Goal: Task Accomplishment & Management: Complete application form

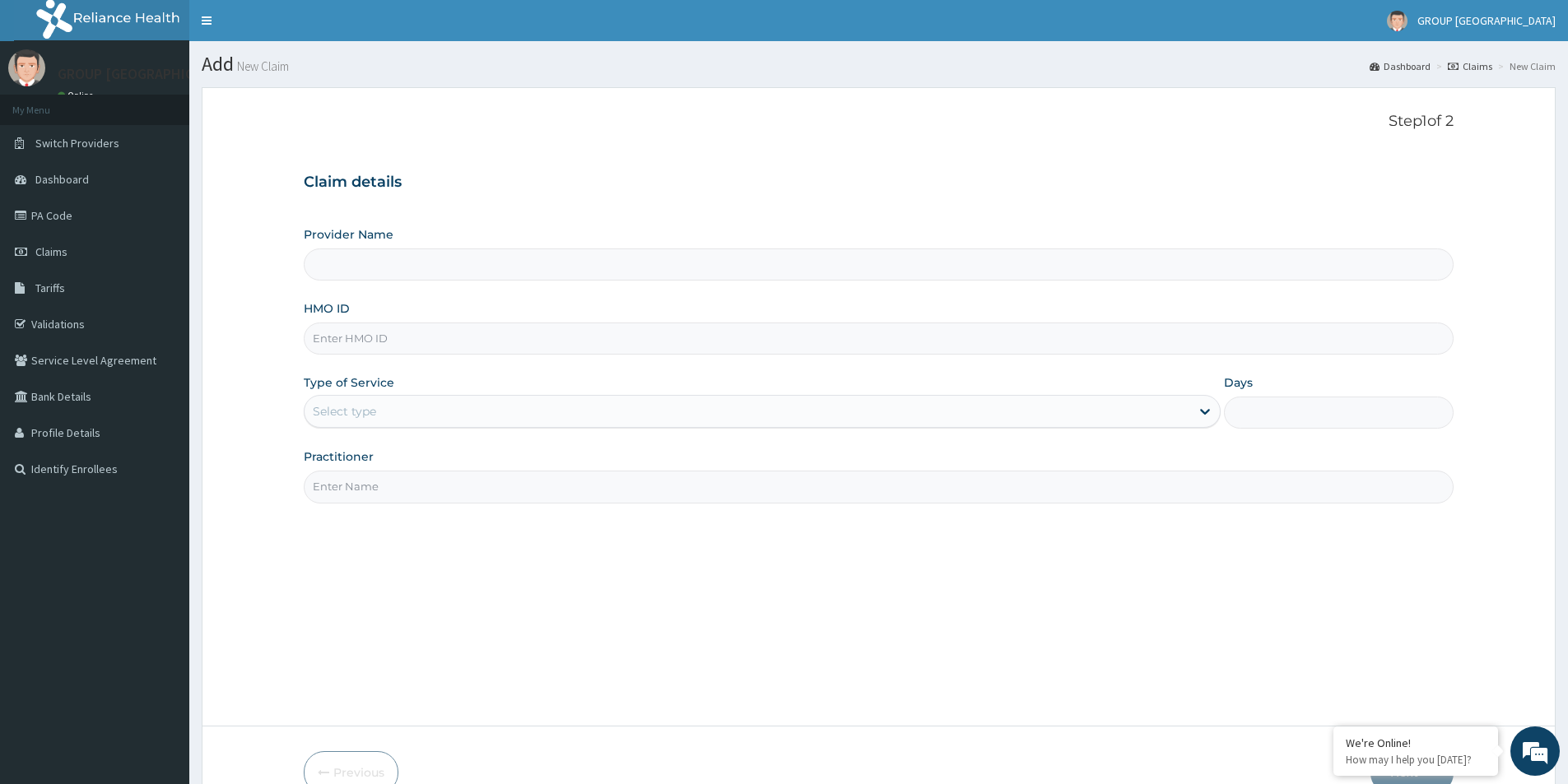
click at [399, 341] on input "HMO ID" at bounding box center [879, 338] width 1150 height 32
type input "GROUP [GEOGRAPHIC_DATA], [GEOGRAPHIC_DATA]"
type input "FVD/10001/A"
click at [345, 414] on div "Select type" at bounding box center [344, 411] width 63 height 16
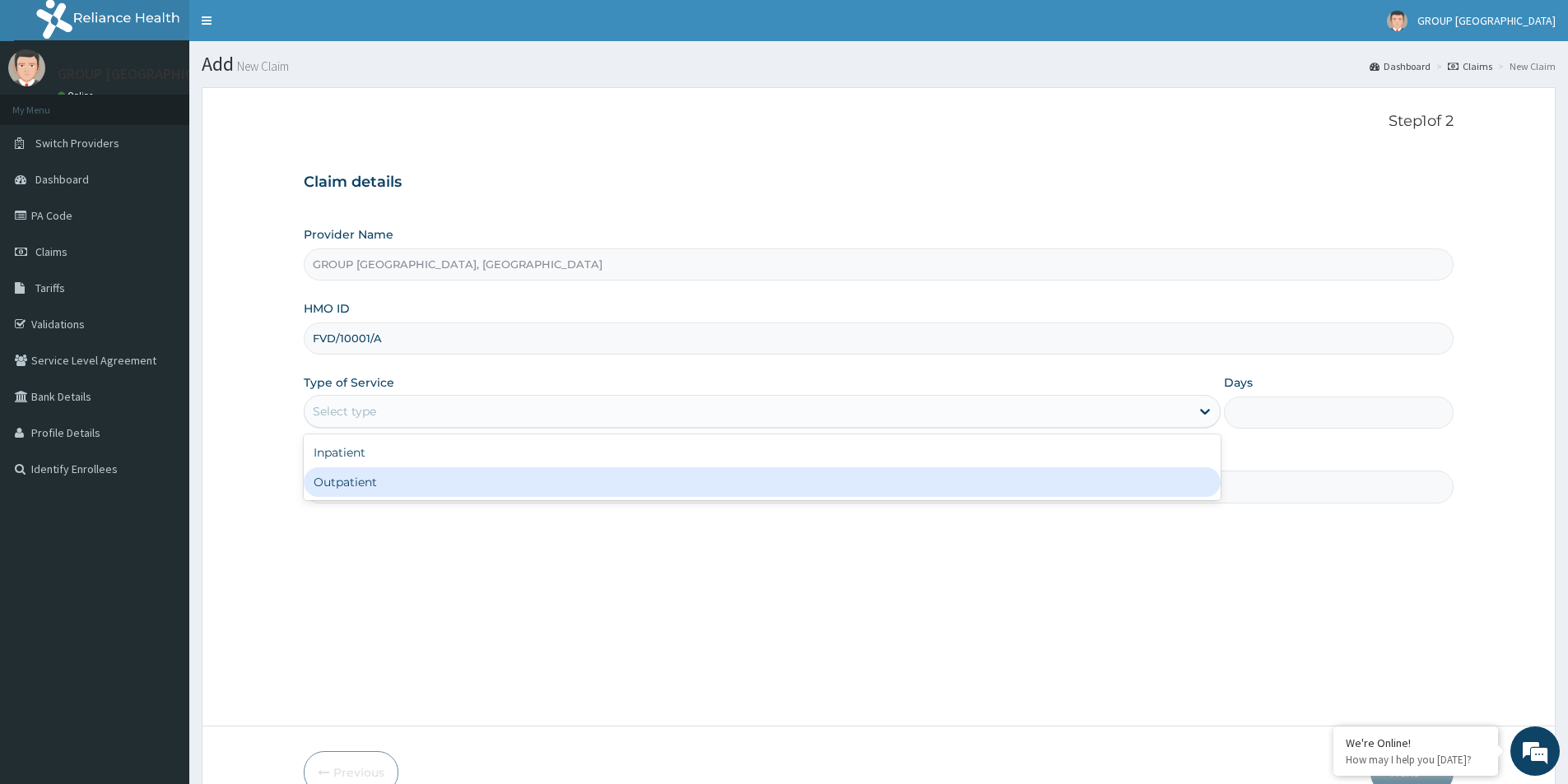
click at [366, 480] on div "Outpatient" at bounding box center [762, 482] width 917 height 29
type input "1"
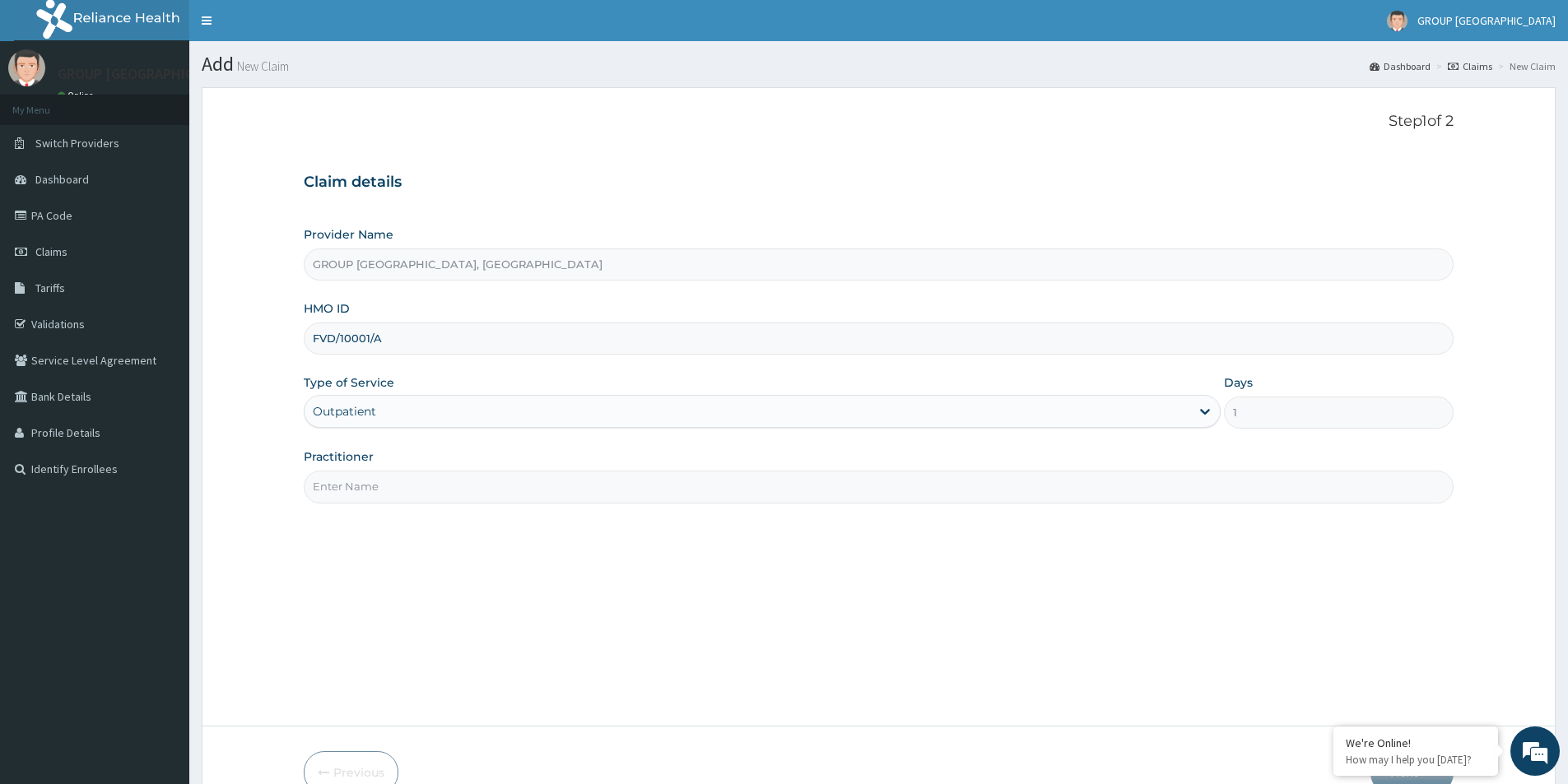
click at [370, 478] on input "Practitioner" at bounding box center [879, 486] width 1150 height 32
type input "DR ESIRORIE"
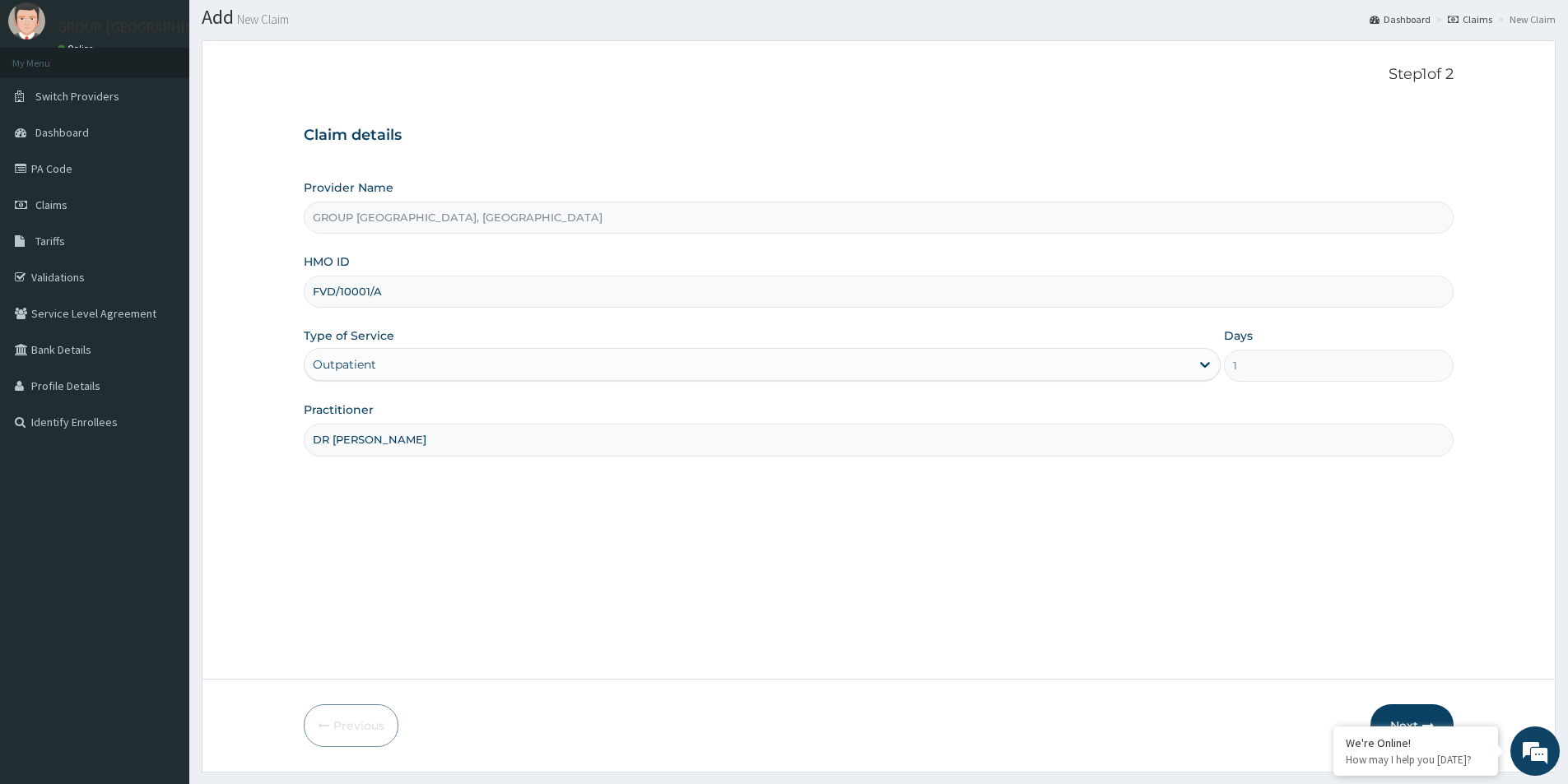
scroll to position [90, 0]
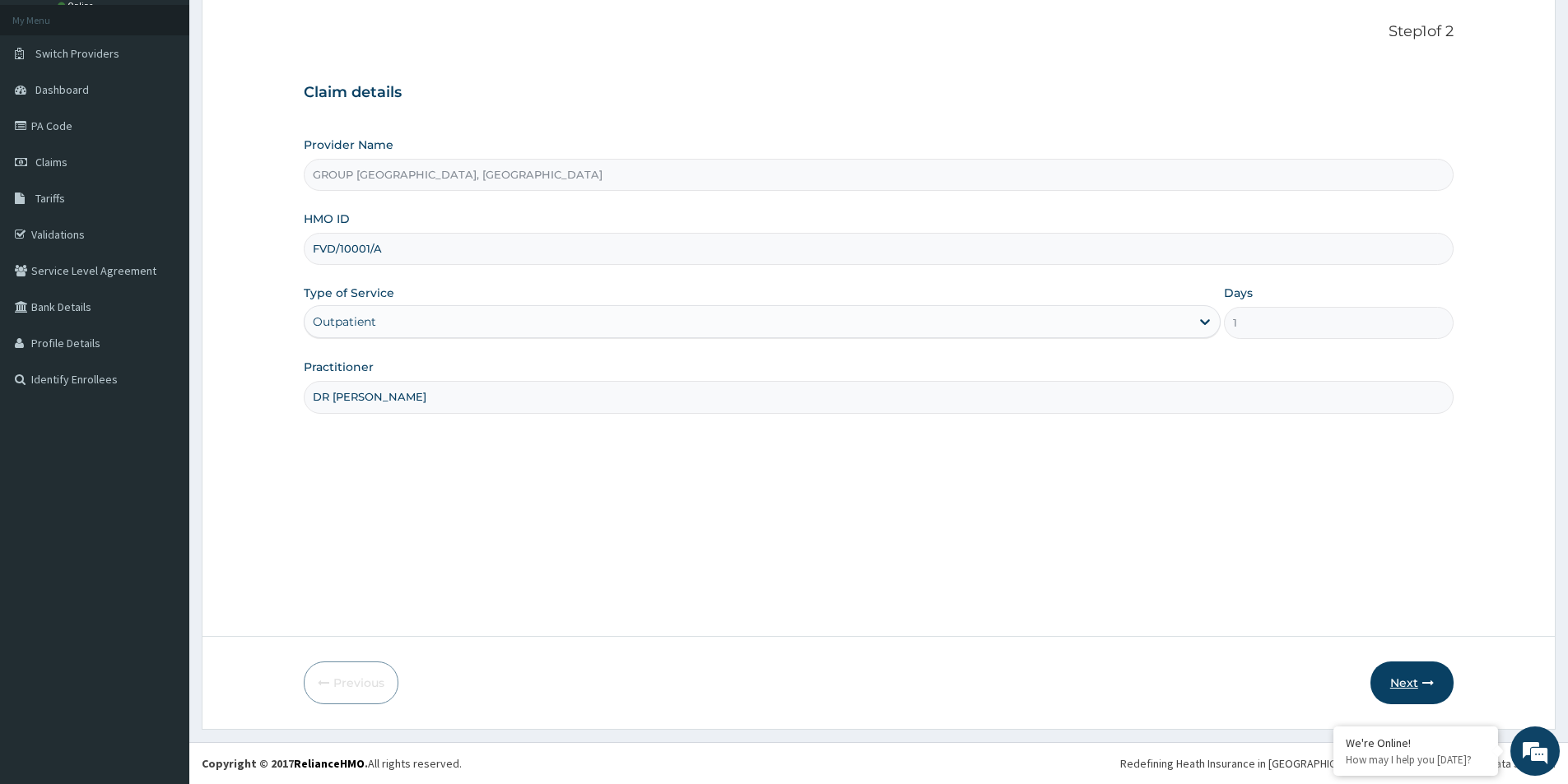
click at [1432, 688] on icon "button" at bounding box center [1427, 682] width 11 height 11
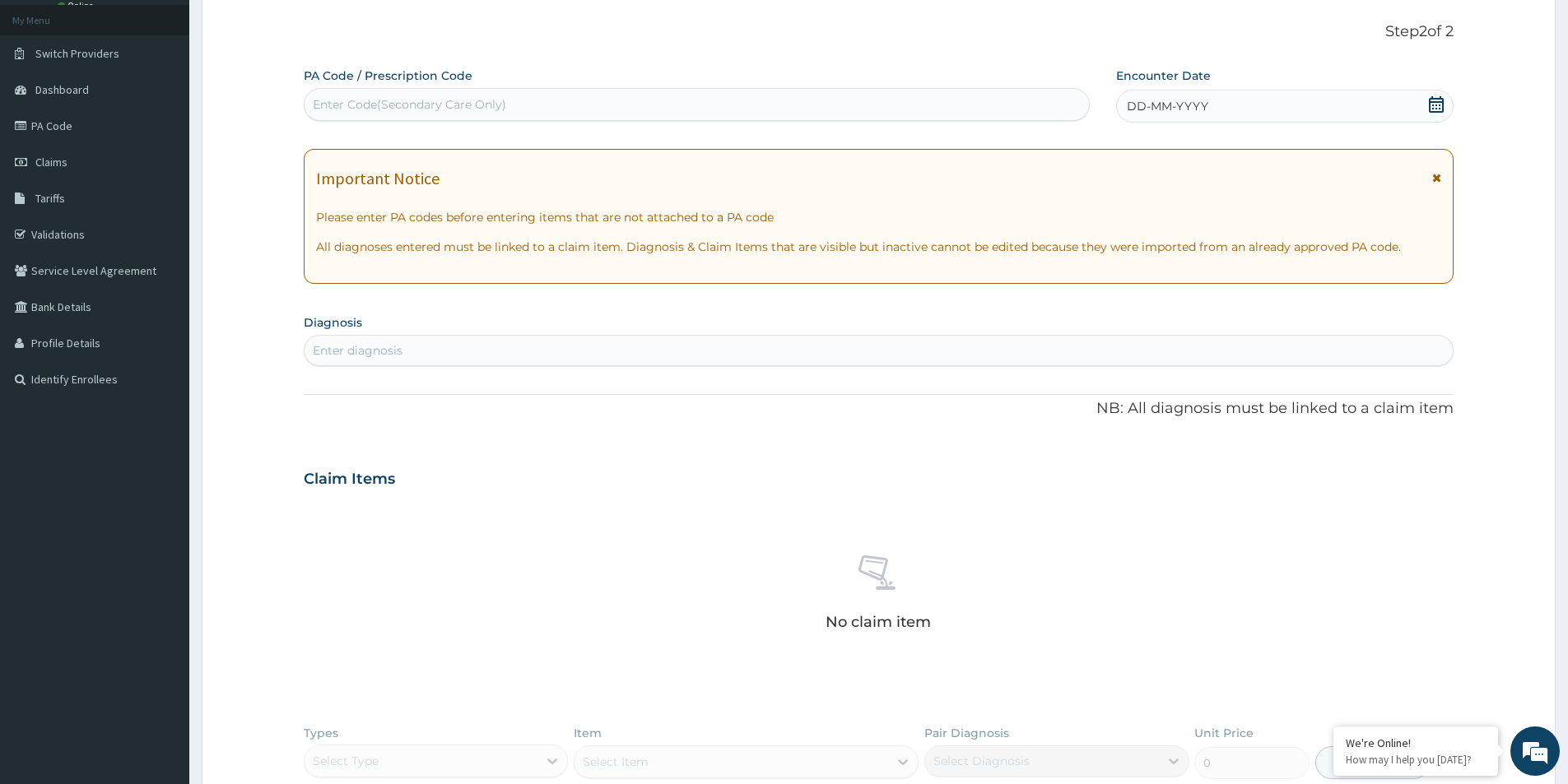
click at [1438, 109] on icon at bounding box center [1436, 104] width 16 height 16
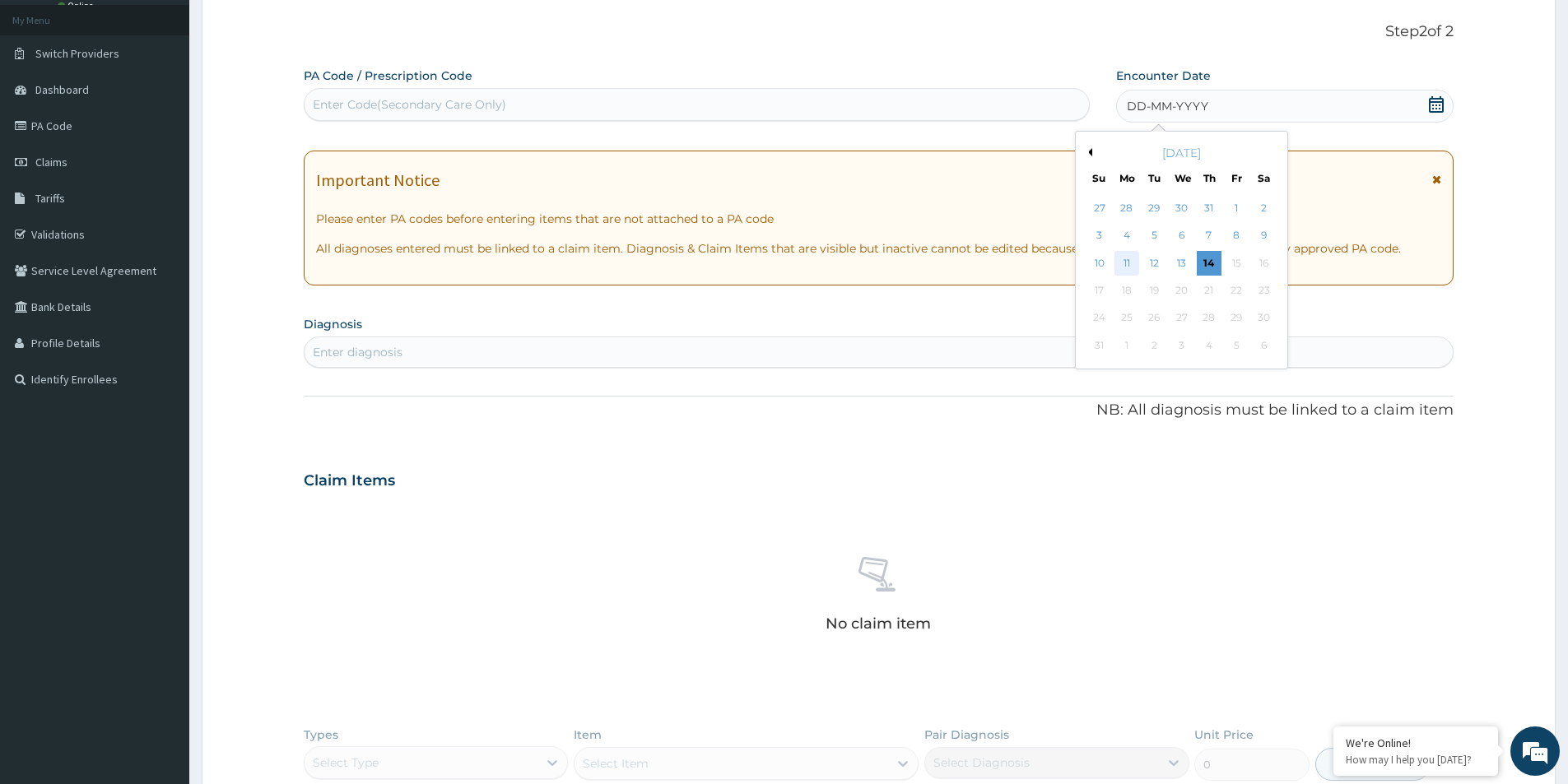
click at [1135, 262] on div "11" at bounding box center [1127, 263] width 25 height 25
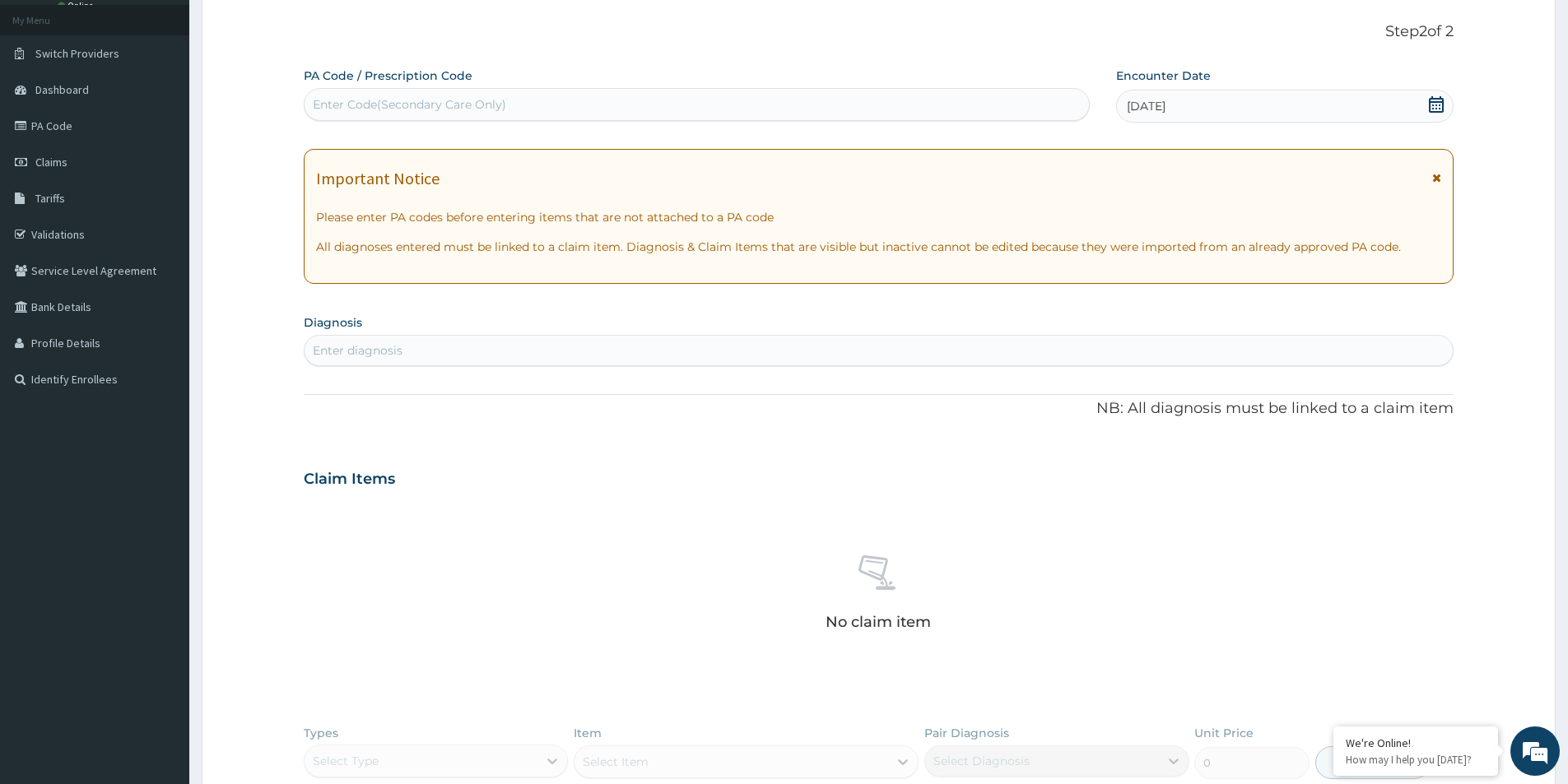
click at [838, 340] on div "Enter diagnosis" at bounding box center [879, 351] width 1148 height 27
type input "GASTROENTER"
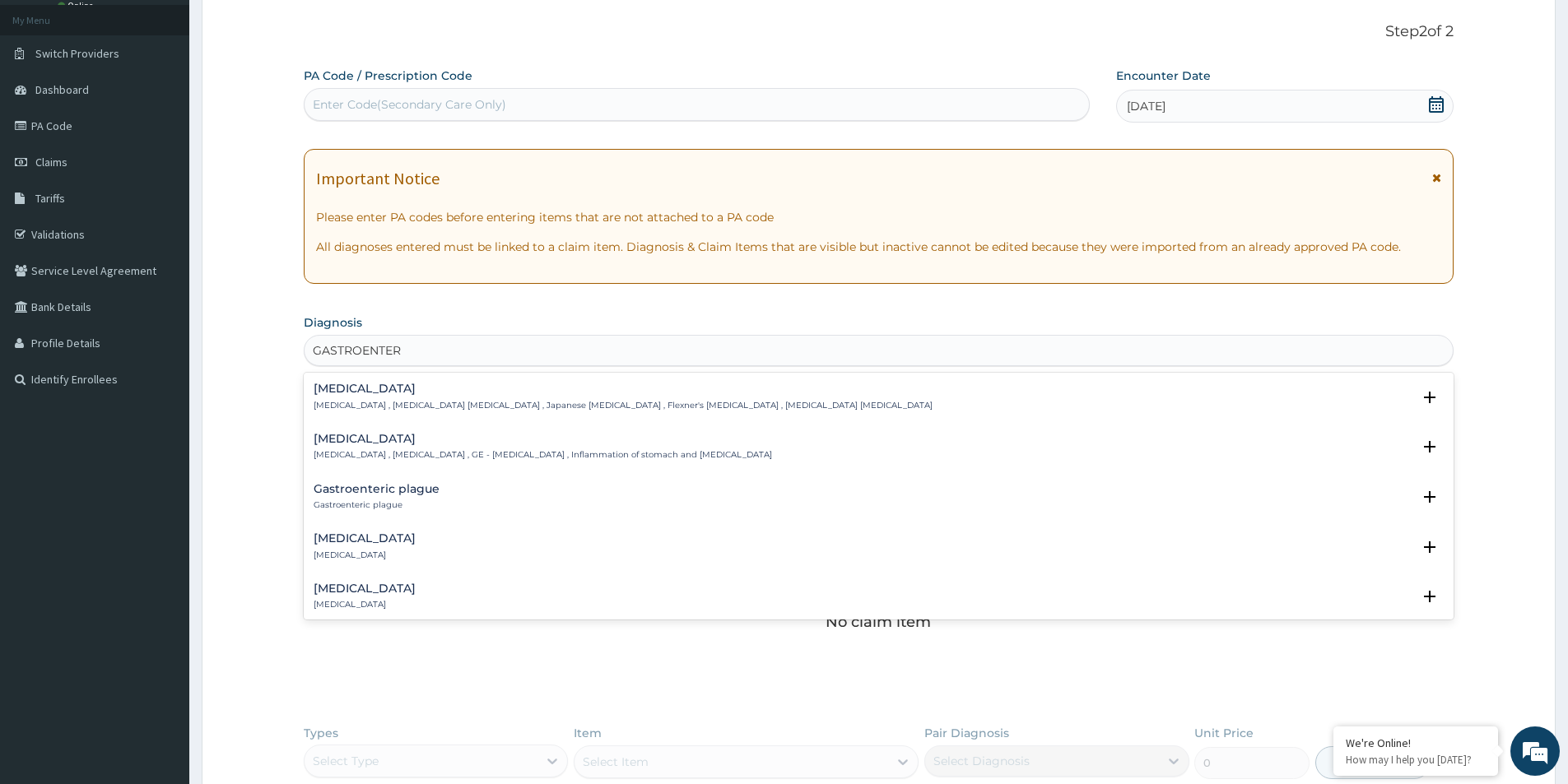
click at [420, 447] on div "Gastroenteritis Gastroenteritis , Gastroenteropathy , GE - Gastroenteritis , In…" at bounding box center [542, 446] width 458 height 28
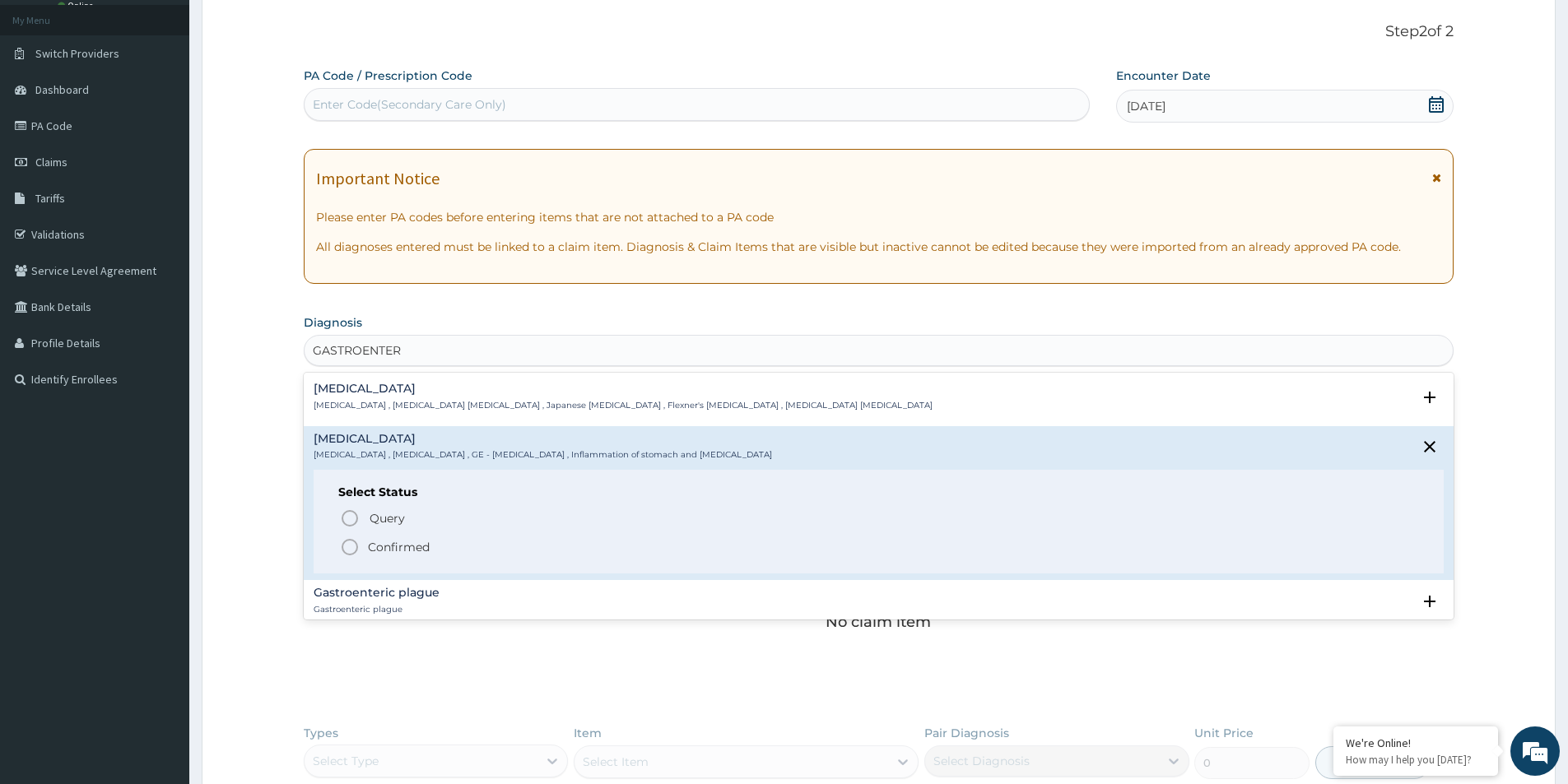
click at [348, 547] on icon "status option filled" at bounding box center [350, 547] width 20 height 20
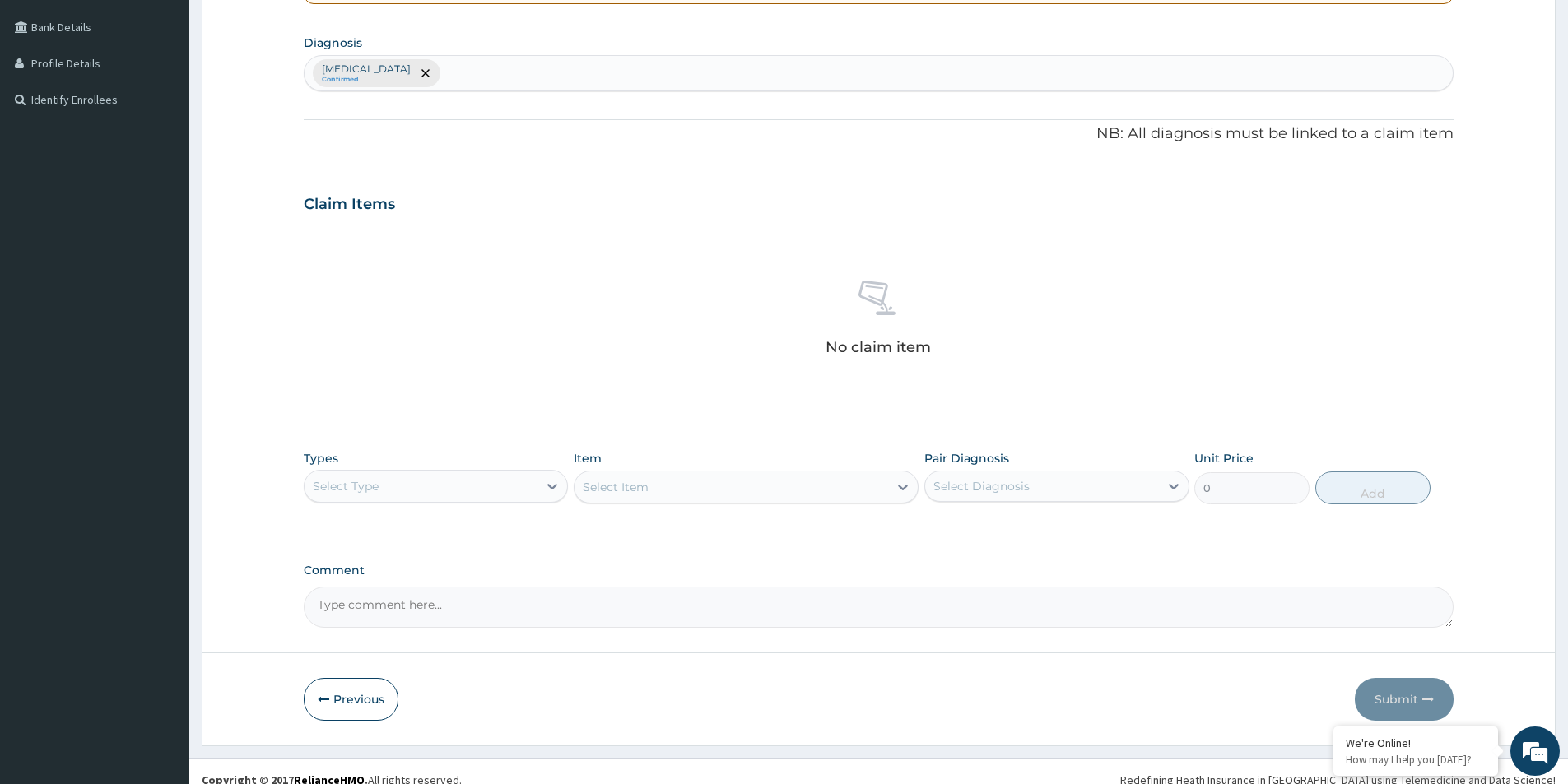
scroll to position [386, 0]
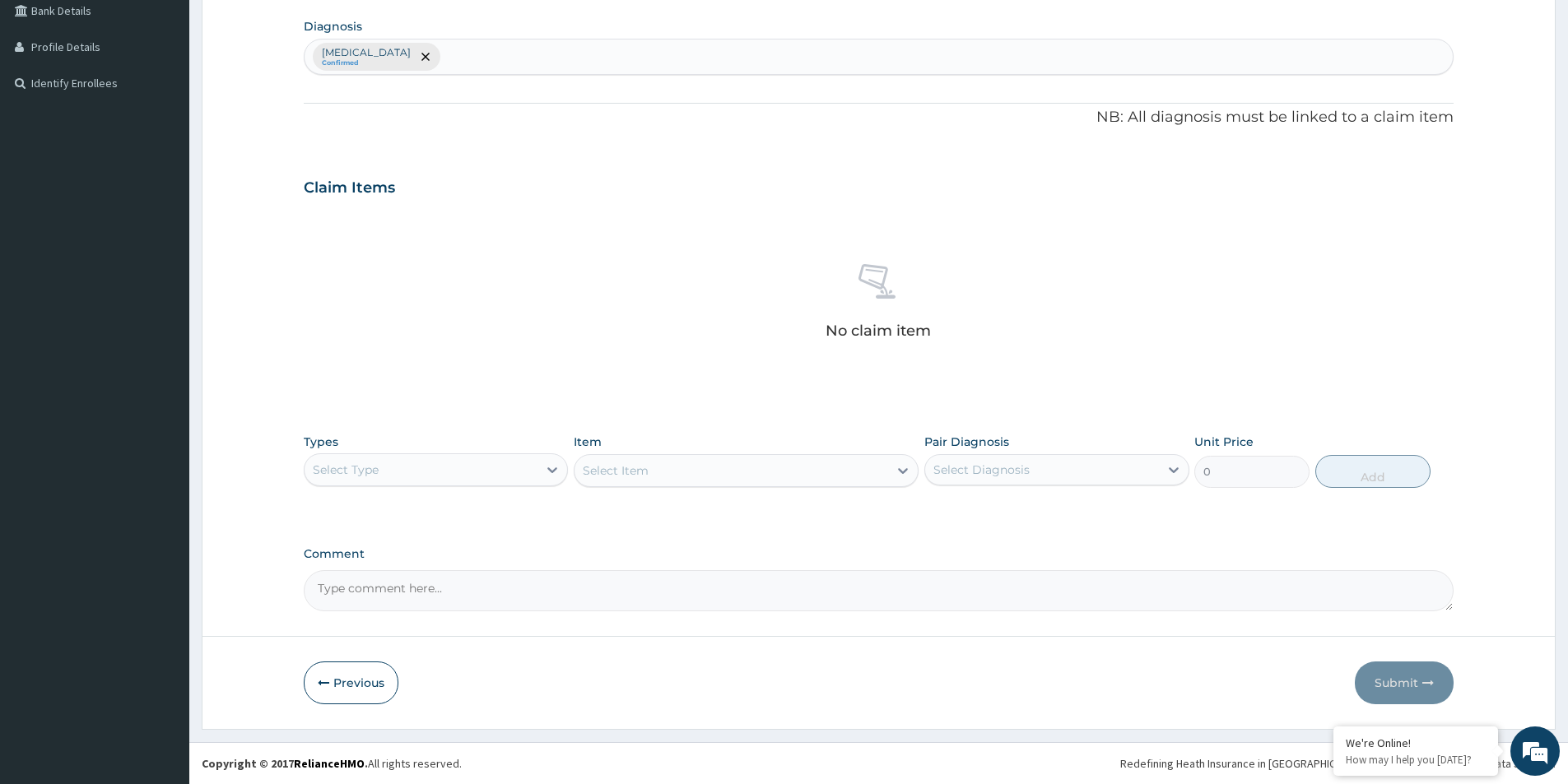
click at [420, 474] on div "Select Type" at bounding box center [421, 470] width 233 height 27
drag, startPoint x: 388, startPoint y: 573, endPoint x: 491, endPoint y: 534, distance: 110.1
click at [387, 573] on div "Procedures" at bounding box center [436, 570] width 264 height 29
click at [666, 482] on div "Select Item" at bounding box center [730, 471] width 313 height 27
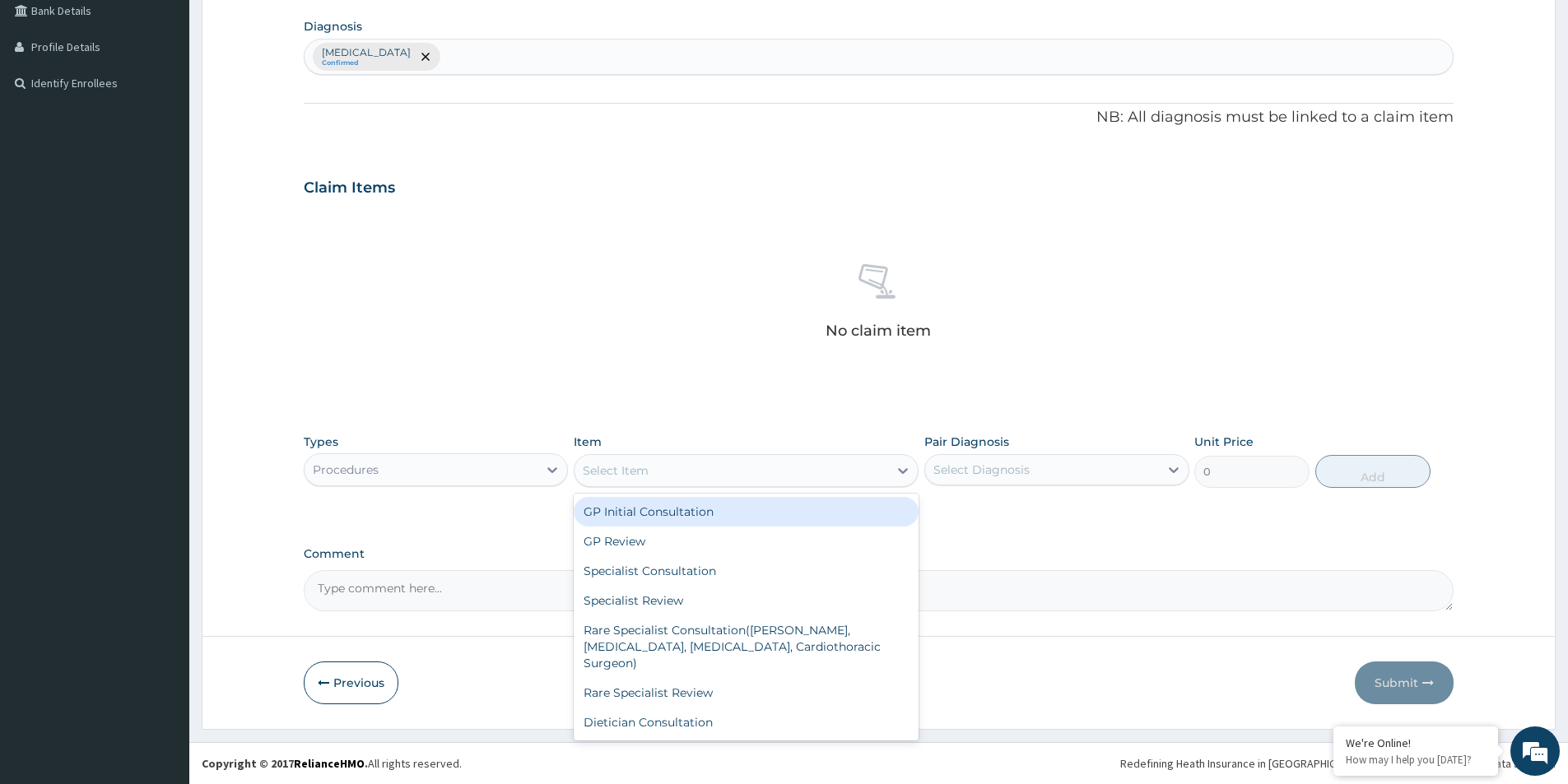
click at [665, 514] on div "GP Initial Consultation" at bounding box center [745, 512] width 345 height 29
type input "2000"
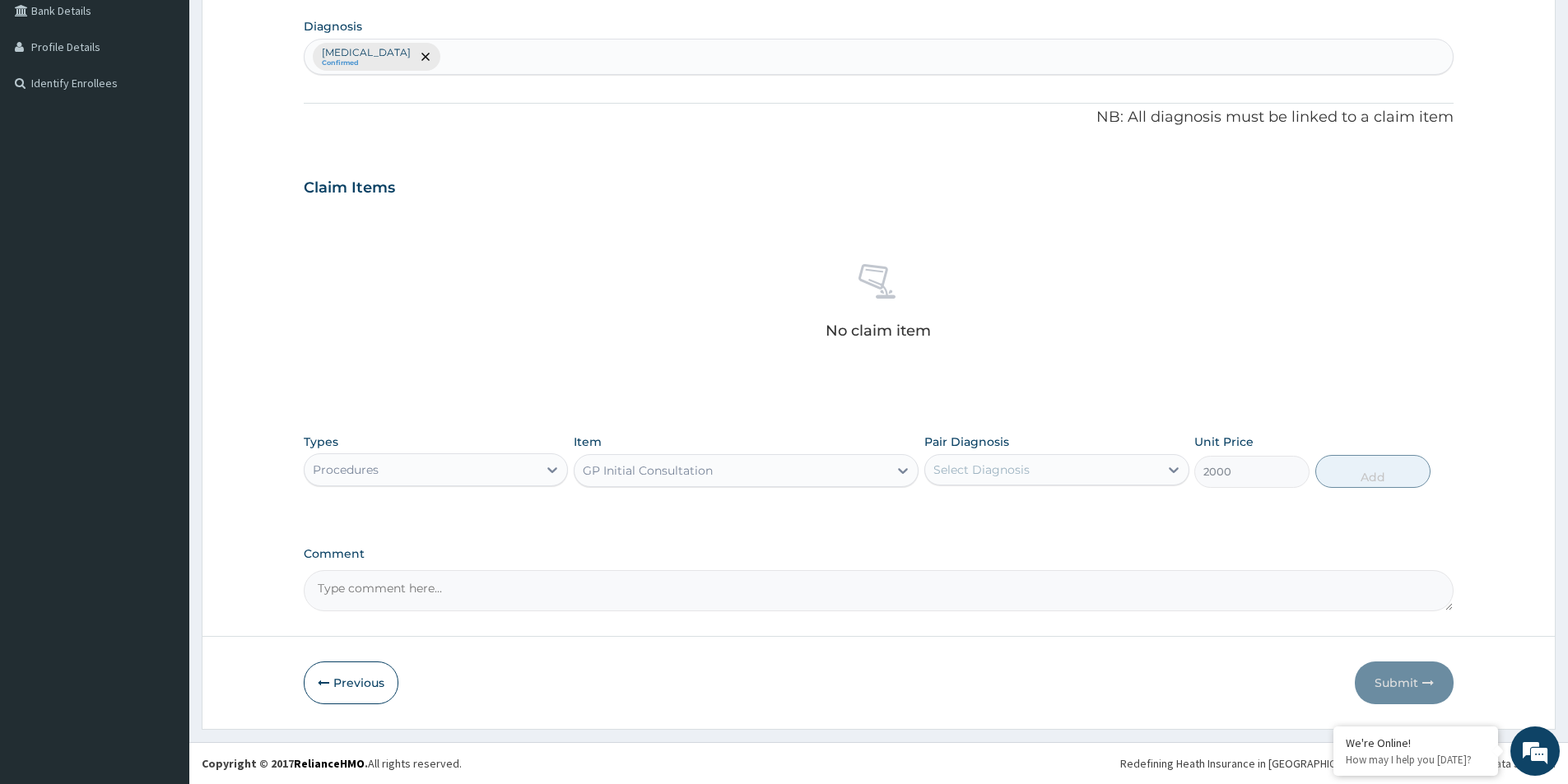
click at [1010, 481] on div "Select Diagnosis" at bounding box center [1041, 470] width 233 height 27
click at [1016, 507] on label "Gastroenteritis" at bounding box center [1002, 509] width 102 height 16
checkbox input "true"
click at [1395, 474] on button "Add" at bounding box center [1372, 471] width 115 height 33
type input "0"
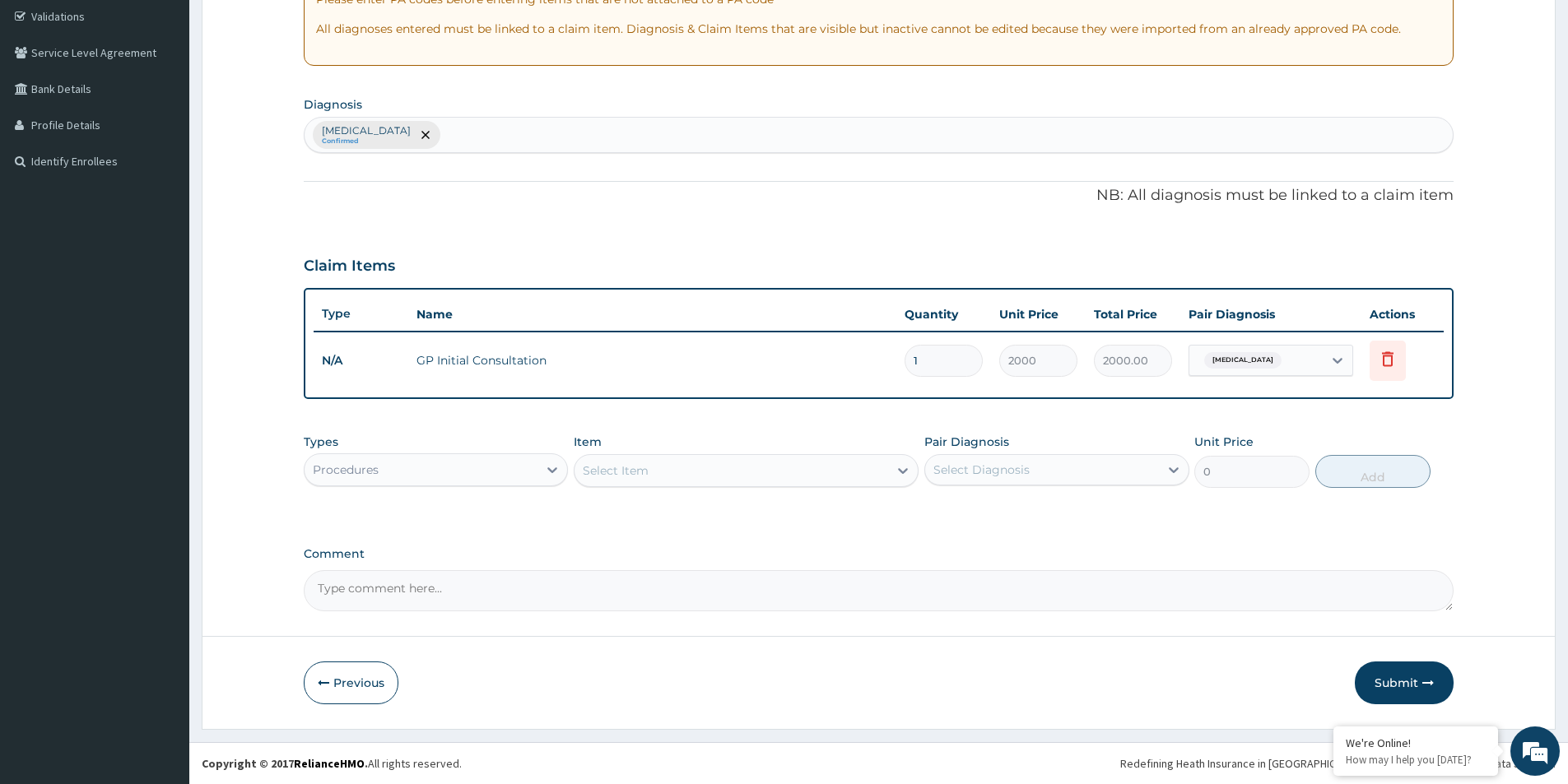
scroll to position [307, 0]
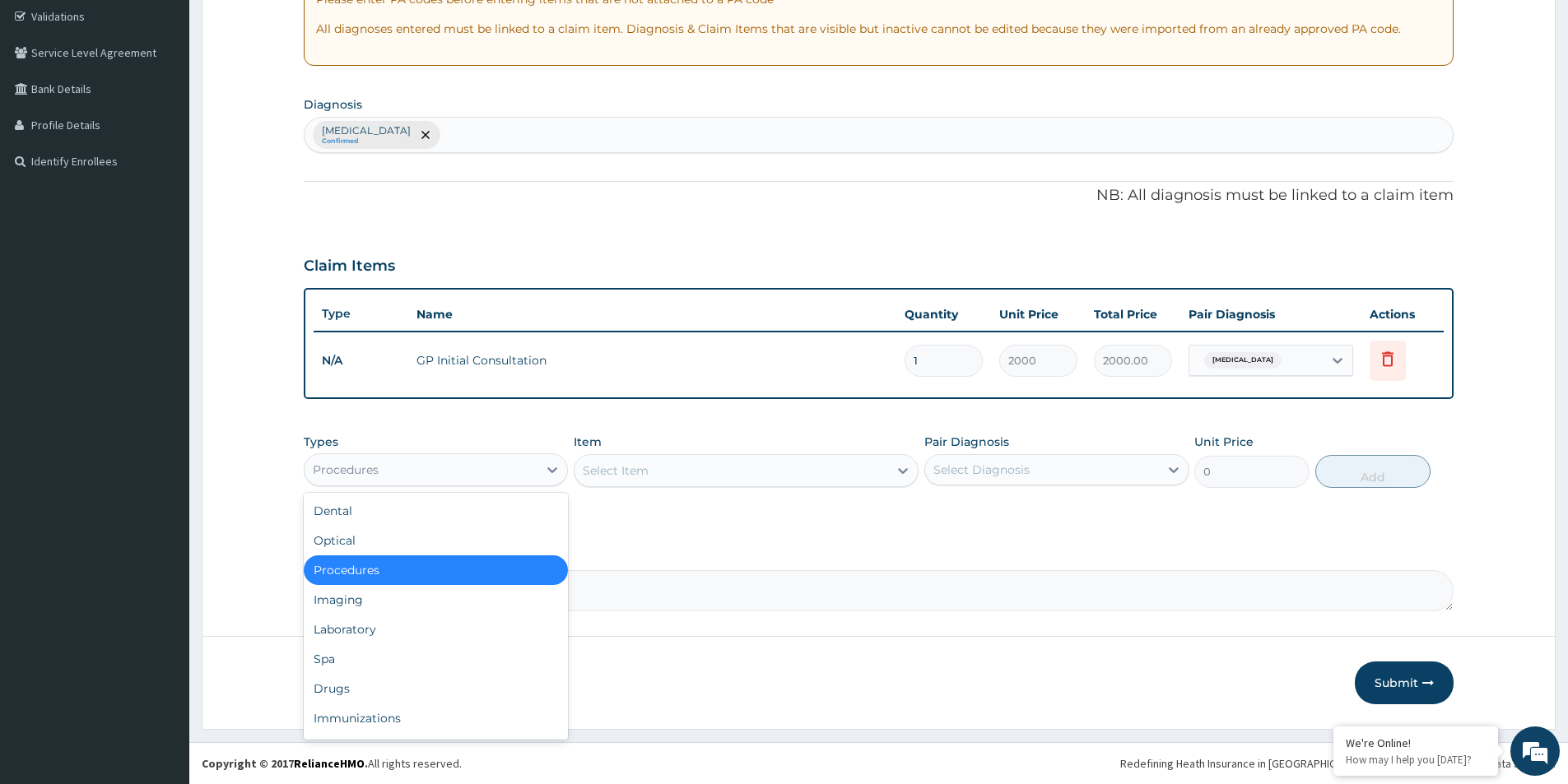
click at [490, 483] on div "Procedures" at bounding box center [421, 470] width 233 height 27
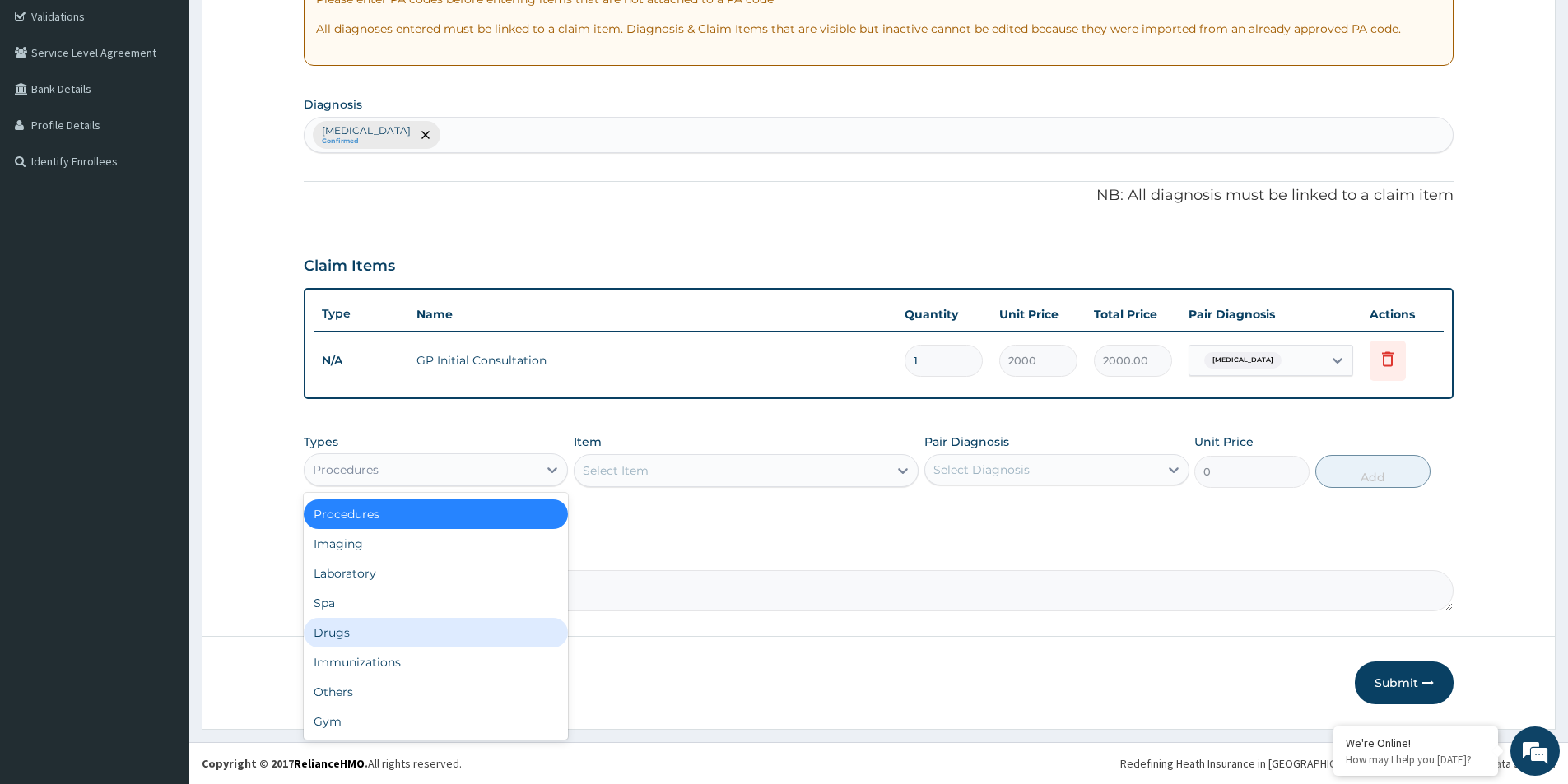
click at [409, 632] on div "Drugs" at bounding box center [436, 633] width 264 height 29
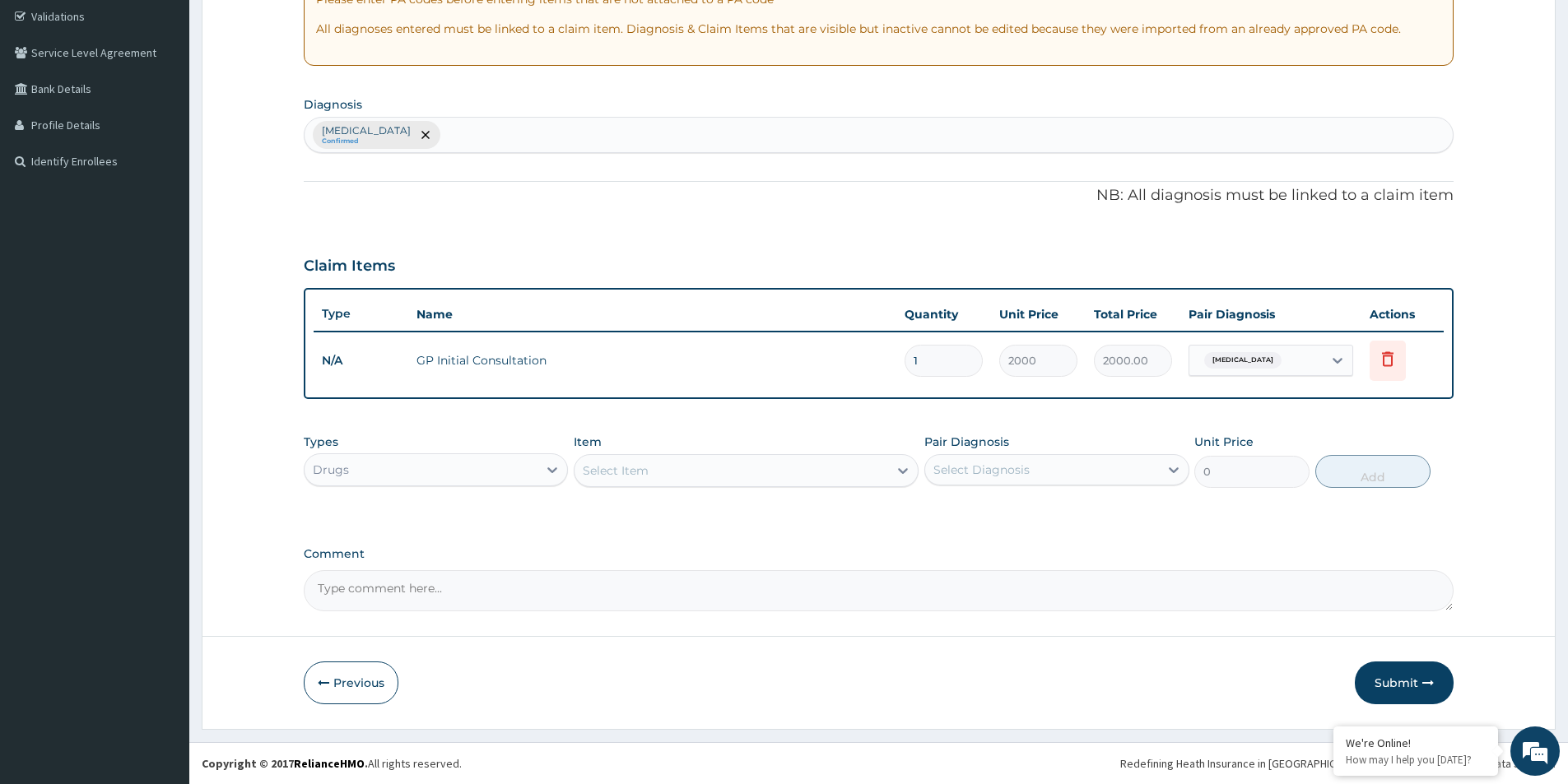
click at [749, 477] on div "Select Item" at bounding box center [730, 471] width 313 height 27
type input "LOMOT"
click at [727, 507] on div "LOMOTIL TABS" at bounding box center [745, 512] width 345 height 29
type input "40"
click at [1076, 470] on div "Select Diagnosis" at bounding box center [1041, 470] width 233 height 27
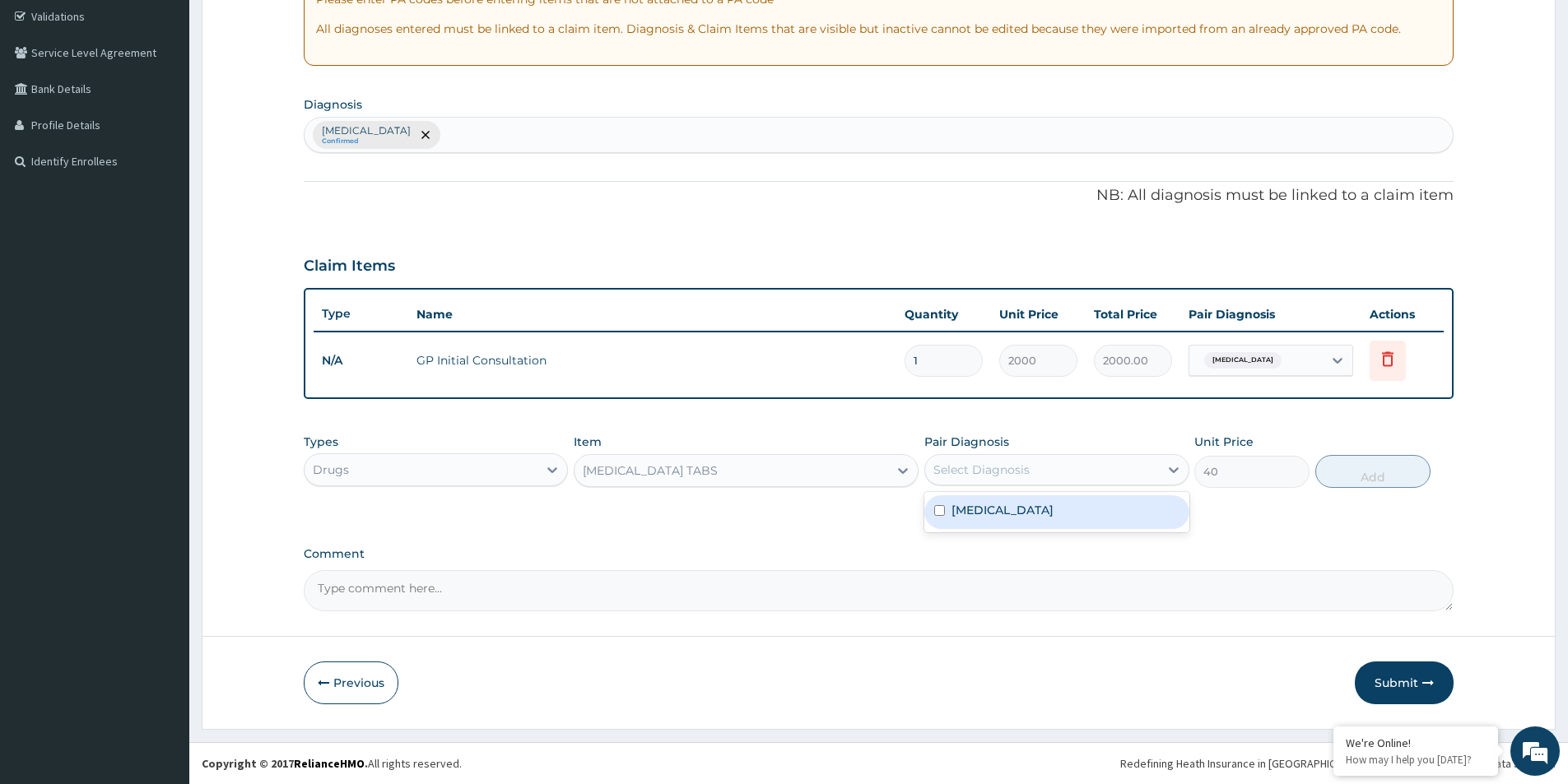
click at [1068, 514] on div "Gastroenteritis" at bounding box center [1056, 512] width 264 height 34
checkbox input "true"
click at [1375, 463] on button "Add" at bounding box center [1372, 471] width 115 height 33
type input "0"
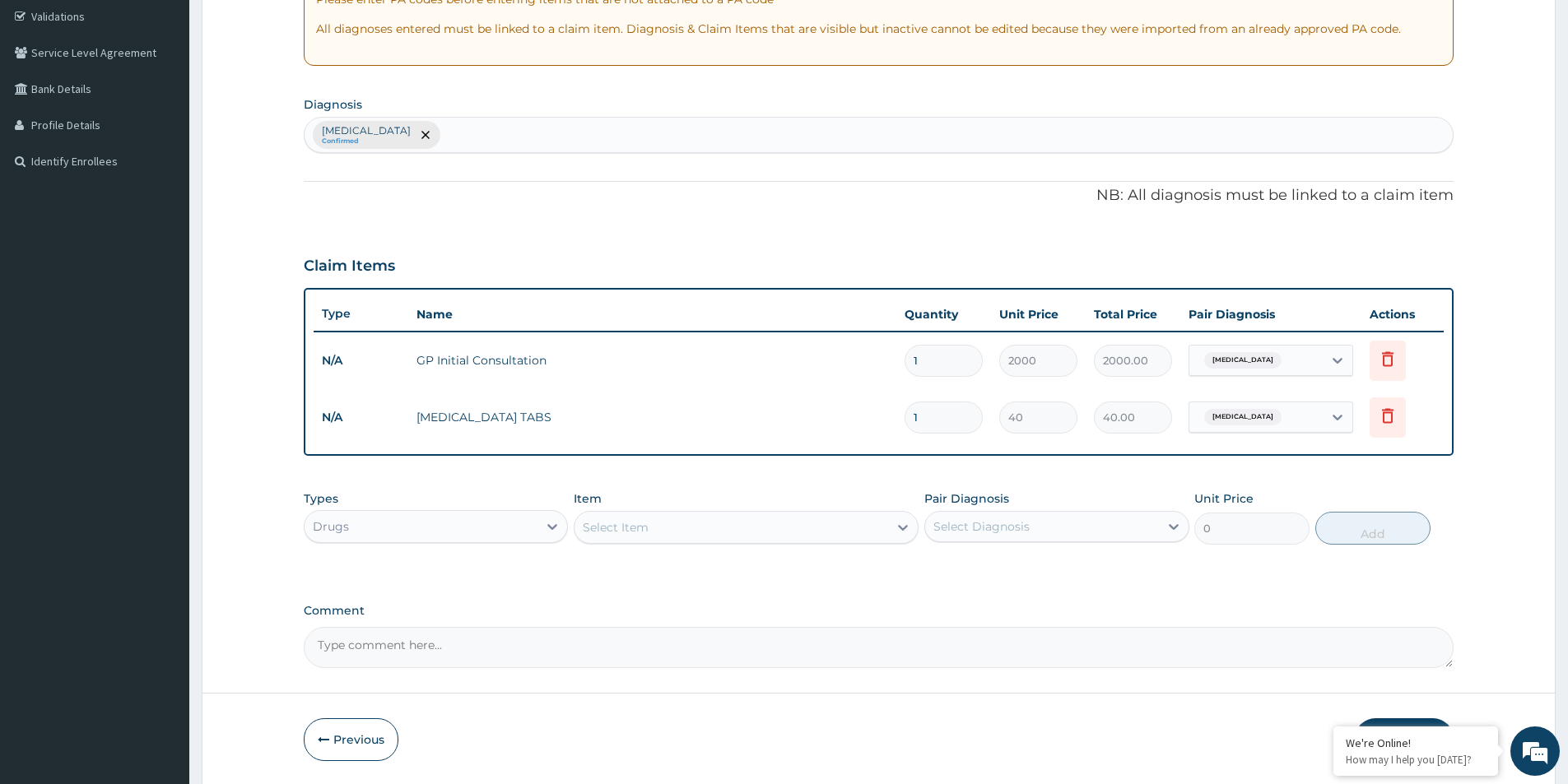
type input "10"
type input "400.00"
type input "10"
click at [602, 525] on div "Select Item" at bounding box center [616, 527] width 66 height 16
type input "ORA"
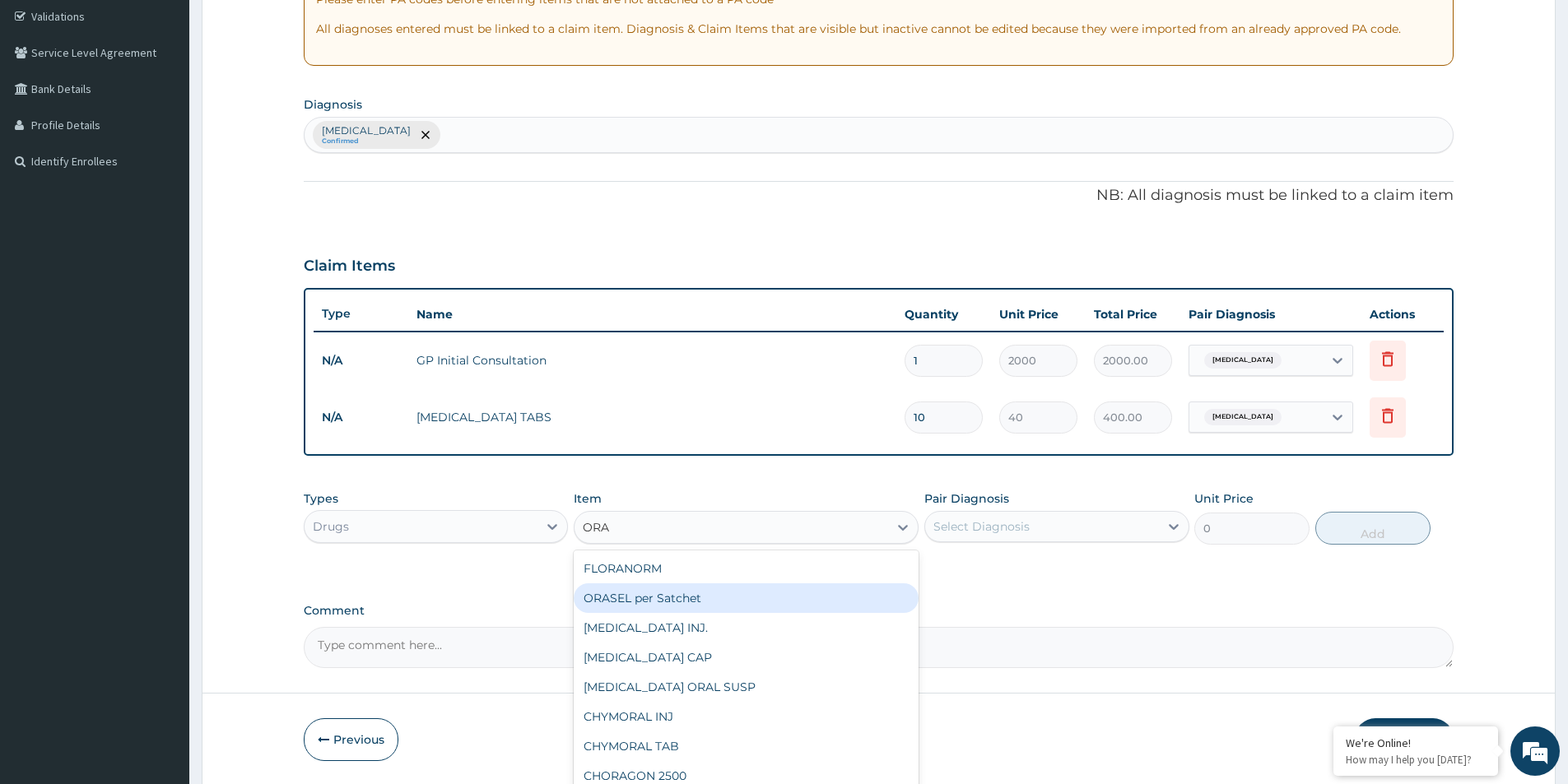
click at [718, 595] on div "ORASEL per Satchet" at bounding box center [745, 598] width 345 height 29
type input "200"
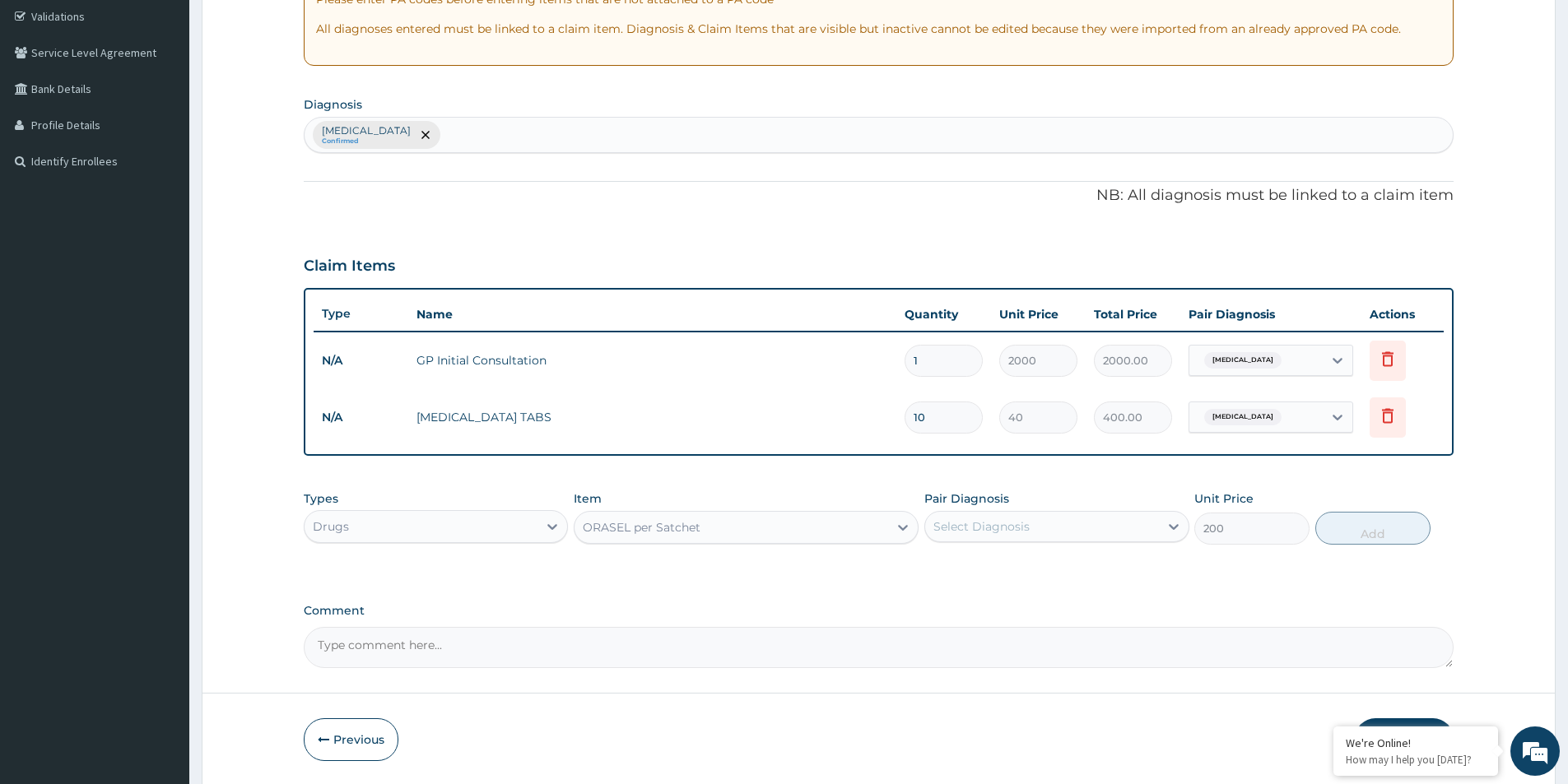
click at [992, 522] on div "Select Diagnosis" at bounding box center [982, 526] width 97 height 16
click at [1008, 578] on div "Gastroenteritis" at bounding box center [1056, 569] width 264 height 34
checkbox input "true"
click at [1372, 531] on button "Add" at bounding box center [1372, 528] width 115 height 33
type input "0"
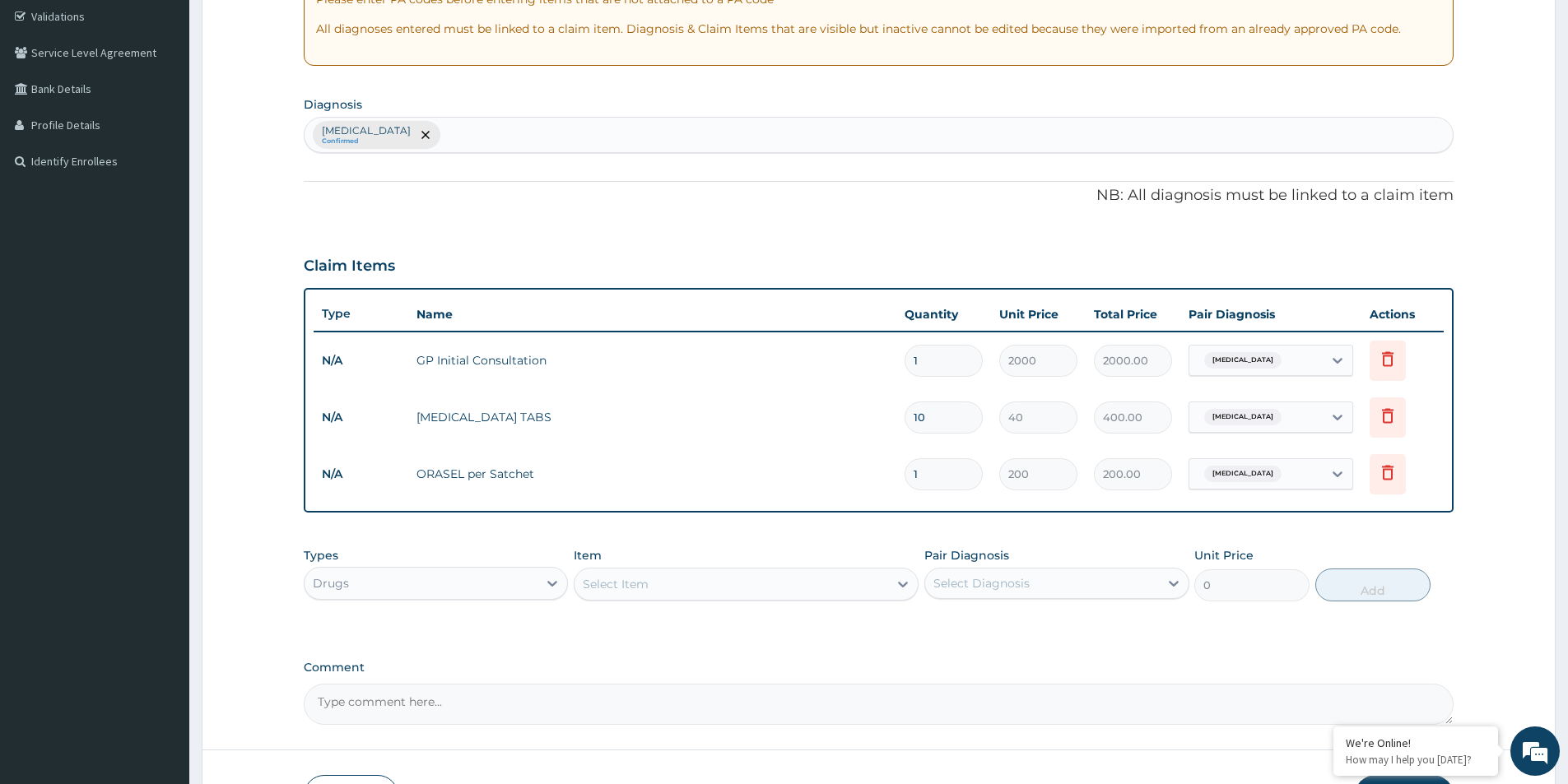
type input "13"
type input "2600.00"
type input "1"
type input "200.00"
type input "0.00"
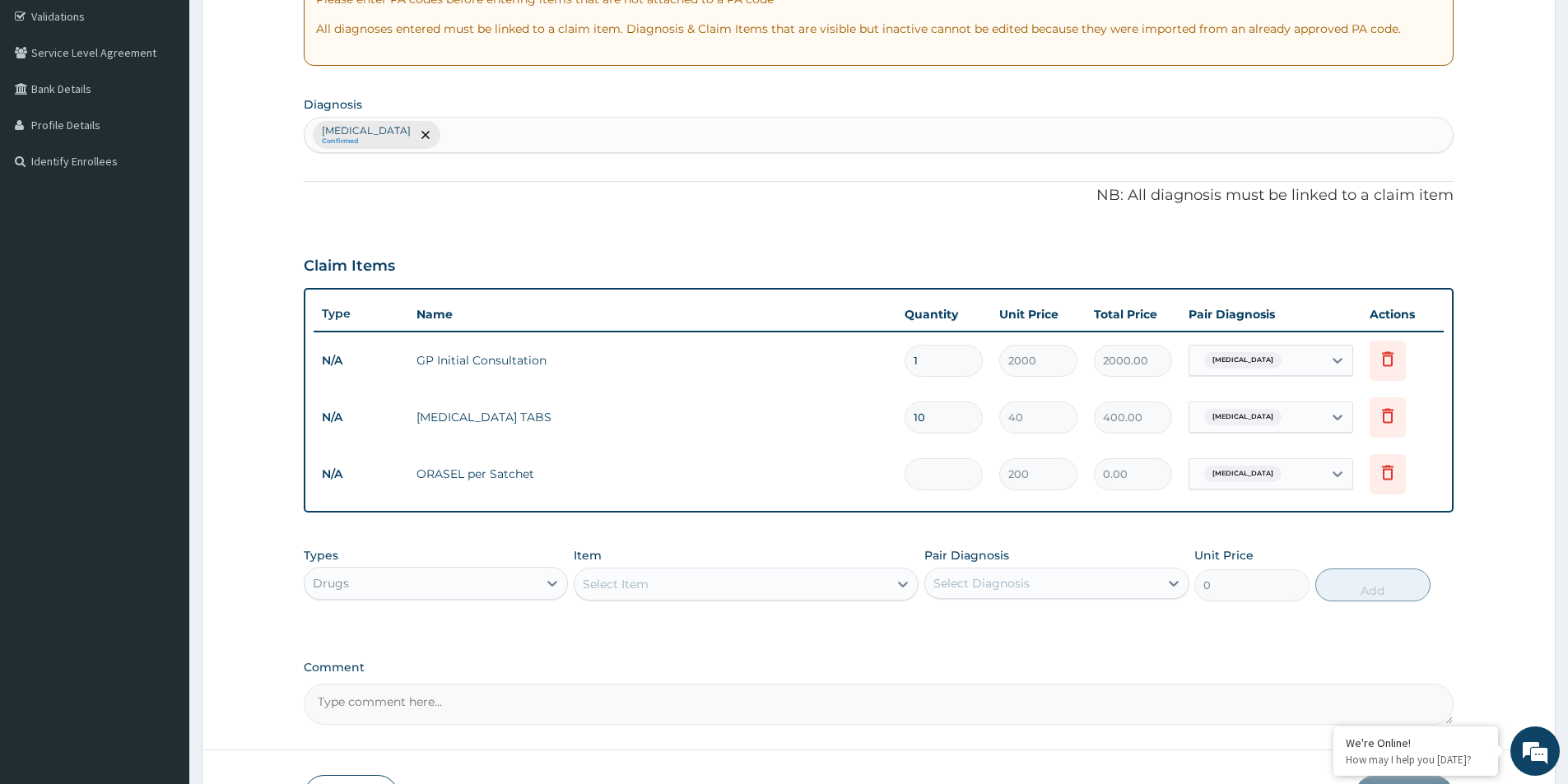
type input "3"
type input "600.00"
type input "3"
click at [718, 584] on div "Select Item" at bounding box center [730, 584] width 313 height 27
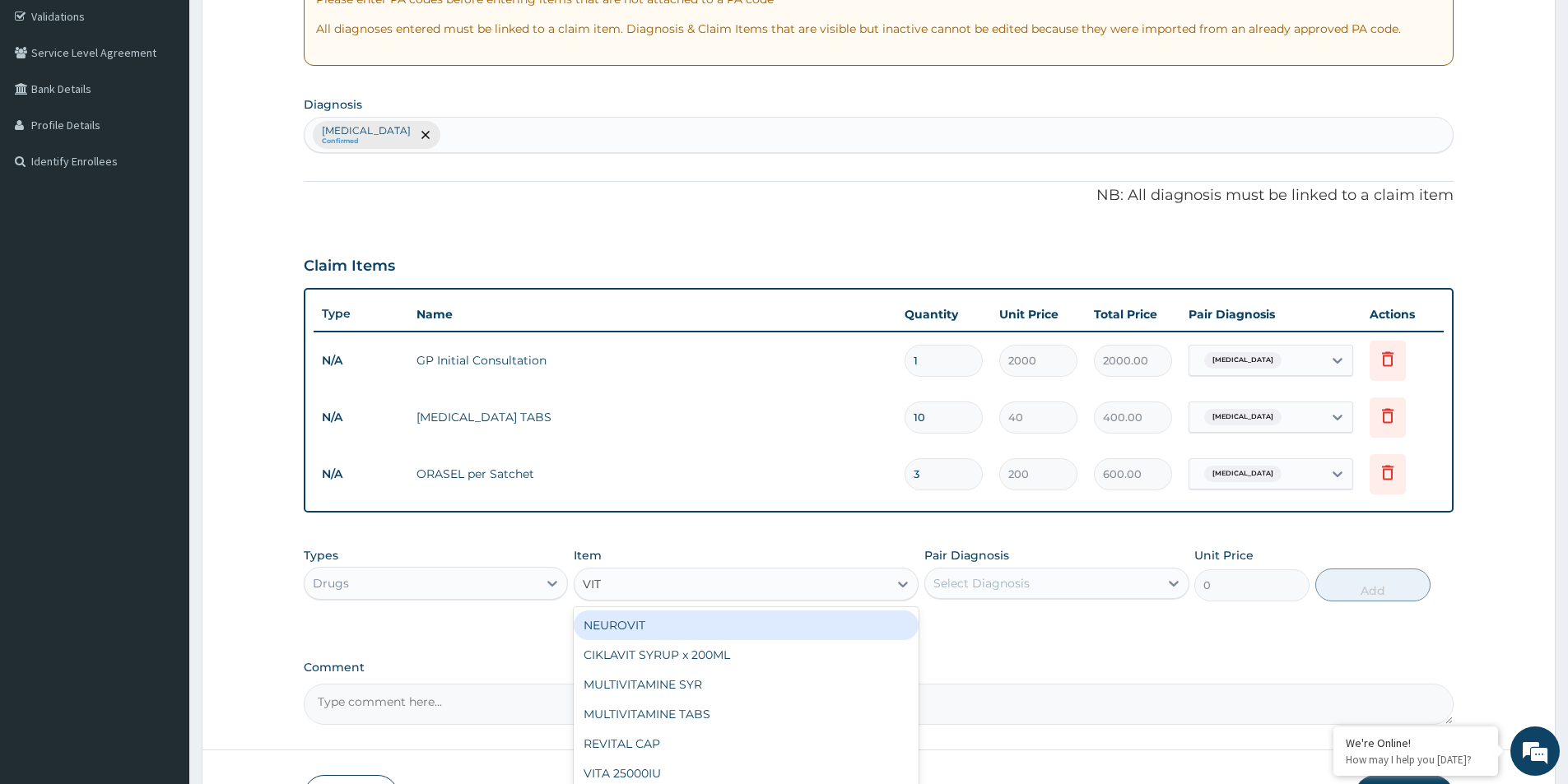
type input "VITA"
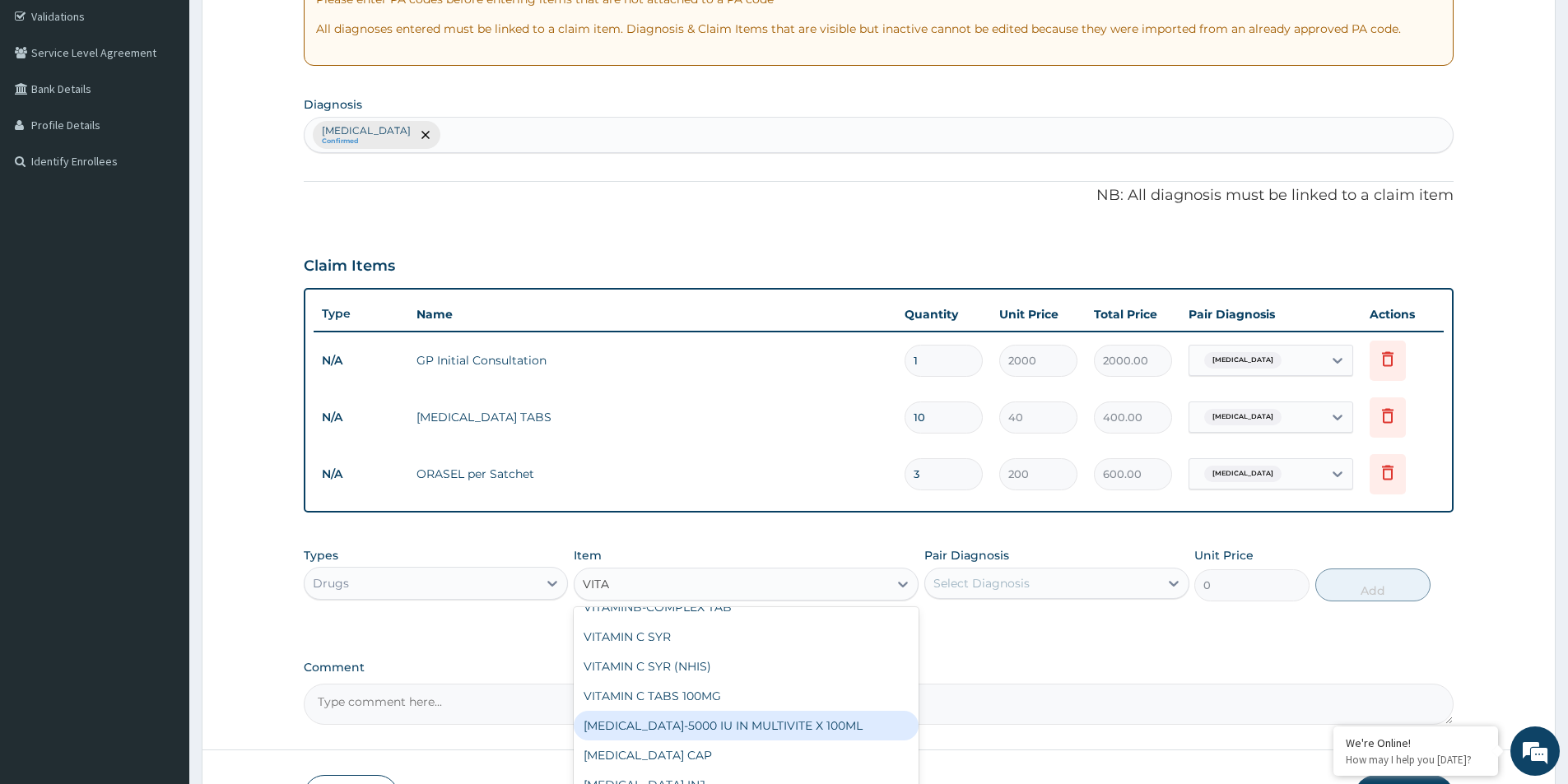
scroll to position [293, 0]
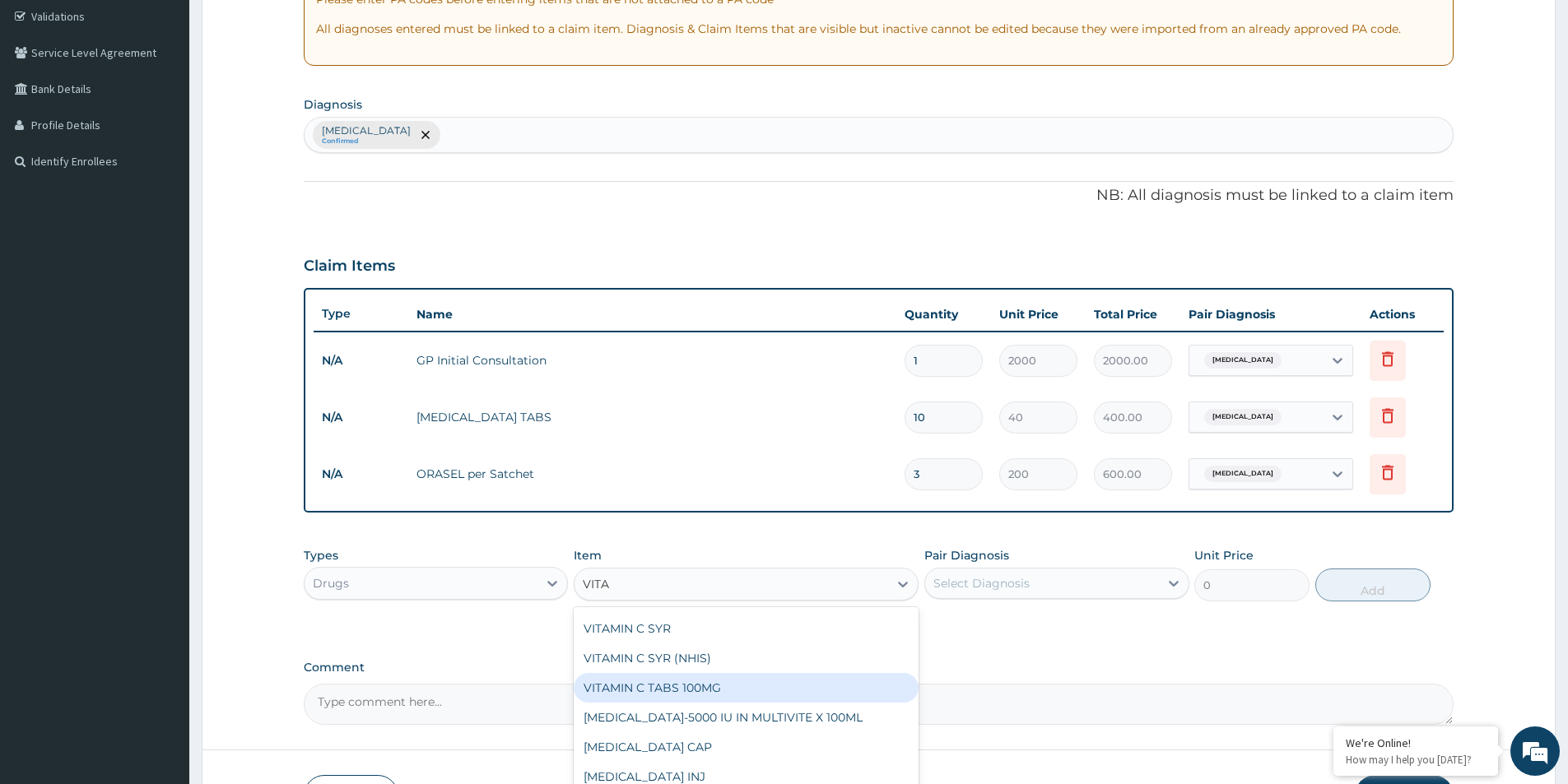
click at [706, 688] on div "VITAMIN C TABS 100MG" at bounding box center [745, 688] width 345 height 29
type input "10"
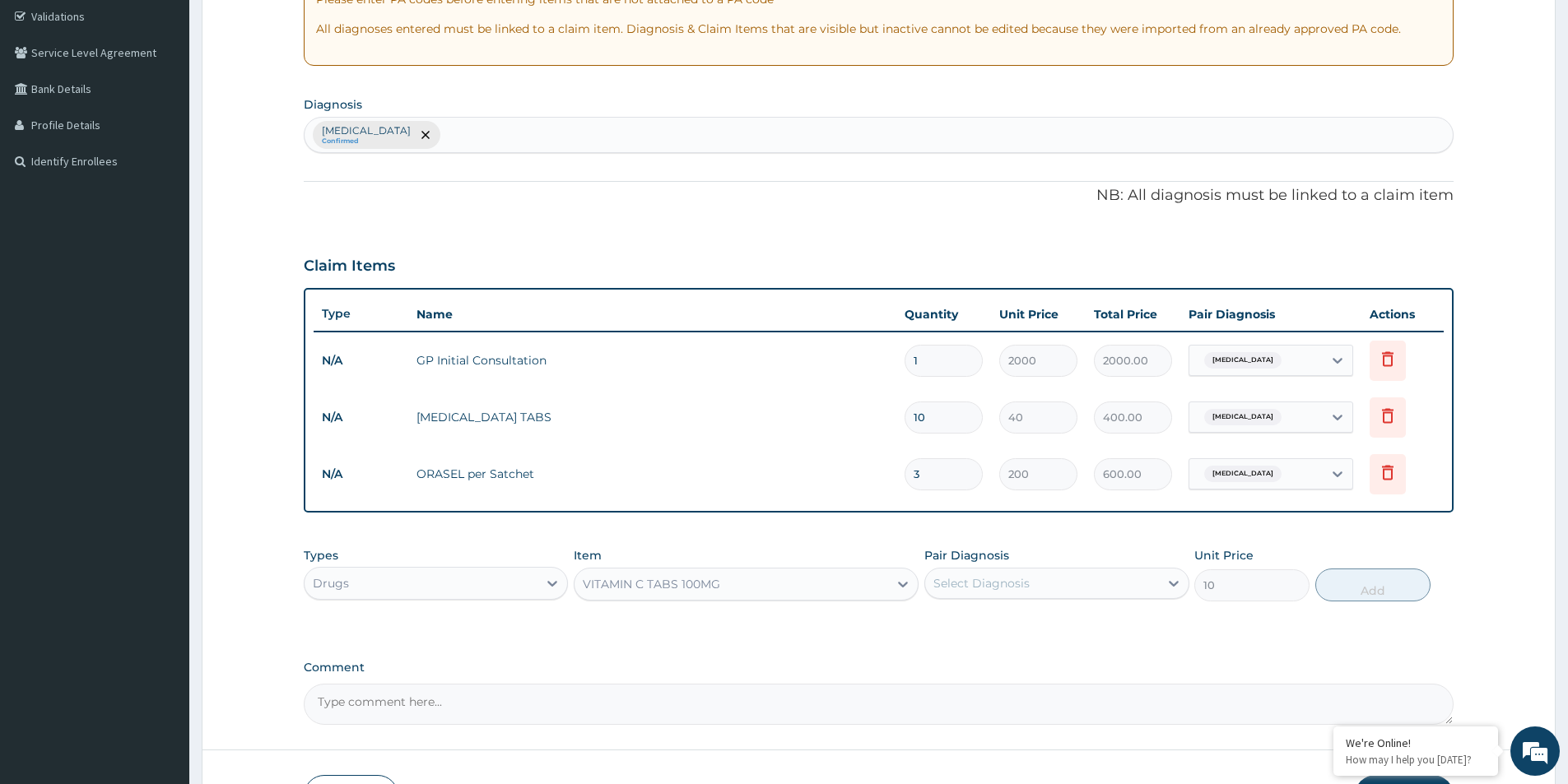
click at [1024, 581] on div "Select Diagnosis" at bounding box center [982, 583] width 97 height 16
click at [1026, 627] on label "Gastroenteritis" at bounding box center [1002, 623] width 102 height 16
checkbox input "true"
click at [1364, 589] on button "Add" at bounding box center [1372, 585] width 115 height 33
type input "0"
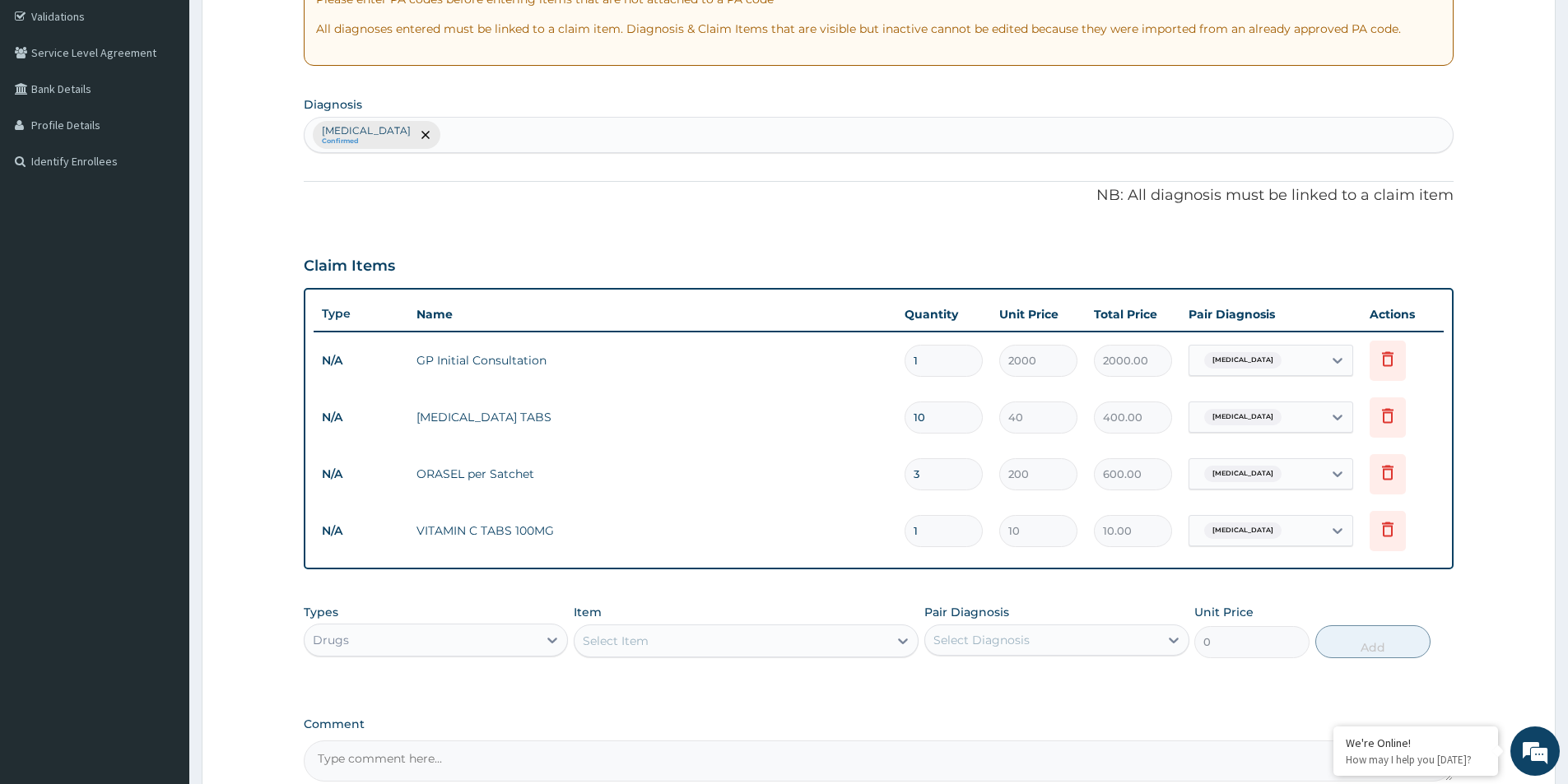
type input "14"
type input "140.00"
type input "1"
type input "10.00"
type input "0.00"
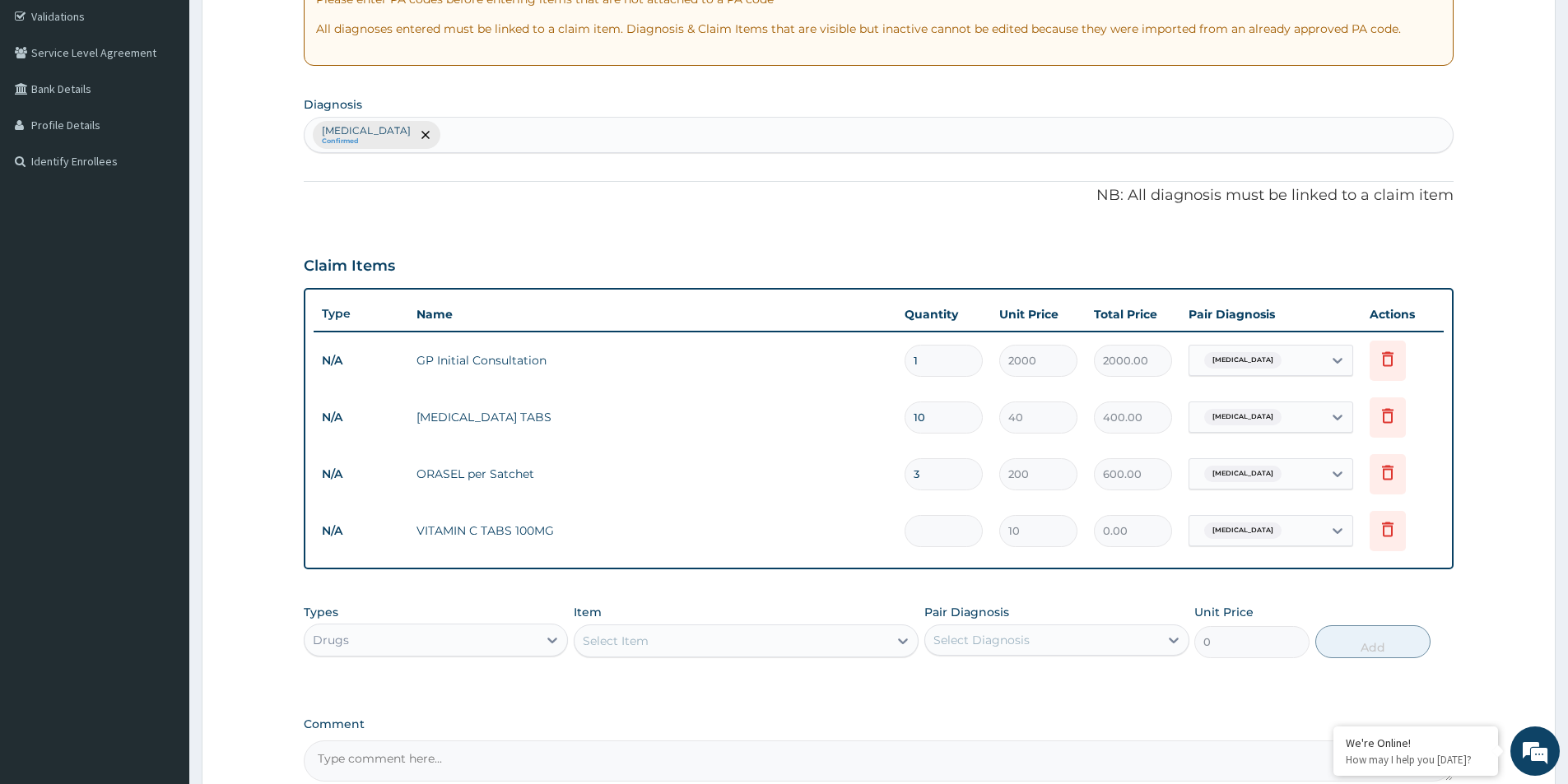
type input "2"
type input "20.00"
type input "21"
type input "210.00"
type input "21"
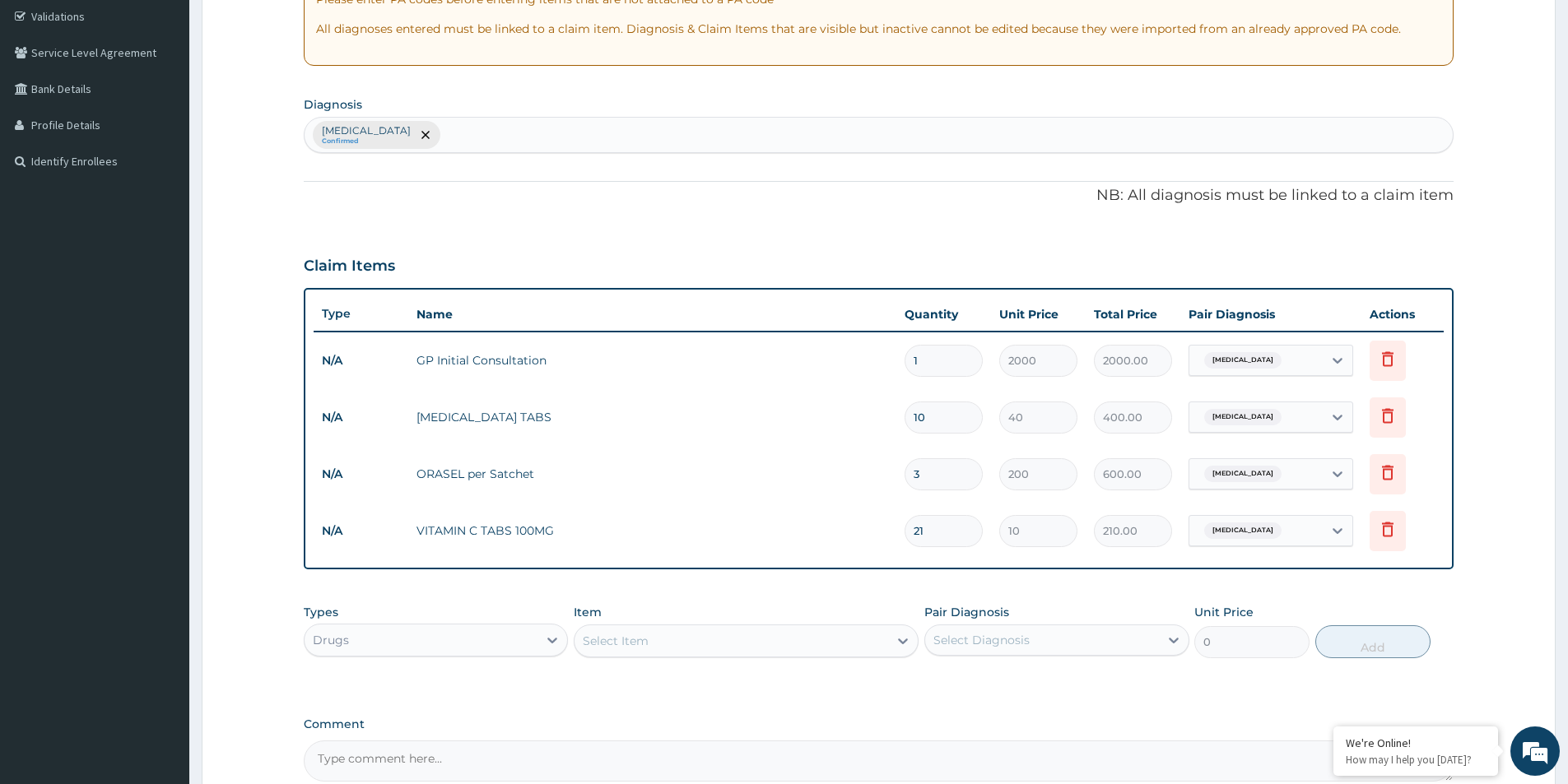
click at [751, 651] on div "Select Item" at bounding box center [730, 641] width 313 height 27
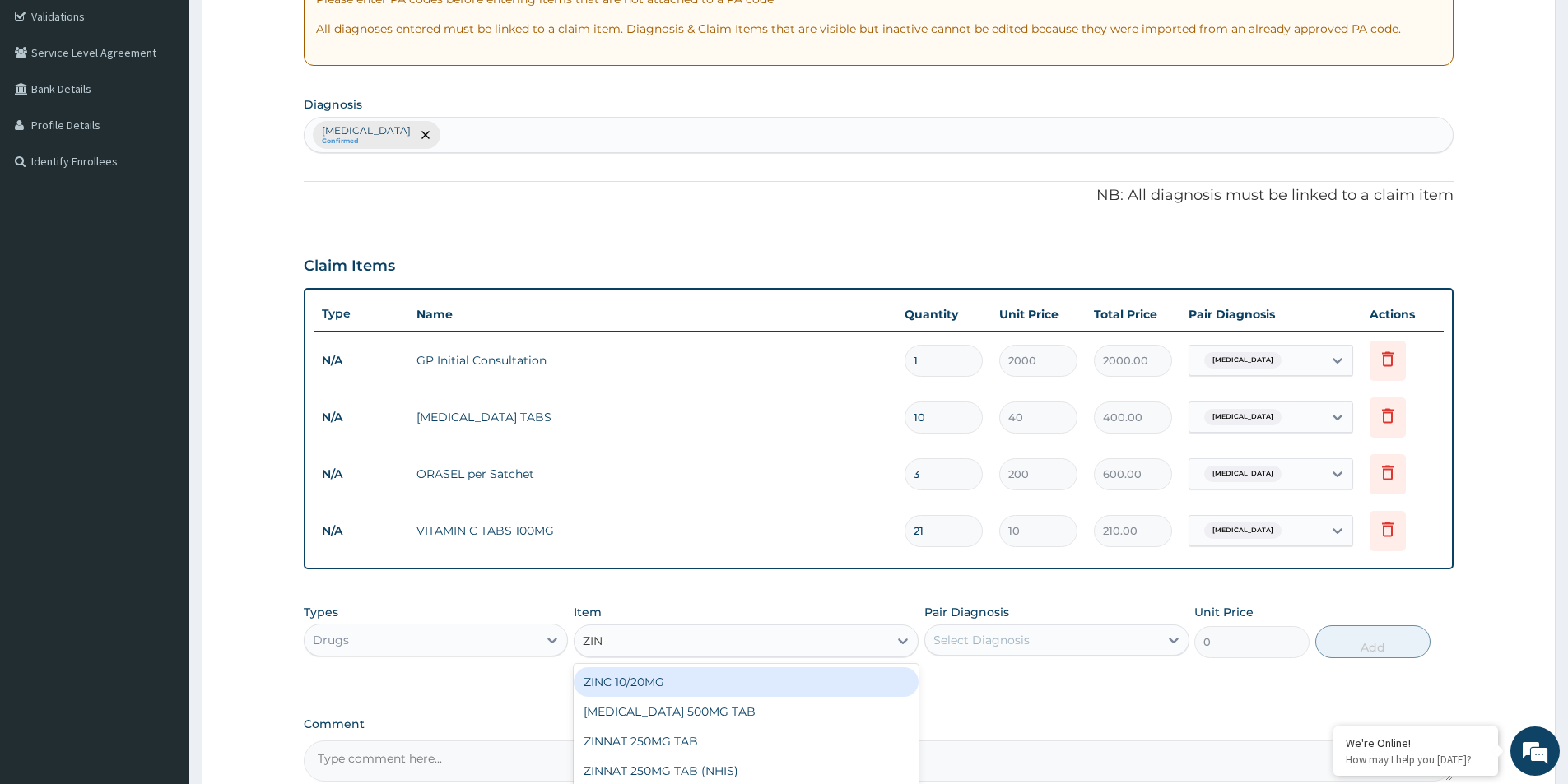
type input "ZINC"
click at [791, 694] on div "ZINC 10/20MG" at bounding box center [745, 682] width 345 height 29
type input "200"
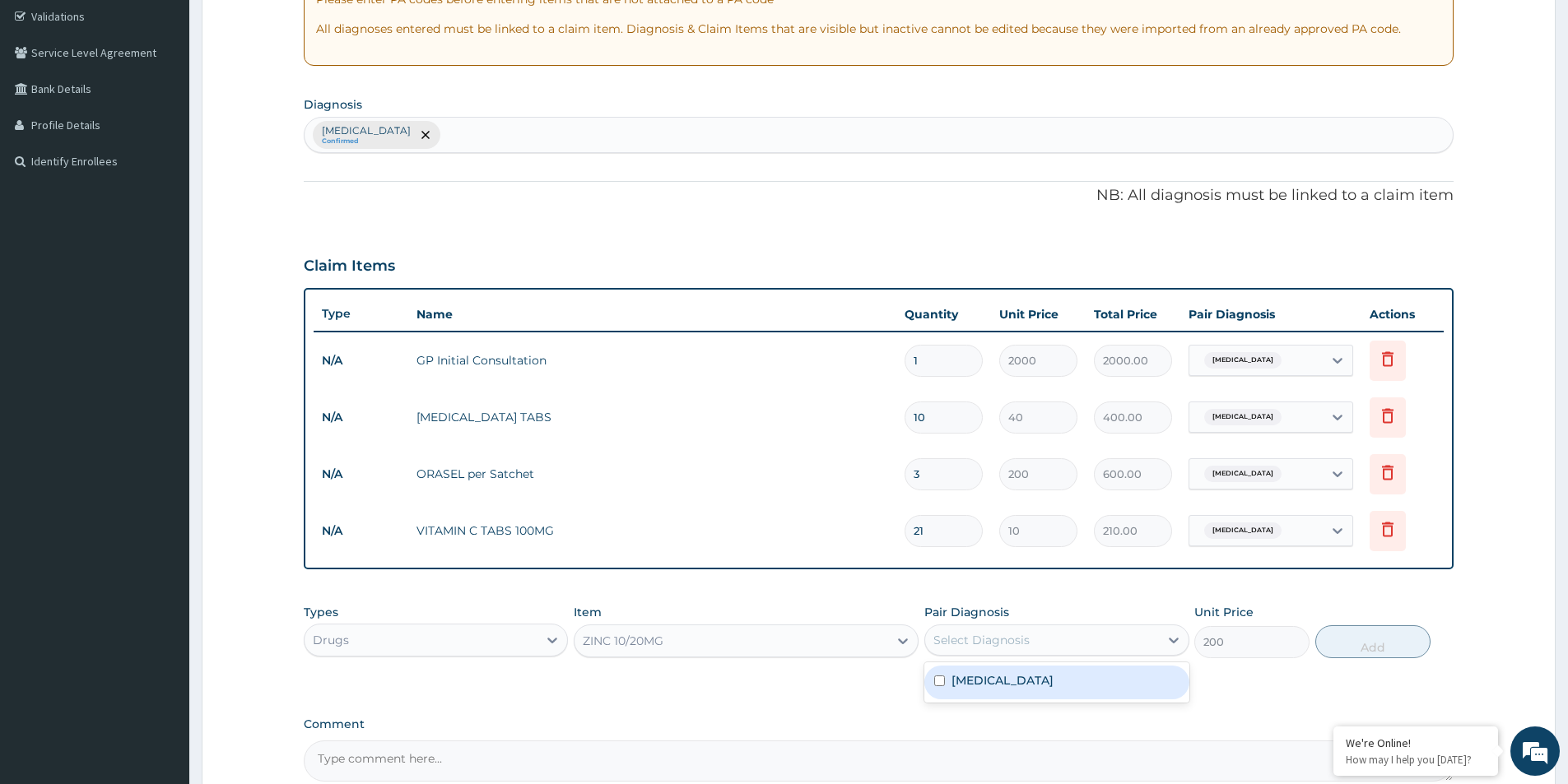
click at [1054, 636] on div "Select Diagnosis" at bounding box center [1041, 640] width 233 height 27
click at [1061, 687] on div "Gastroenteritis" at bounding box center [1056, 682] width 264 height 34
checkbox input "true"
click at [1391, 649] on button "Add" at bounding box center [1372, 642] width 115 height 33
type input "0"
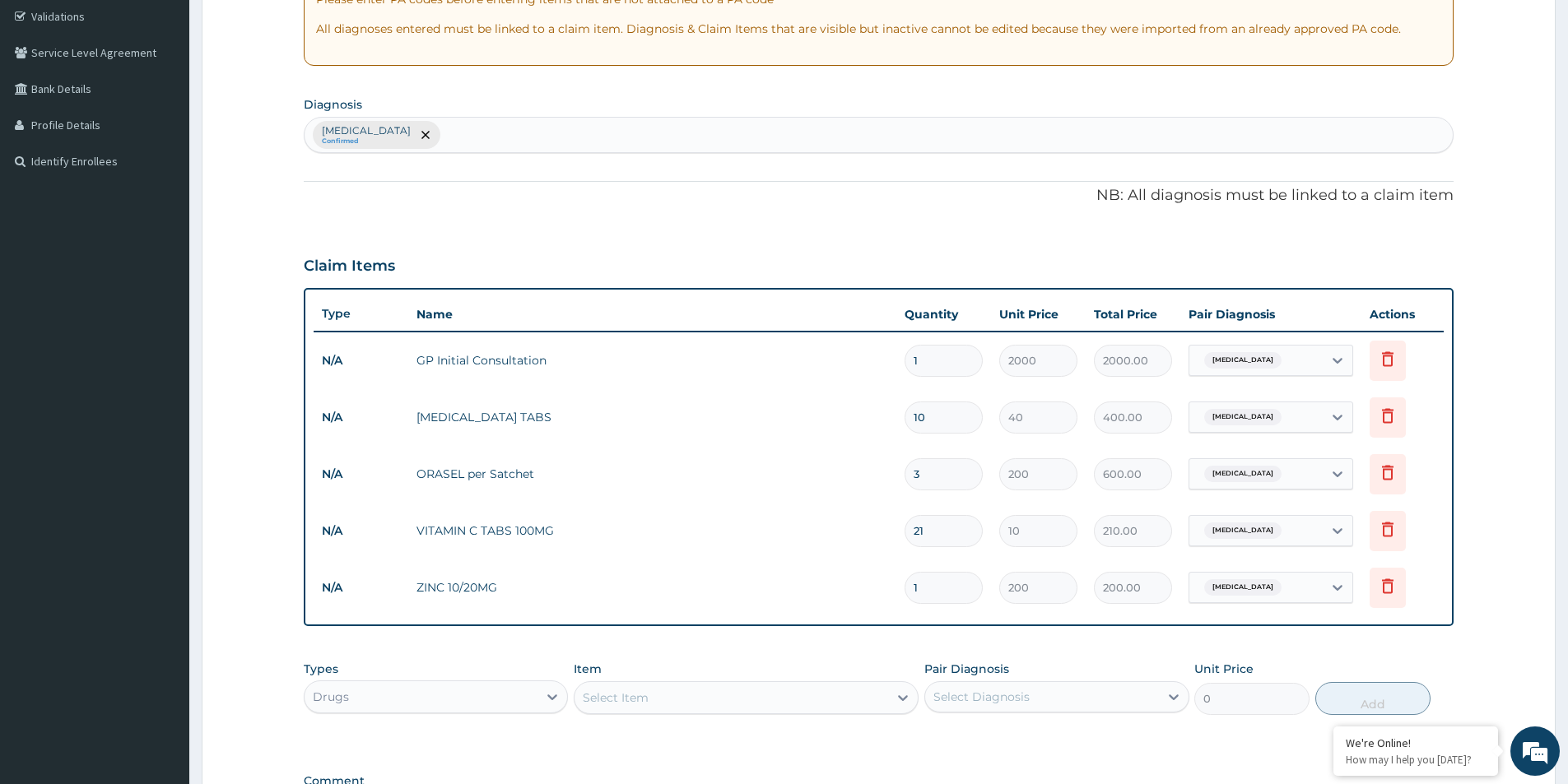
type input "14"
type input "2800.00"
type input "1"
type input "200.00"
type input "0.00"
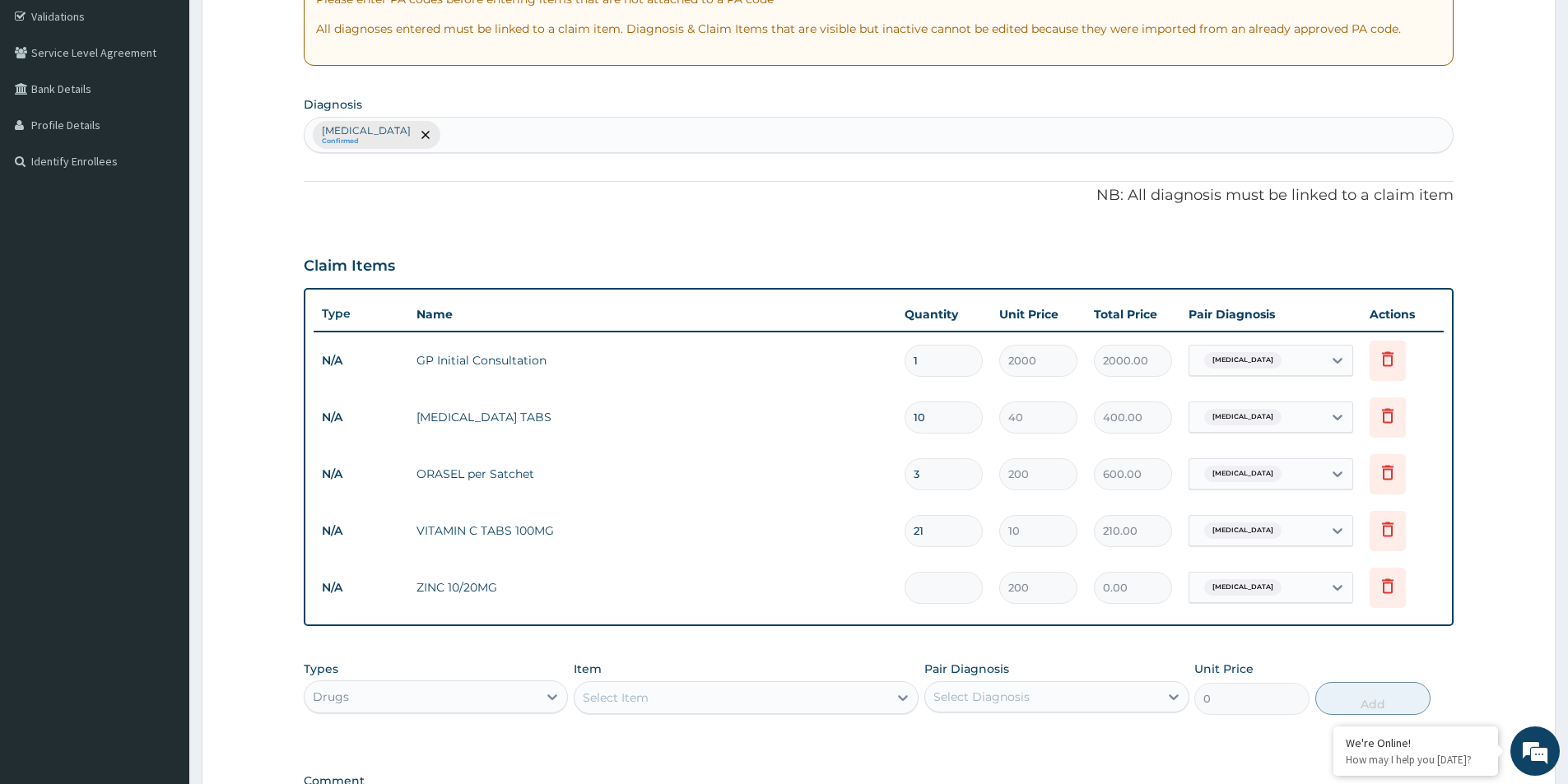
type input "7"
type input "1400.00"
type input "6"
type input "1200.00"
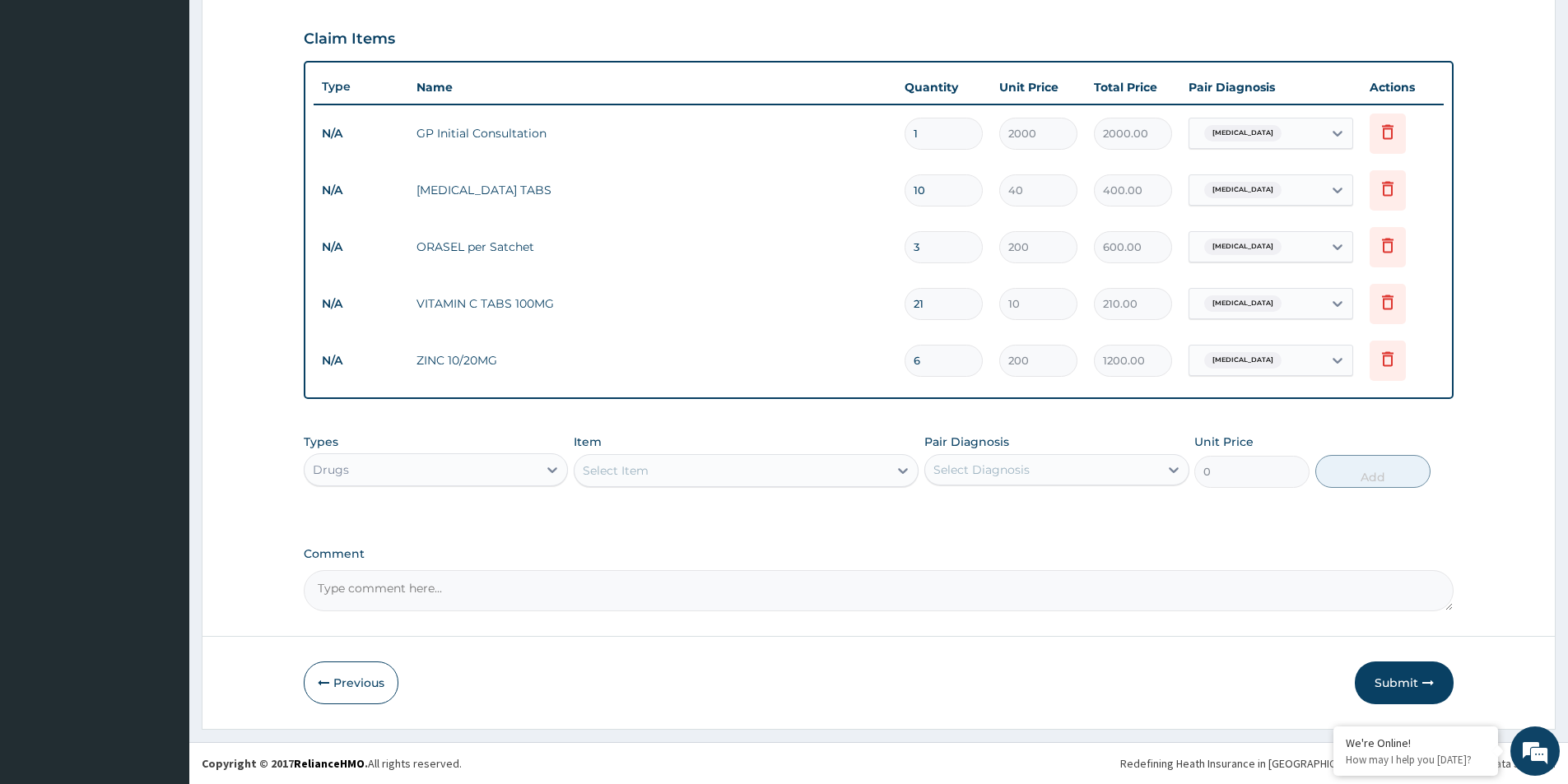
type input "6"
click at [759, 473] on div "Select Item" at bounding box center [730, 471] width 313 height 27
type input "CLARI"
click at [827, 513] on div "CLARITHROMYCIN 500MG CAP" at bounding box center [745, 512] width 345 height 29
type input "250"
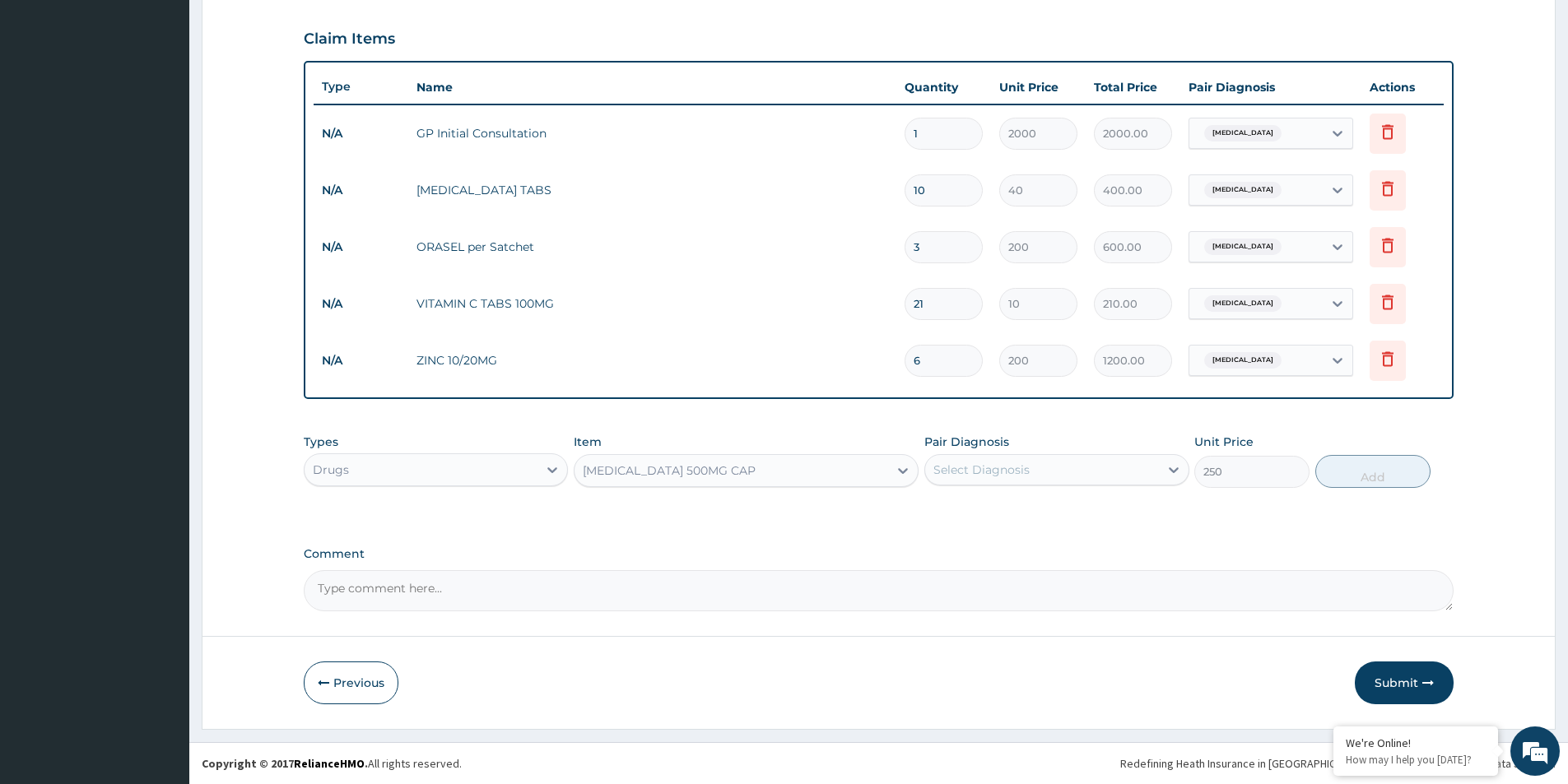
click at [1076, 484] on div "Select Diagnosis" at bounding box center [1056, 470] width 264 height 31
click at [1070, 513] on div "Gastroenteritis" at bounding box center [1056, 512] width 264 height 34
checkbox input "true"
click at [1388, 471] on button "Add" at bounding box center [1372, 471] width 115 height 33
type input "0"
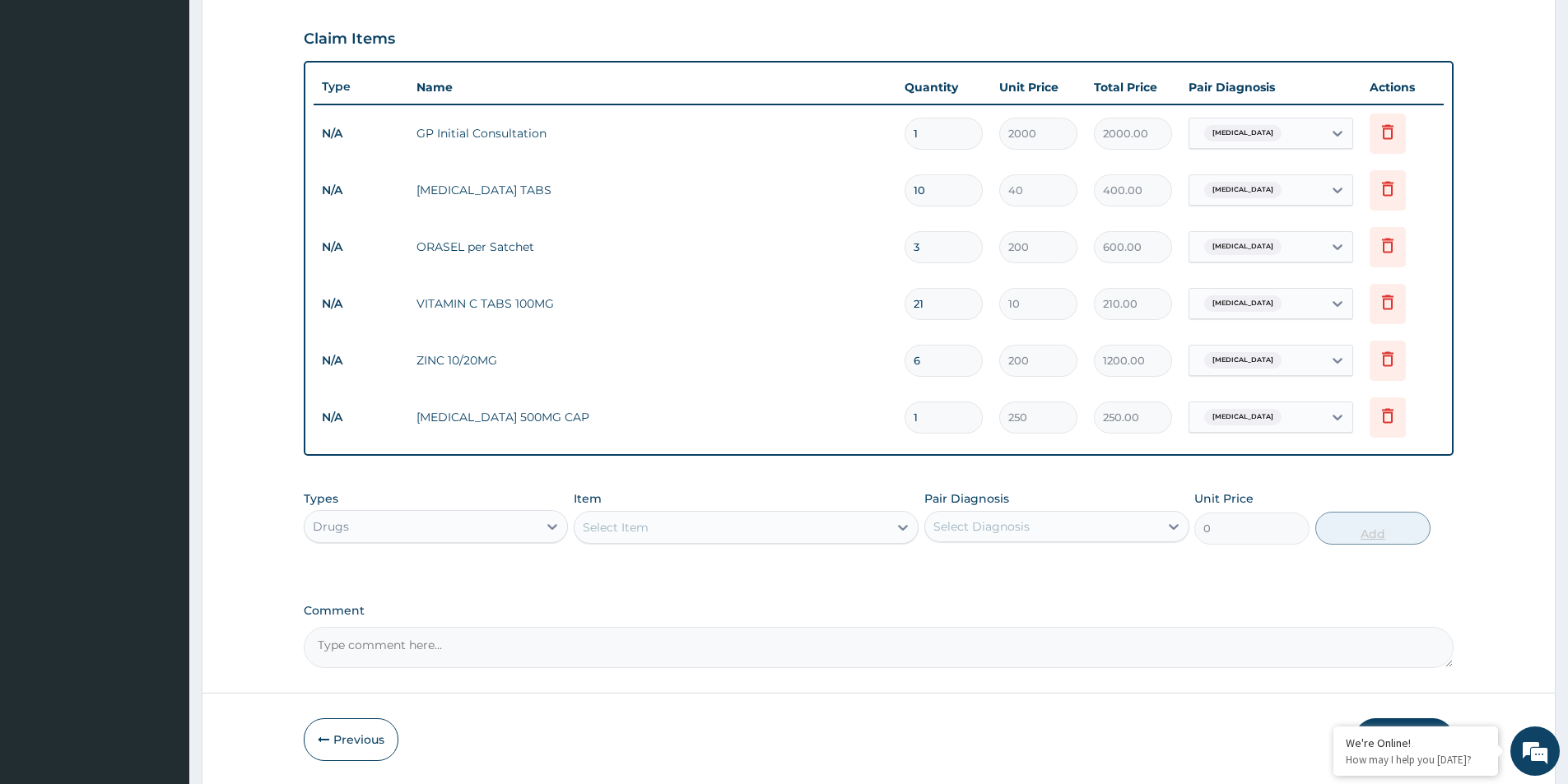
type input "14"
type input "3500.00"
type input "14"
click at [737, 525] on div "Select Item" at bounding box center [730, 528] width 313 height 27
type input "RABEPR"
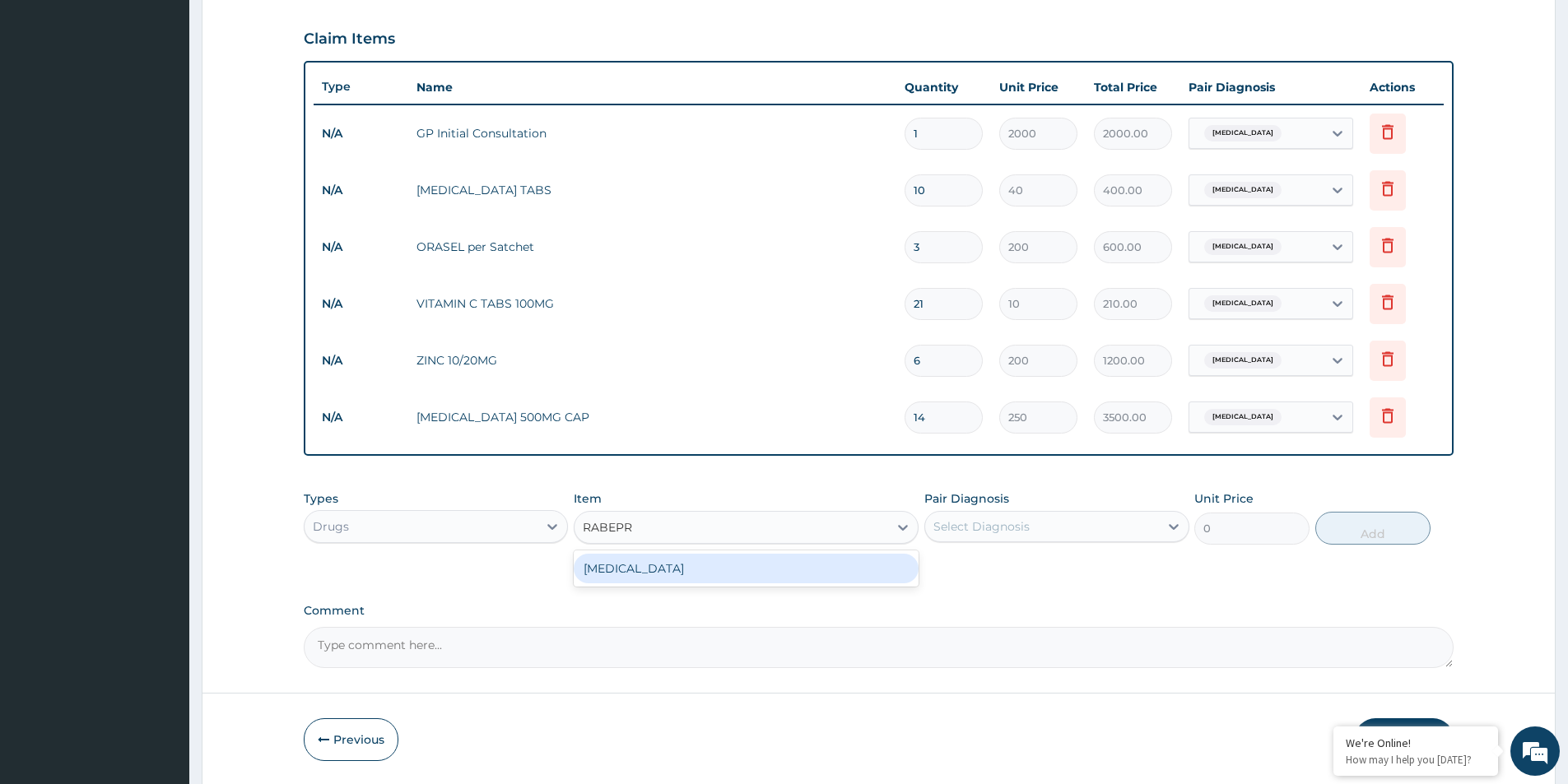
click at [752, 561] on div "RABEPRAZOLE" at bounding box center [745, 568] width 345 height 29
type input "150"
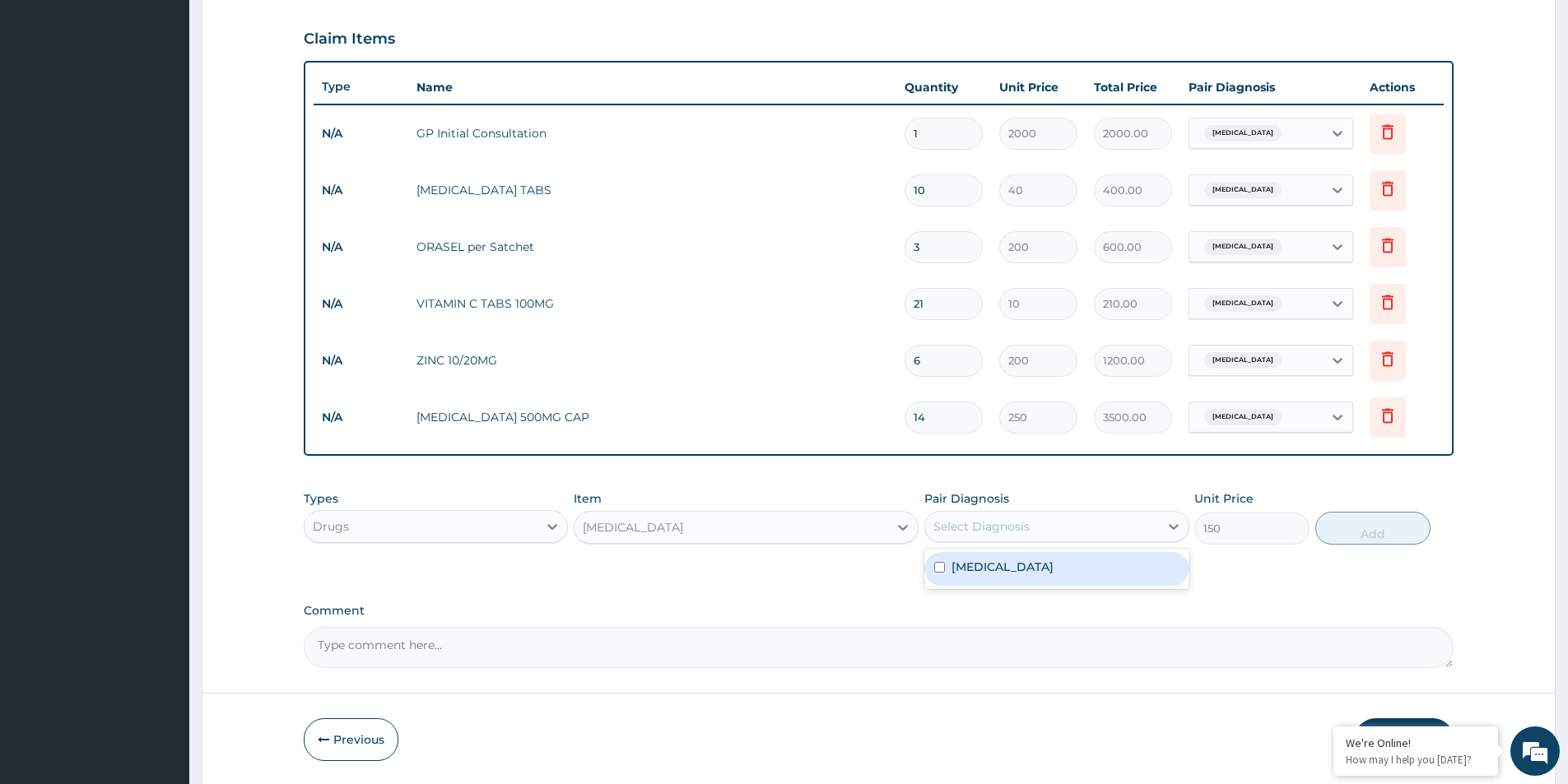
click at [1015, 528] on div "Select Diagnosis" at bounding box center [982, 526] width 97 height 16
click at [1013, 565] on label "Gastroenteritis" at bounding box center [1002, 566] width 102 height 16
checkbox input "true"
click at [1362, 536] on button "Add" at bounding box center [1372, 528] width 115 height 33
type input "0"
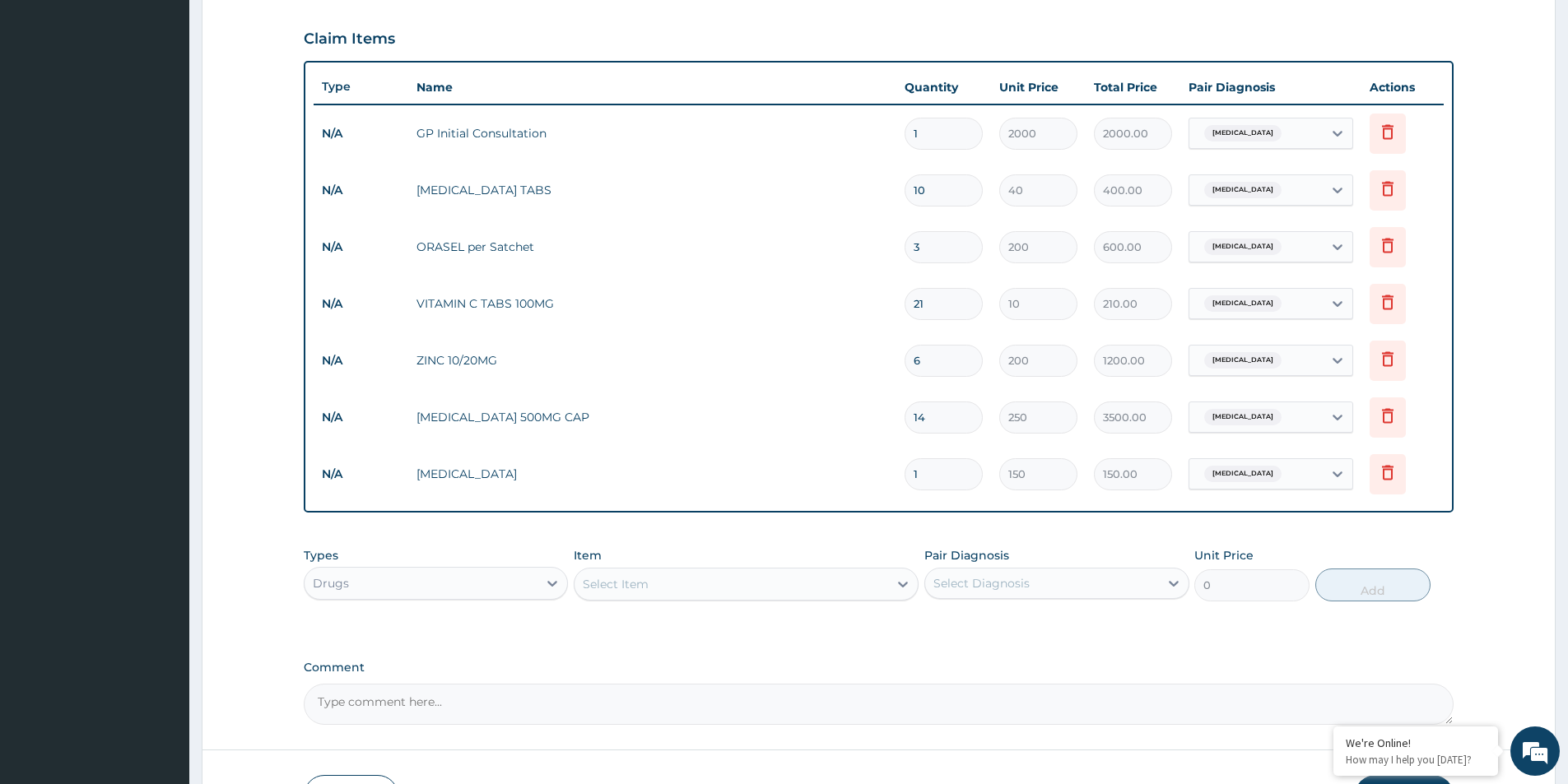
type input "14"
type input "2100.00"
type input "14"
click at [732, 590] on div "Select Item" at bounding box center [730, 584] width 313 height 27
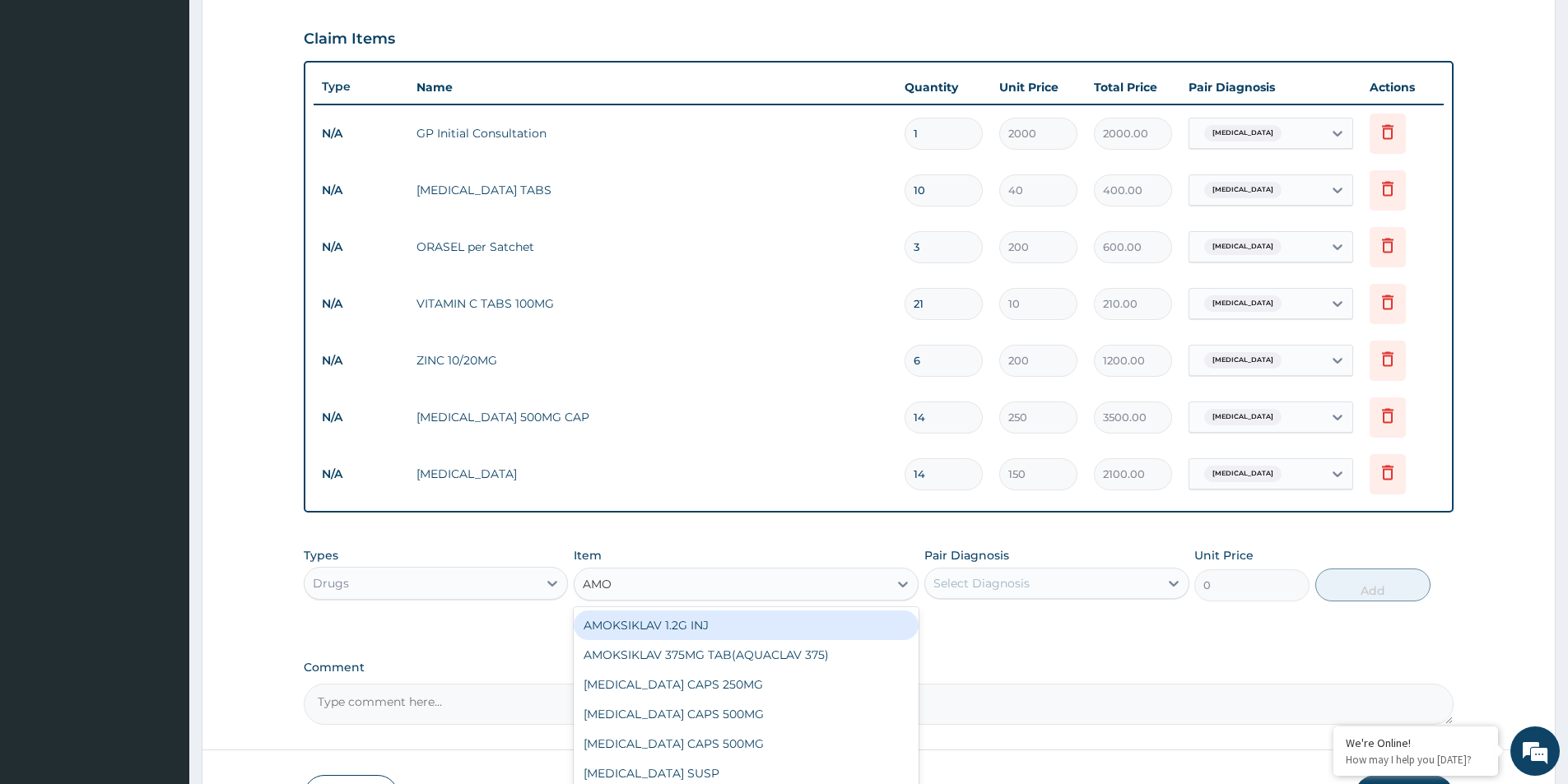
type input "AMOX"
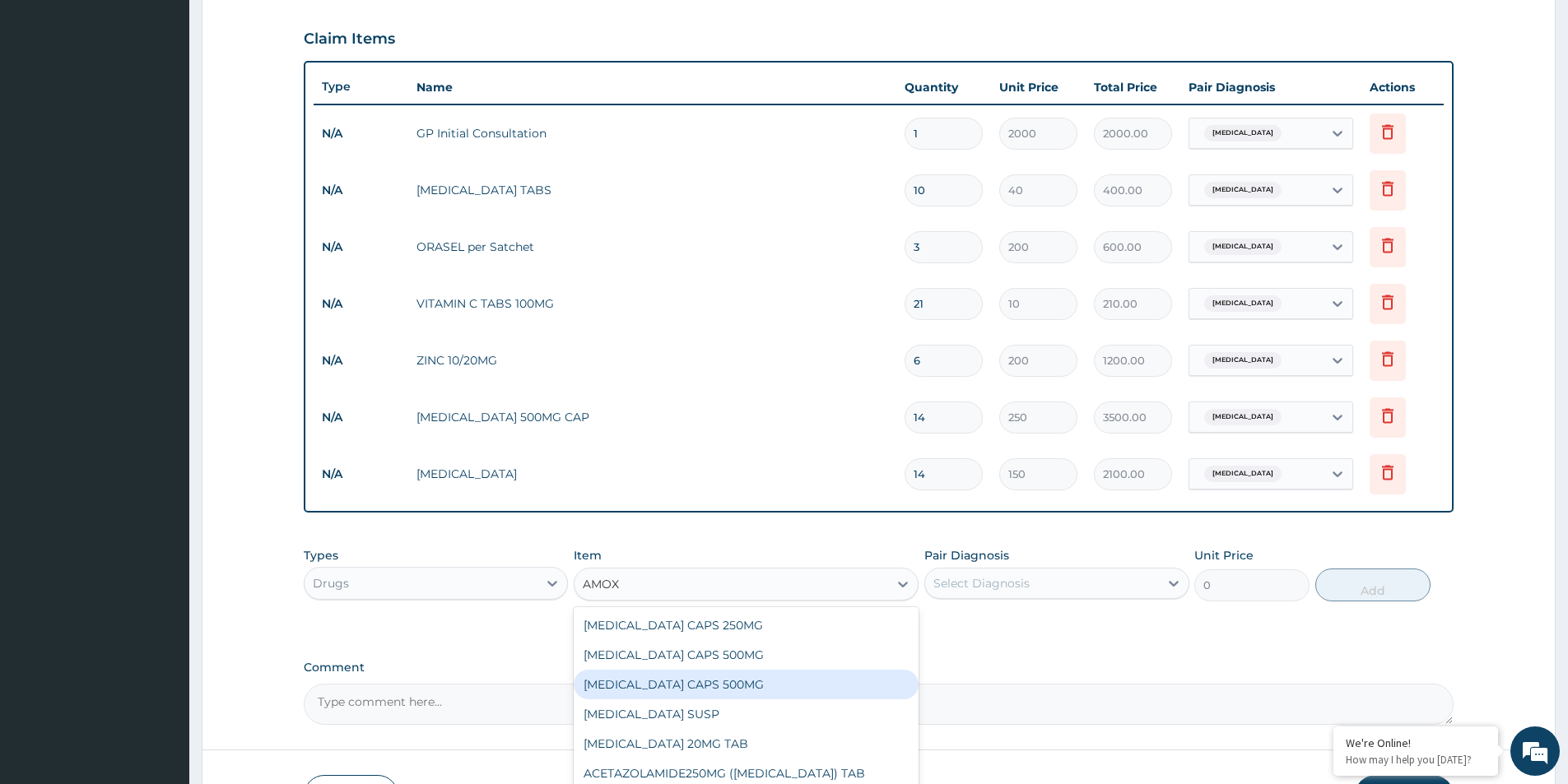
click at [724, 676] on div "AMOXIL CAPS 500MG" at bounding box center [745, 685] width 345 height 29
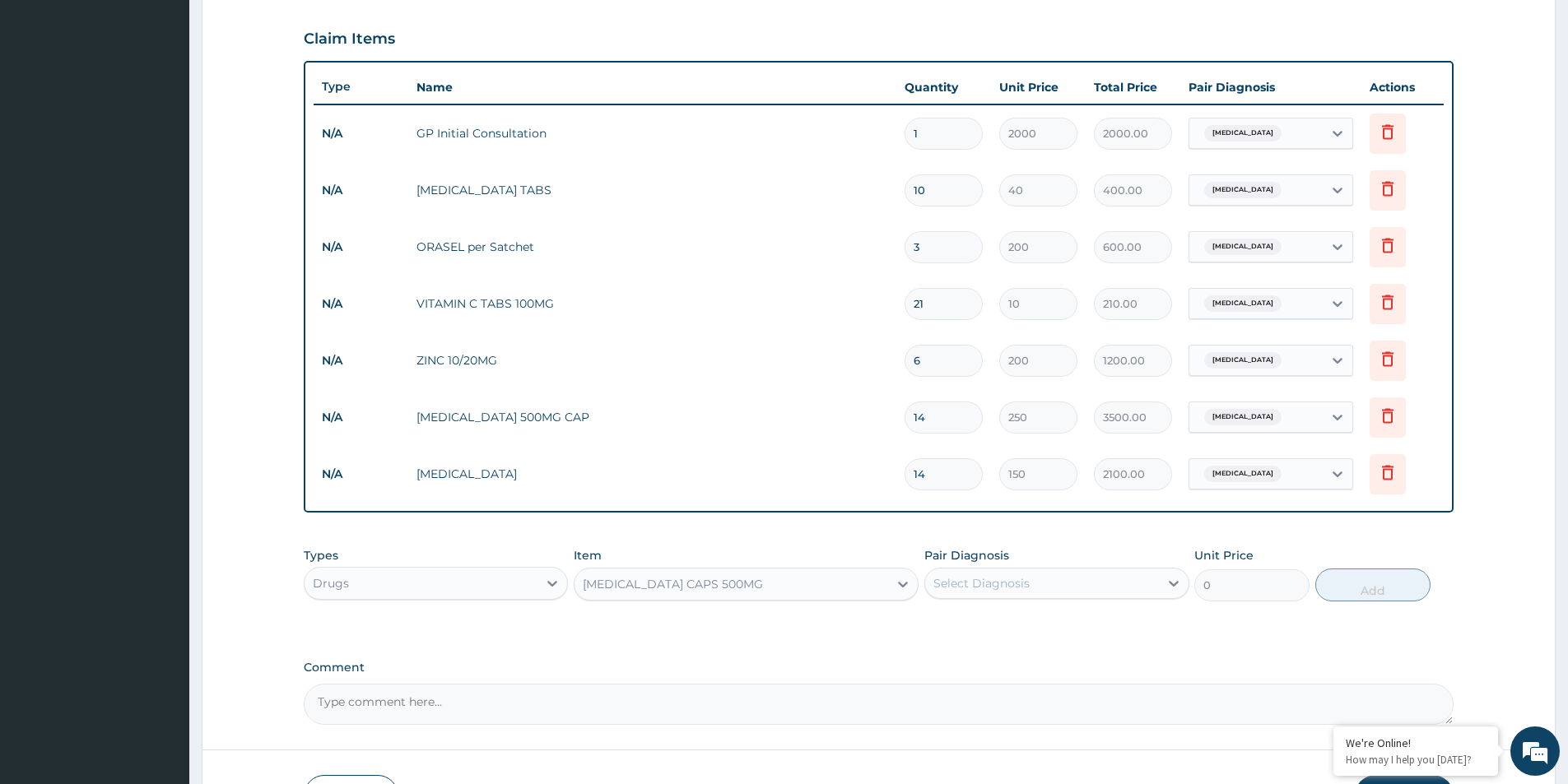
type input "20"
drag, startPoint x: 1053, startPoint y: 576, endPoint x: 1059, endPoint y: 587, distance: 12.5
click at [1054, 576] on div "Select Diagnosis" at bounding box center [1041, 584] width 233 height 27
click at [1063, 619] on div "Gastroenteritis" at bounding box center [1056, 625] width 264 height 34
checkbox input "true"
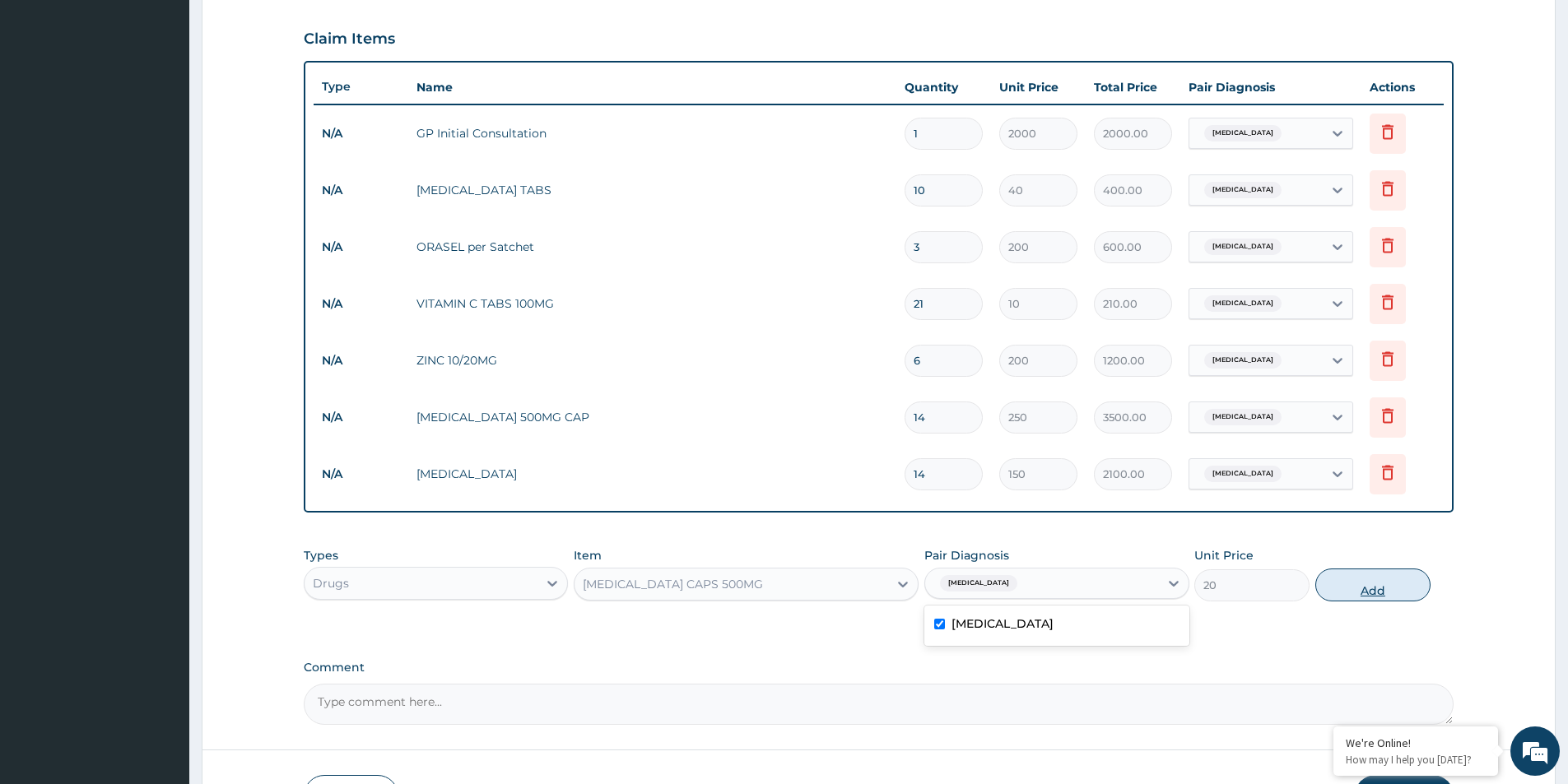
click at [1385, 599] on button "Add" at bounding box center [1372, 585] width 115 height 33
type input "0"
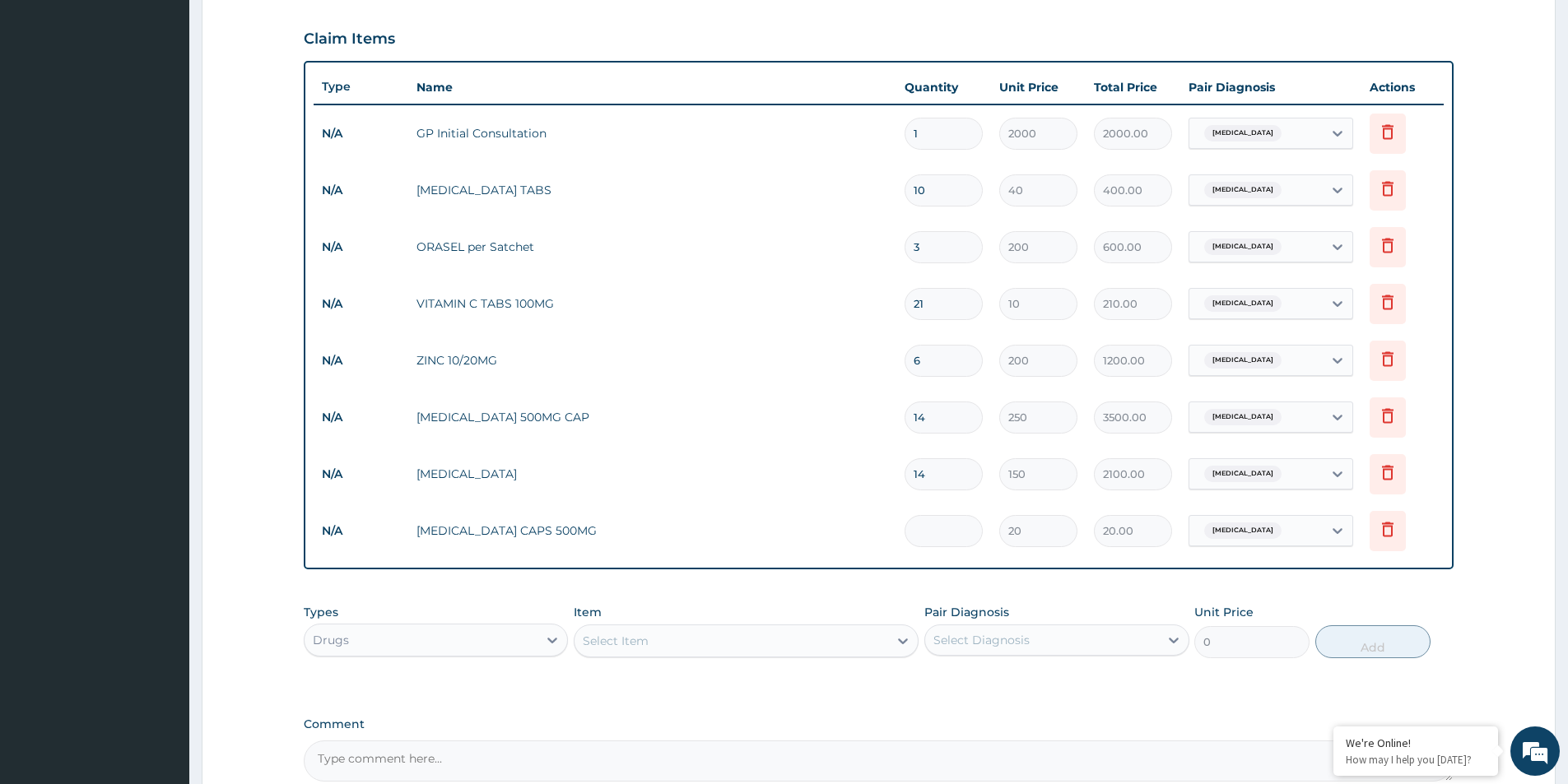
type input "0.00"
type input "3"
type input "60.00"
type input "38"
type input "760.00"
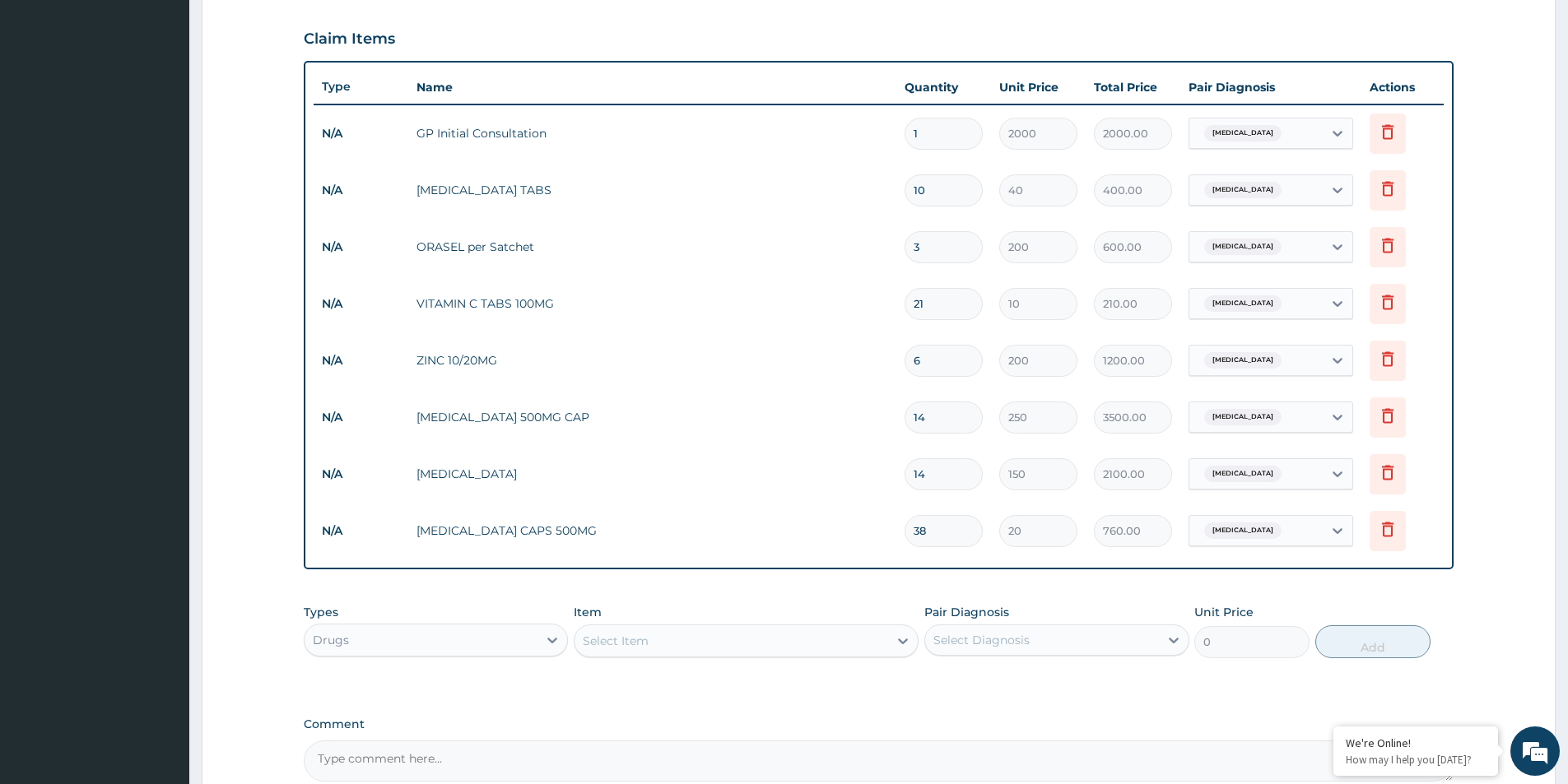
type input "3"
type input "60.00"
type input "0.00"
type input "4"
type input "80.00"
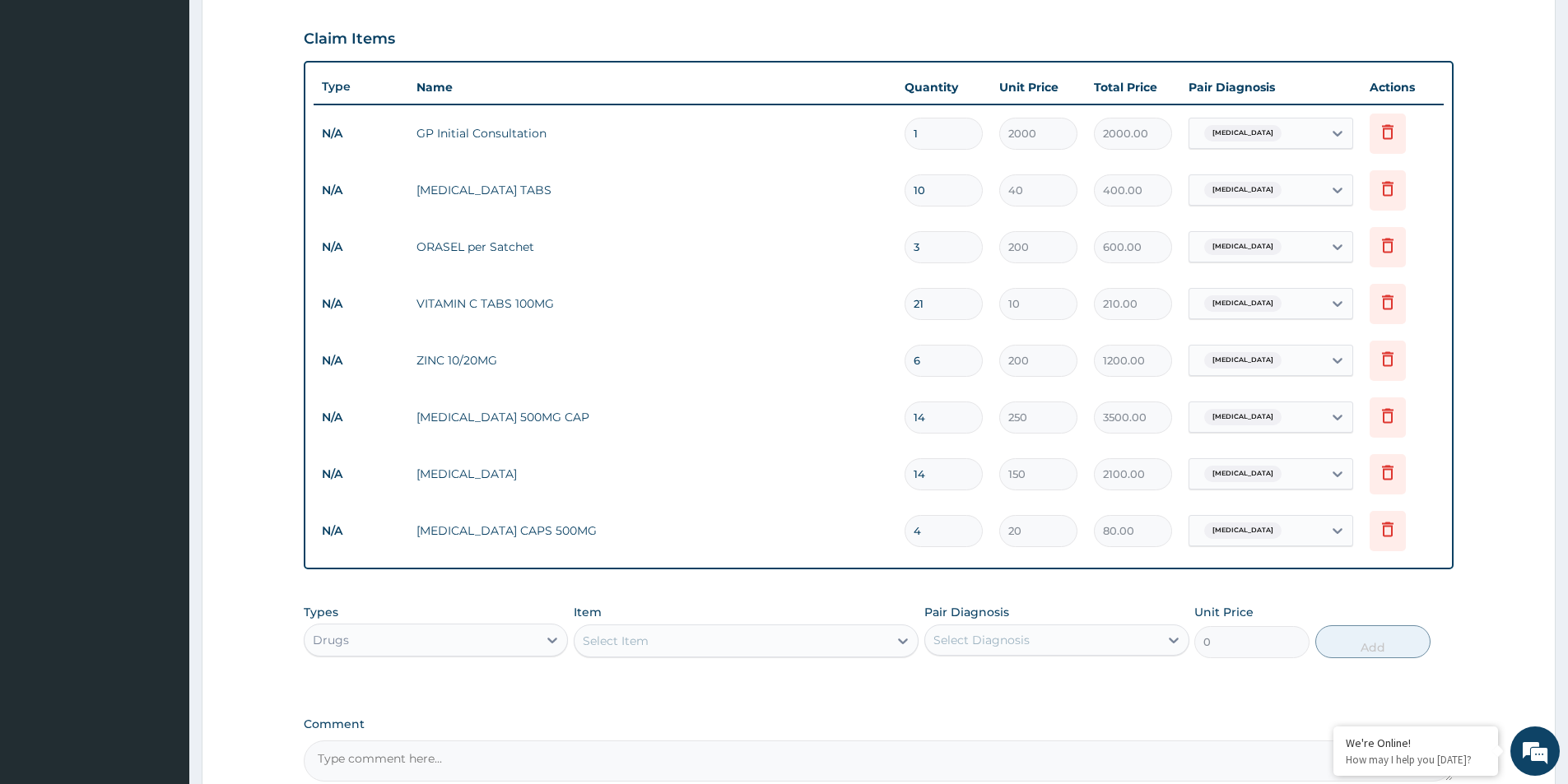
type input "42"
type input "840.00"
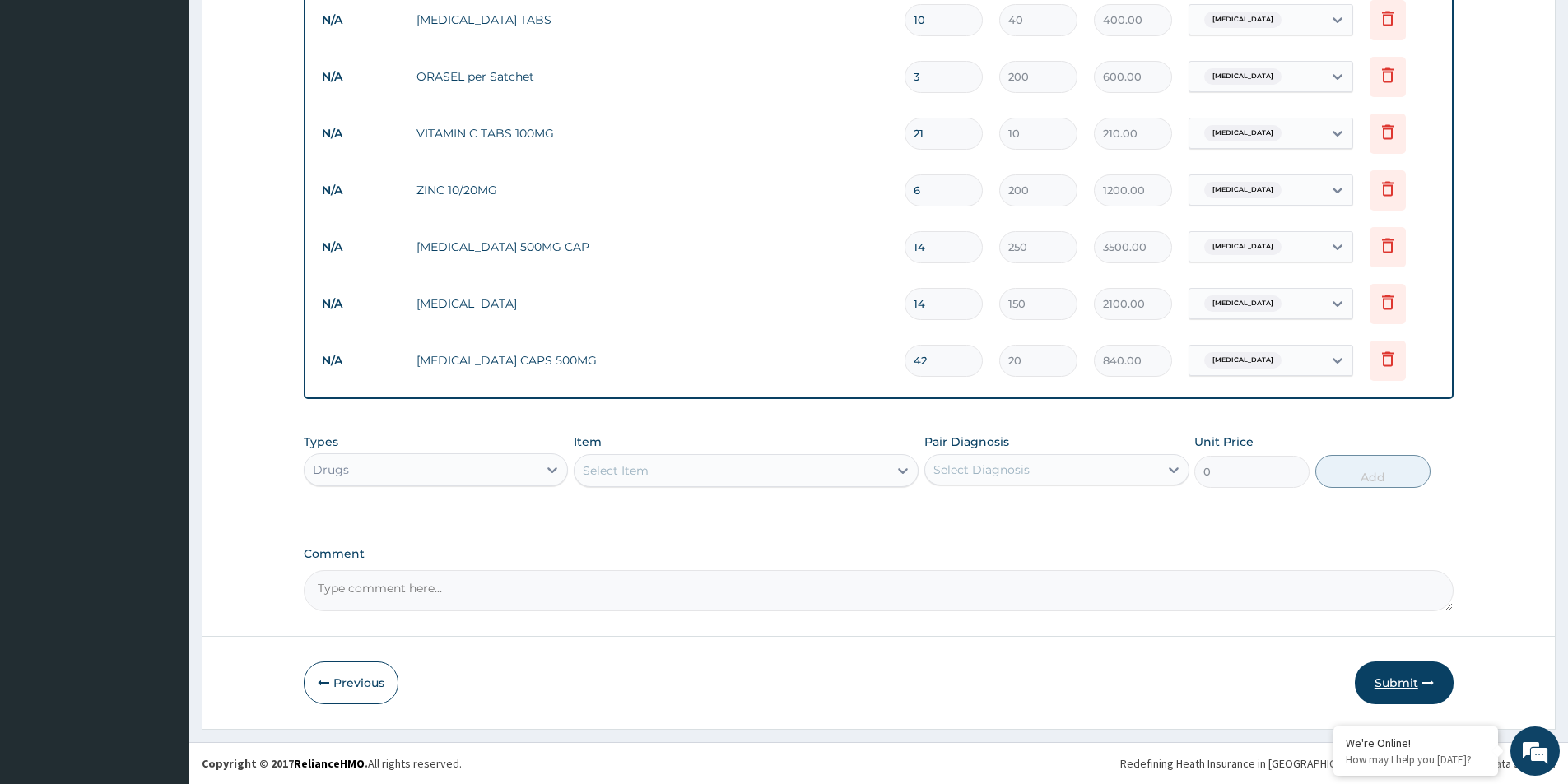
type input "42"
click at [1411, 683] on button "Submit" at bounding box center [1404, 683] width 98 height 43
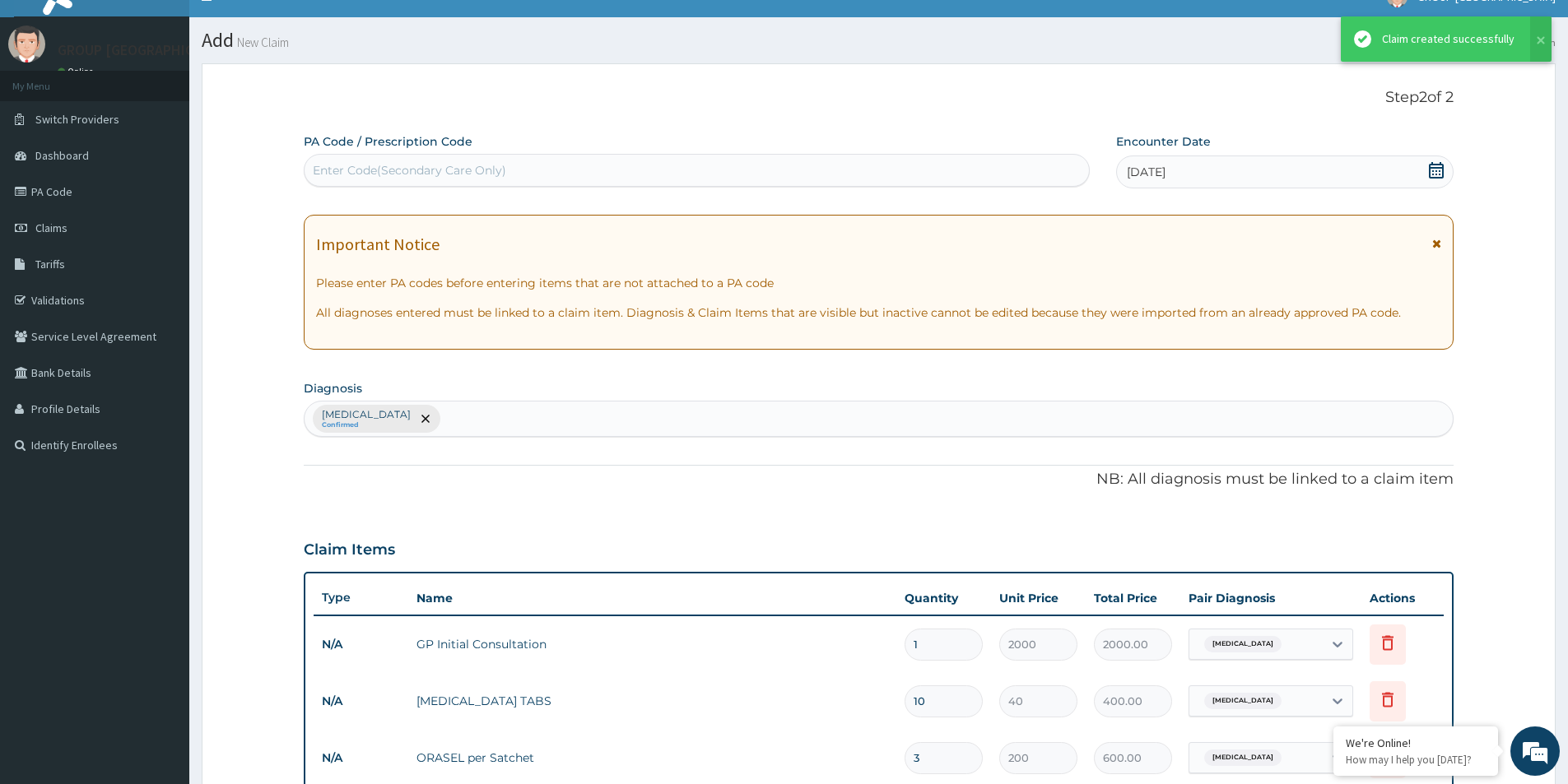
scroll to position [705, 0]
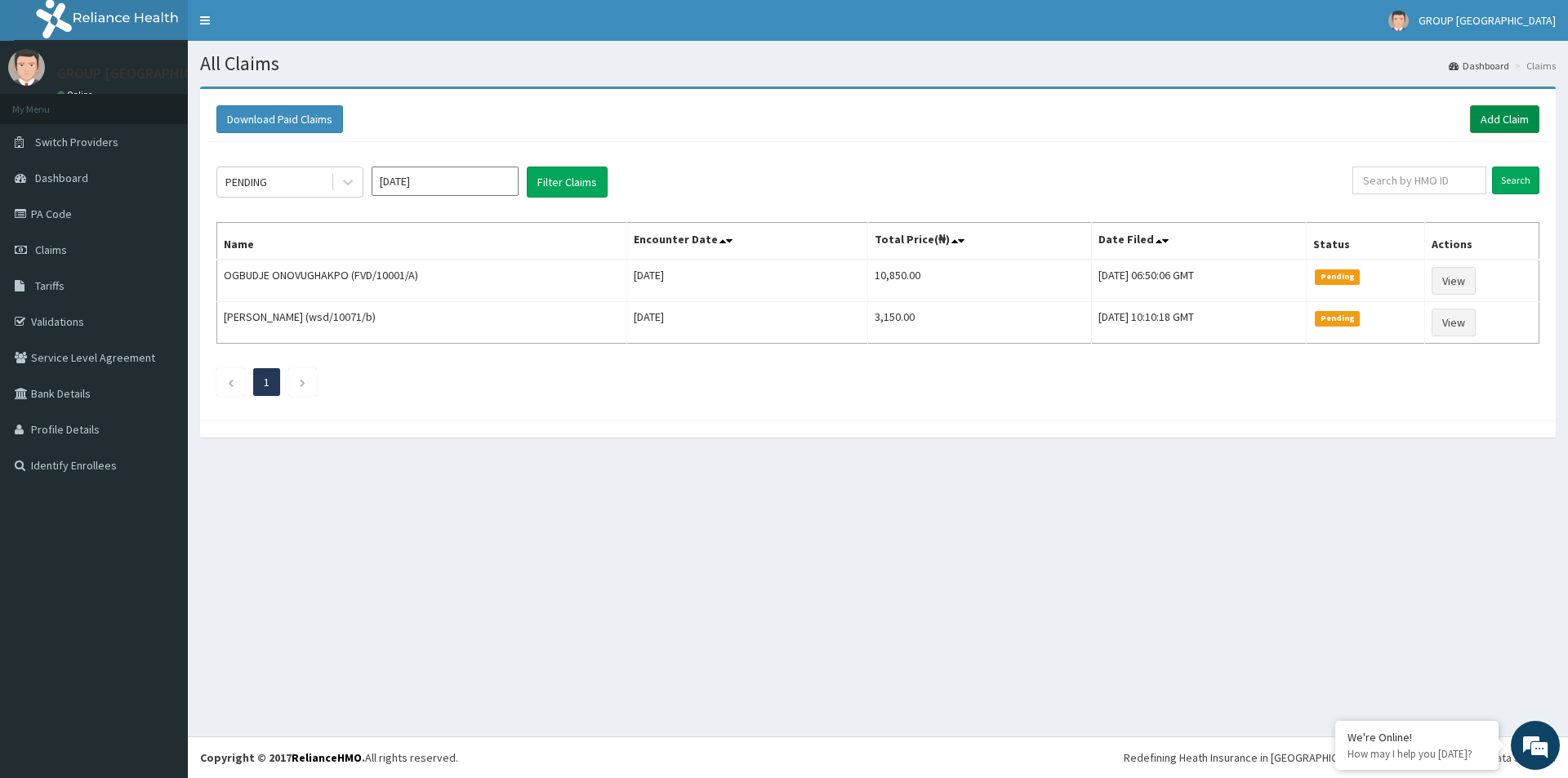
click at [1512, 132] on link "Add Claim" at bounding box center [1505, 119] width 69 height 27
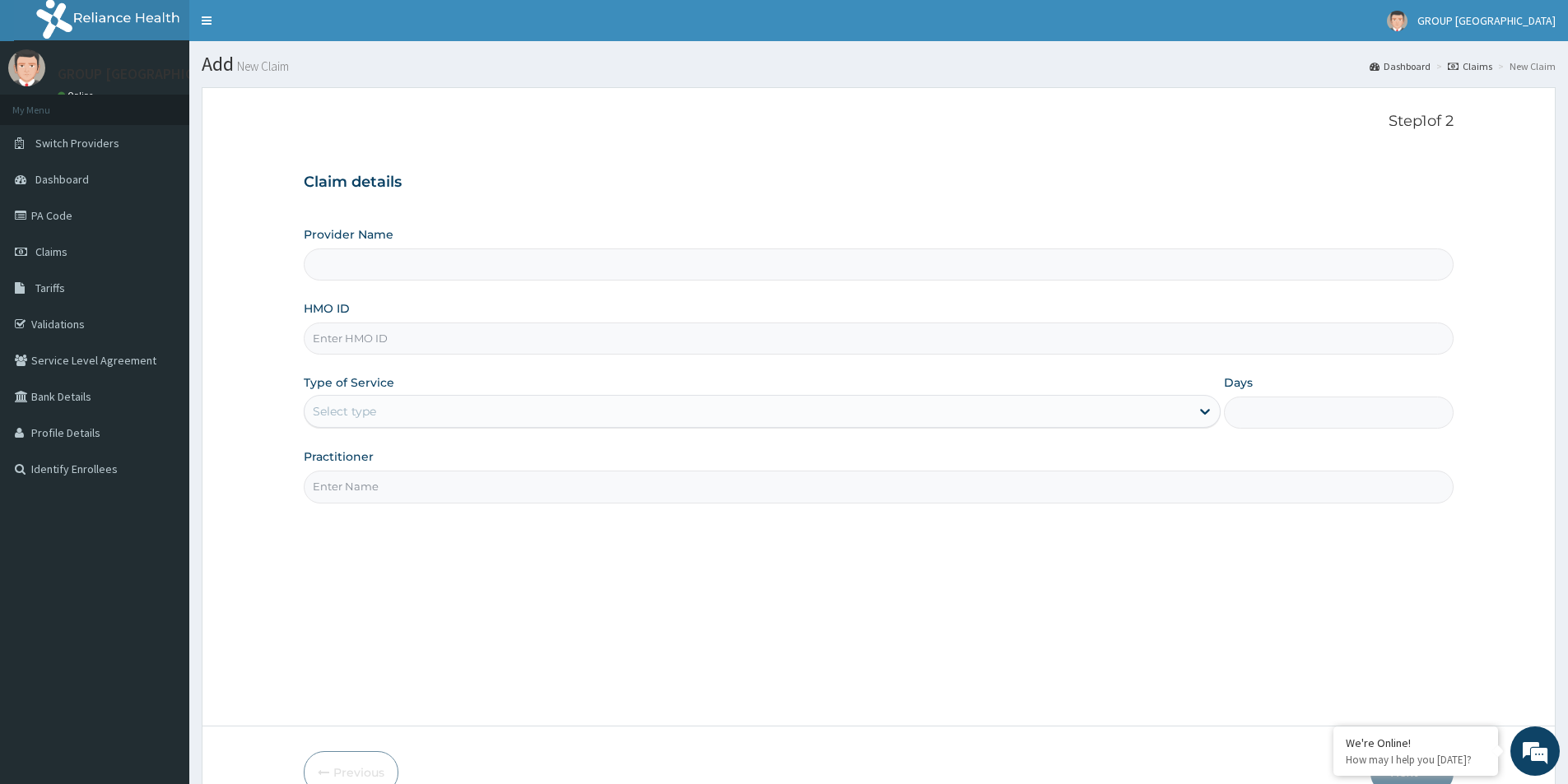
click at [388, 243] on div "Provider Name" at bounding box center [879, 253] width 1150 height 54
drag, startPoint x: 327, startPoint y: 351, endPoint x: 325, endPoint y: 288, distance: 63.0
click at [327, 351] on input "HMO ID" at bounding box center [879, 338] width 1150 height 32
type input "GROUP CHRISTIAN MEDICAL CENTRE, WARRI"
type input "ELI/10097/B"
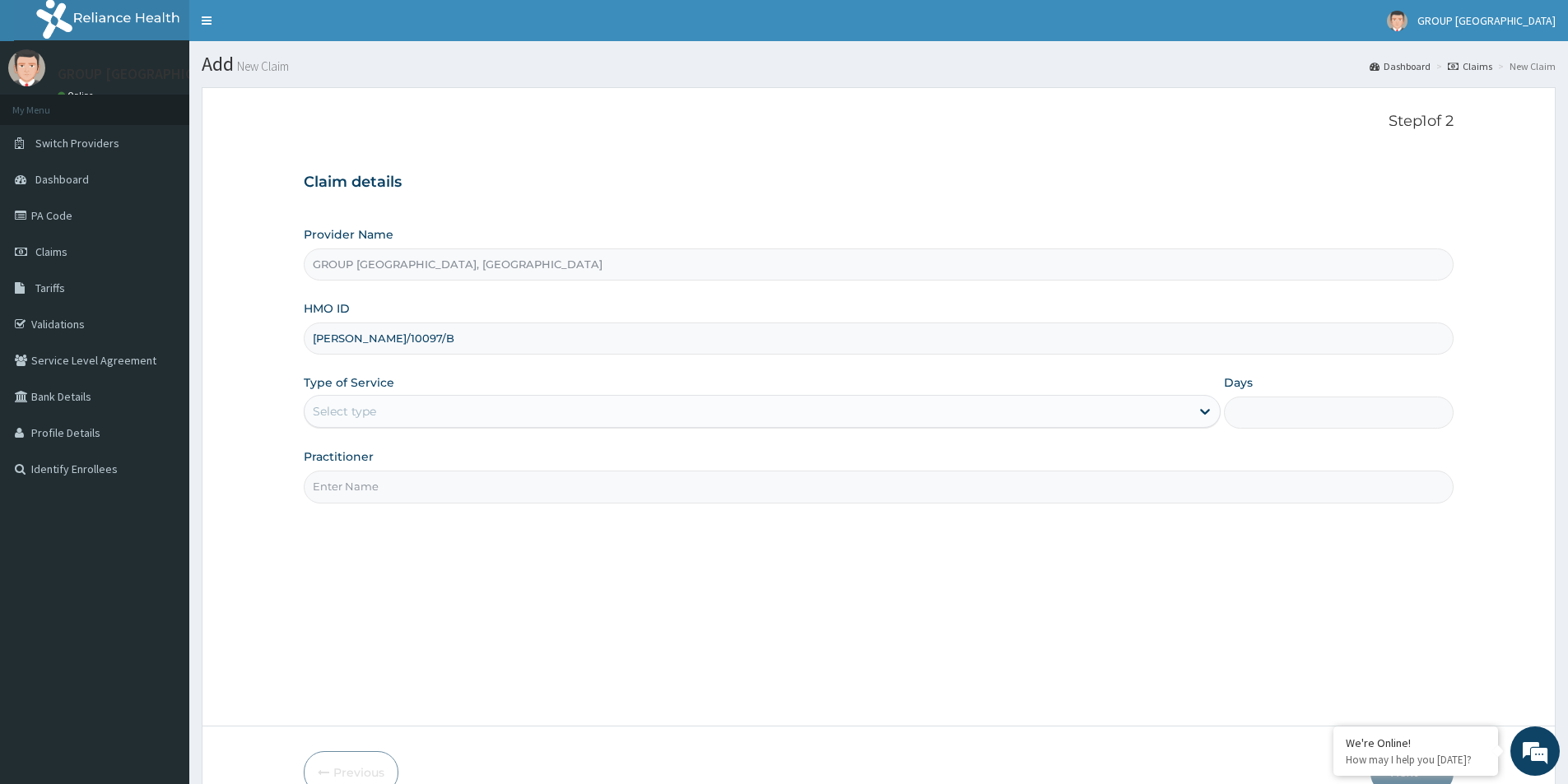
click at [358, 427] on div "Select type" at bounding box center [762, 412] width 917 height 33
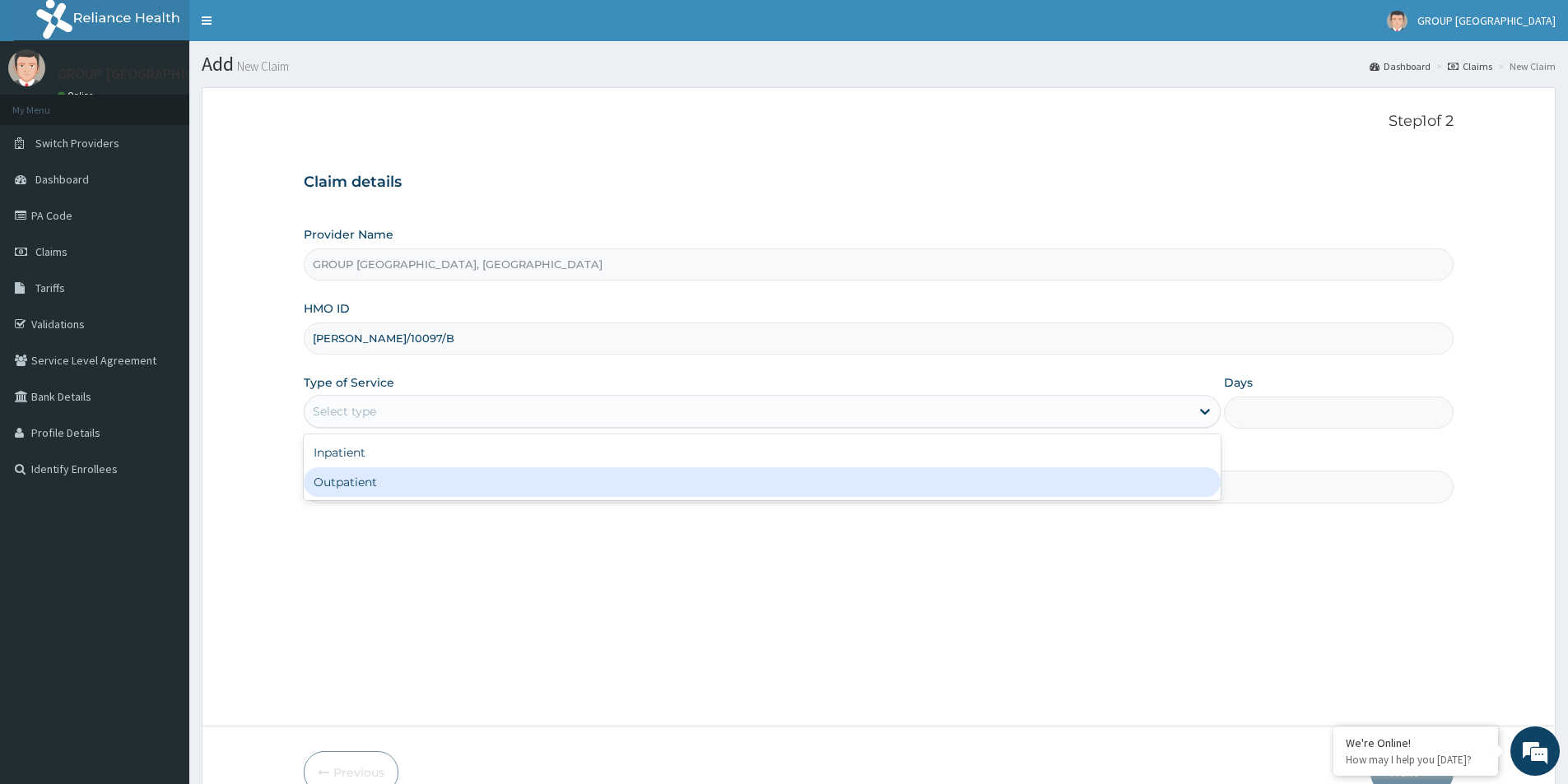
click at [359, 473] on div "Outpatient" at bounding box center [762, 482] width 917 height 29
type input "1"
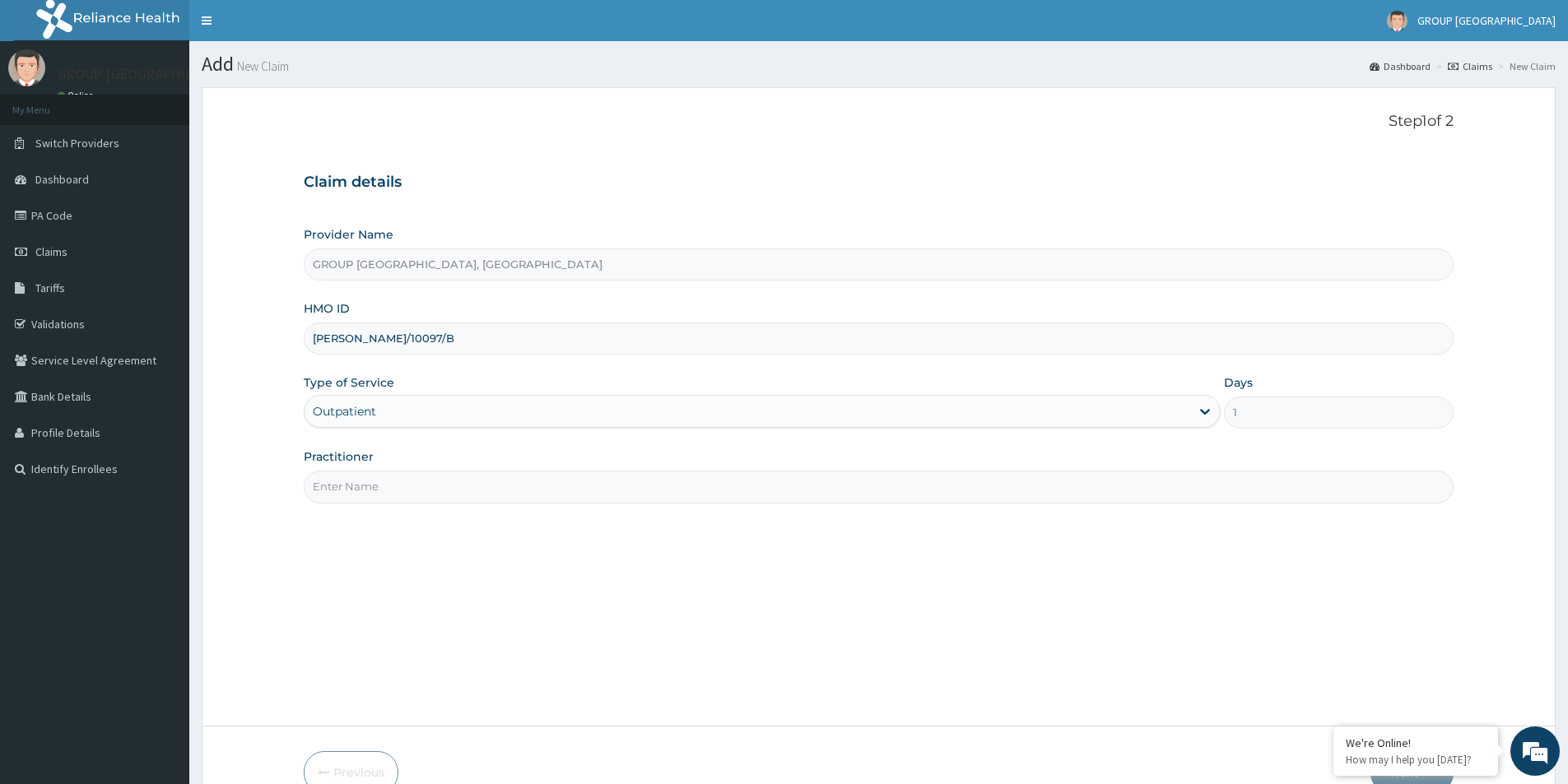
click at [363, 480] on input "Practitioner" at bounding box center [879, 486] width 1150 height 32
type input "DR ESIRORIE"
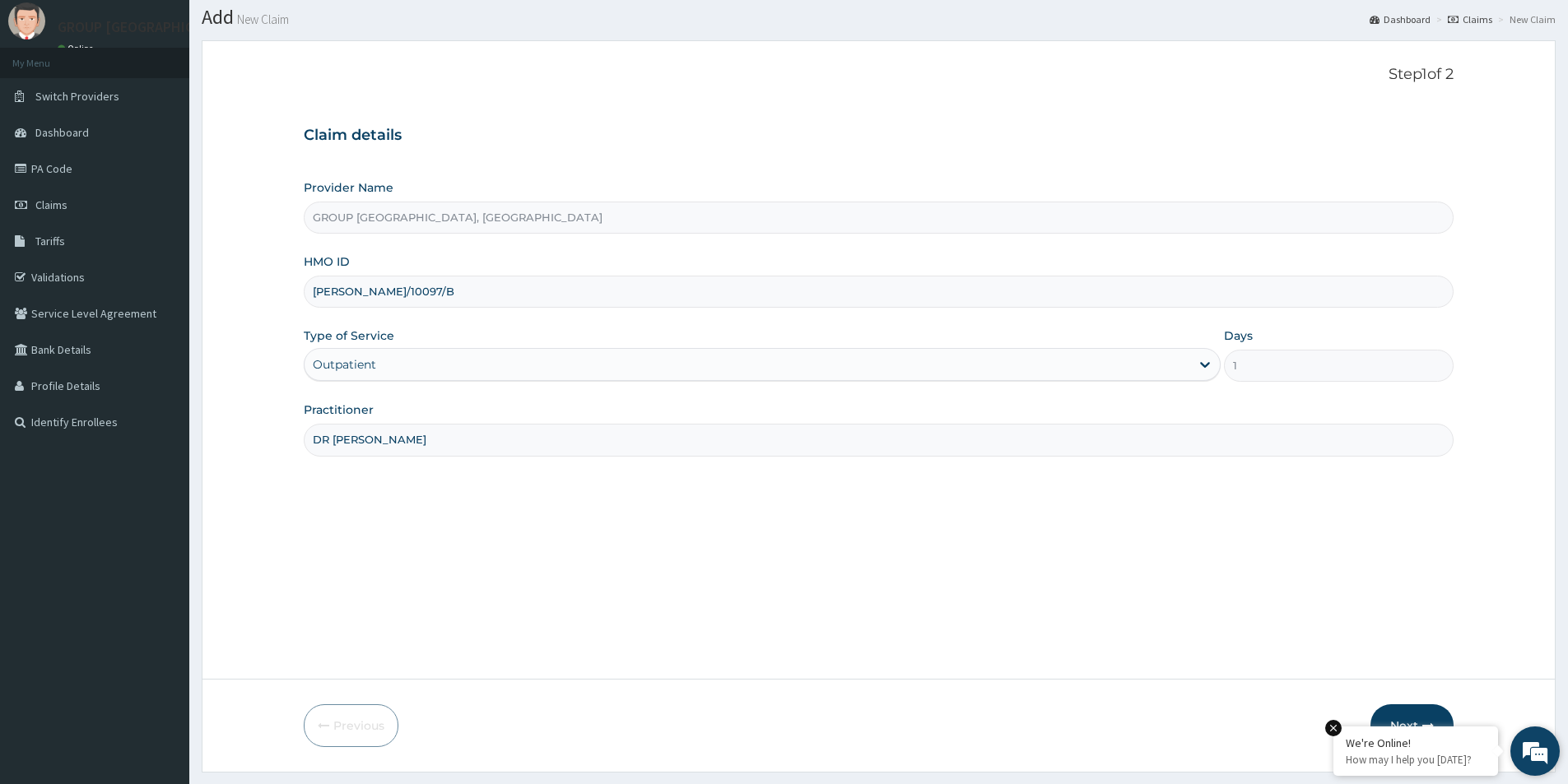
scroll to position [90, 0]
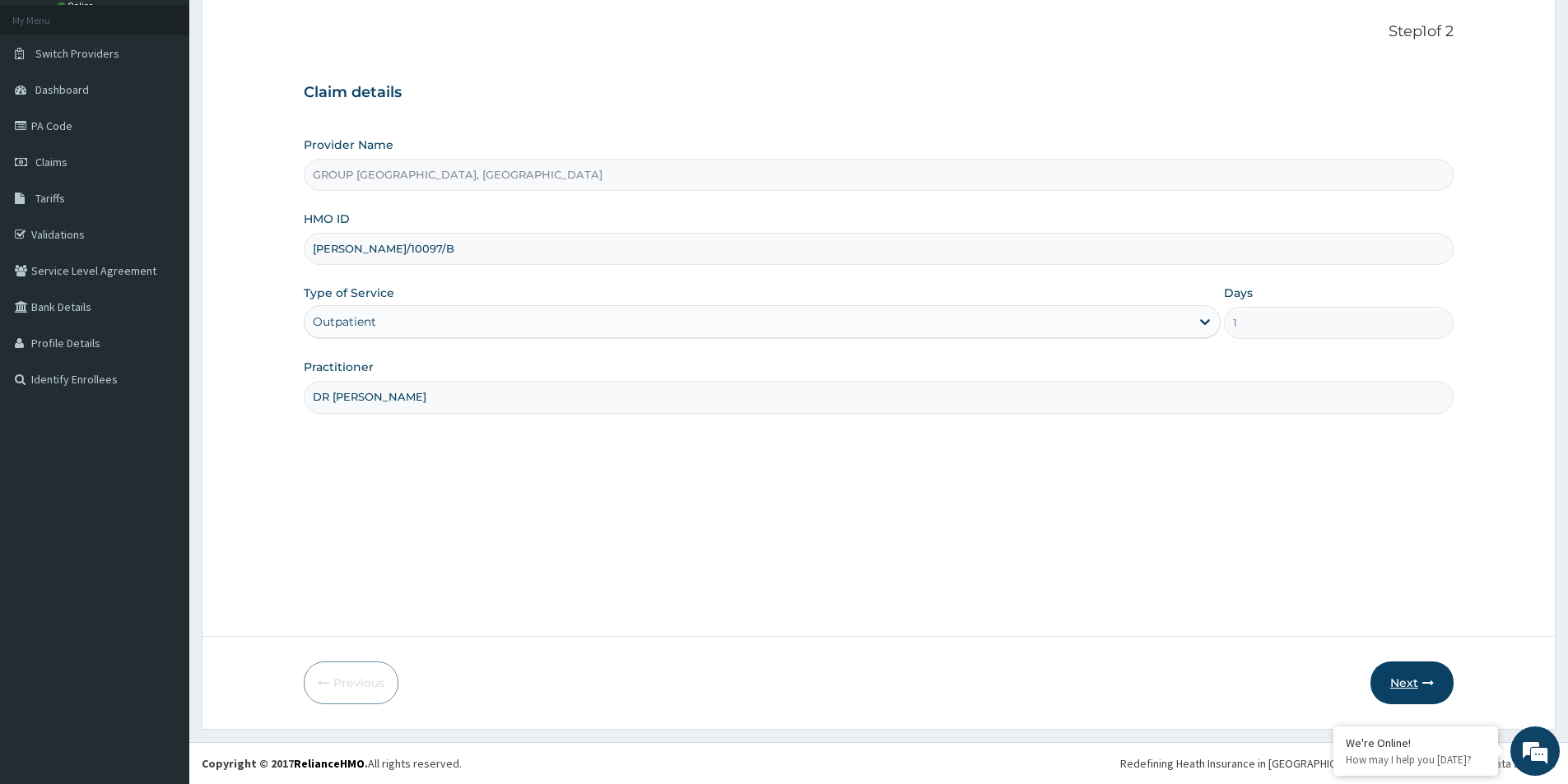
click at [1425, 695] on button "Next" at bounding box center [1412, 683] width 83 height 43
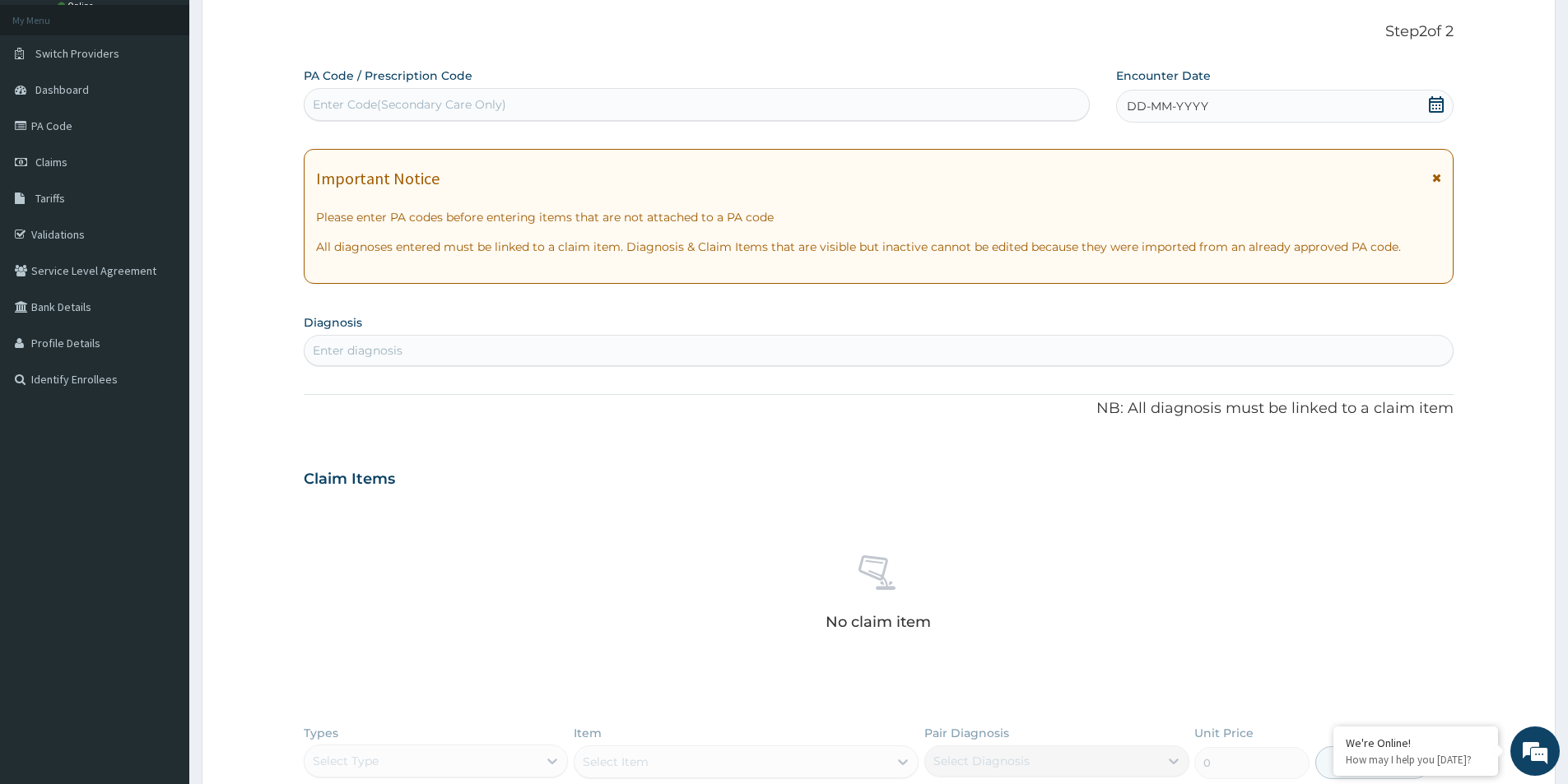
click at [1438, 102] on icon at bounding box center [1436, 104] width 15 height 16
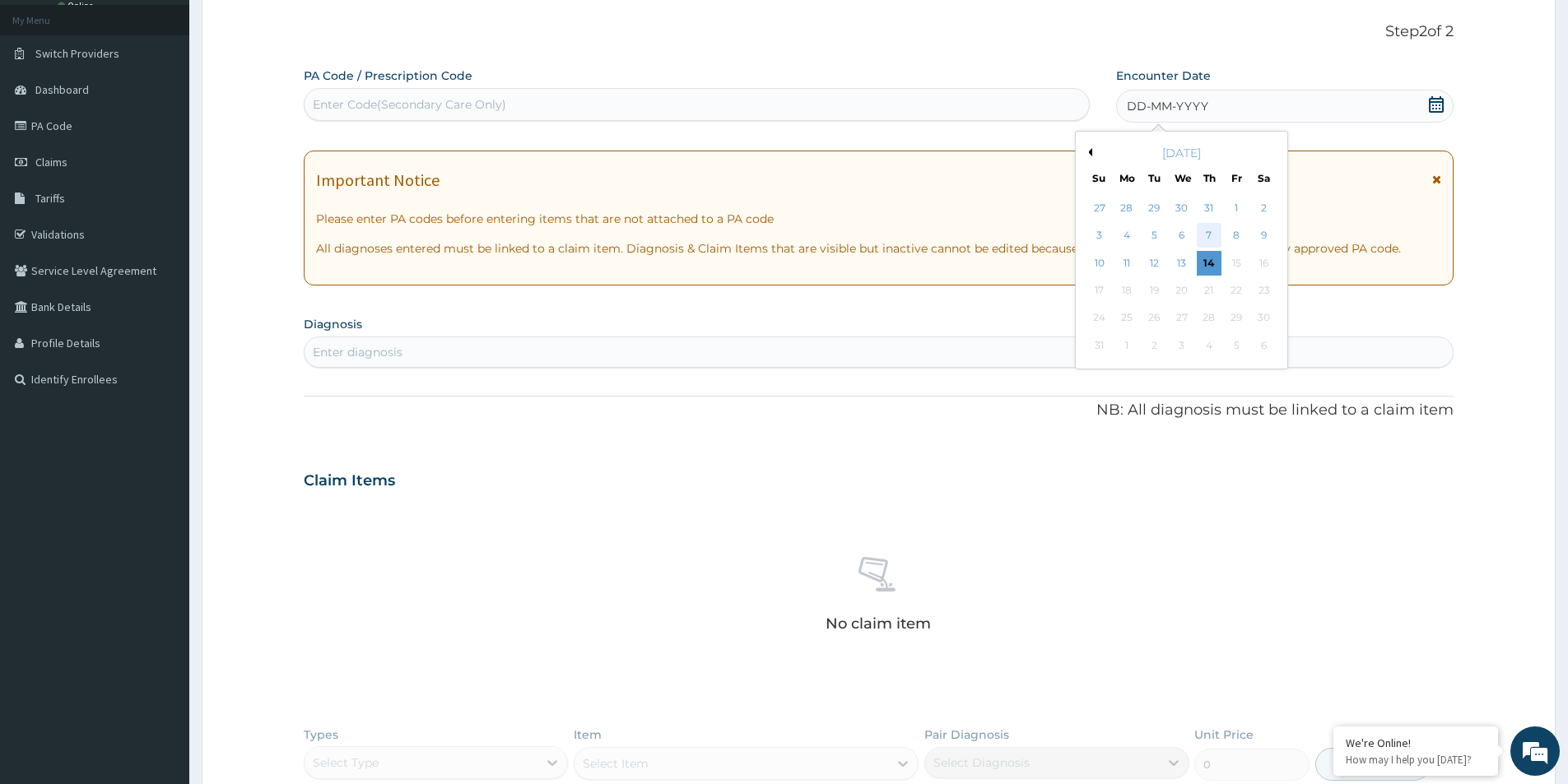
click at [1201, 236] on div "7" at bounding box center [1209, 236] width 25 height 25
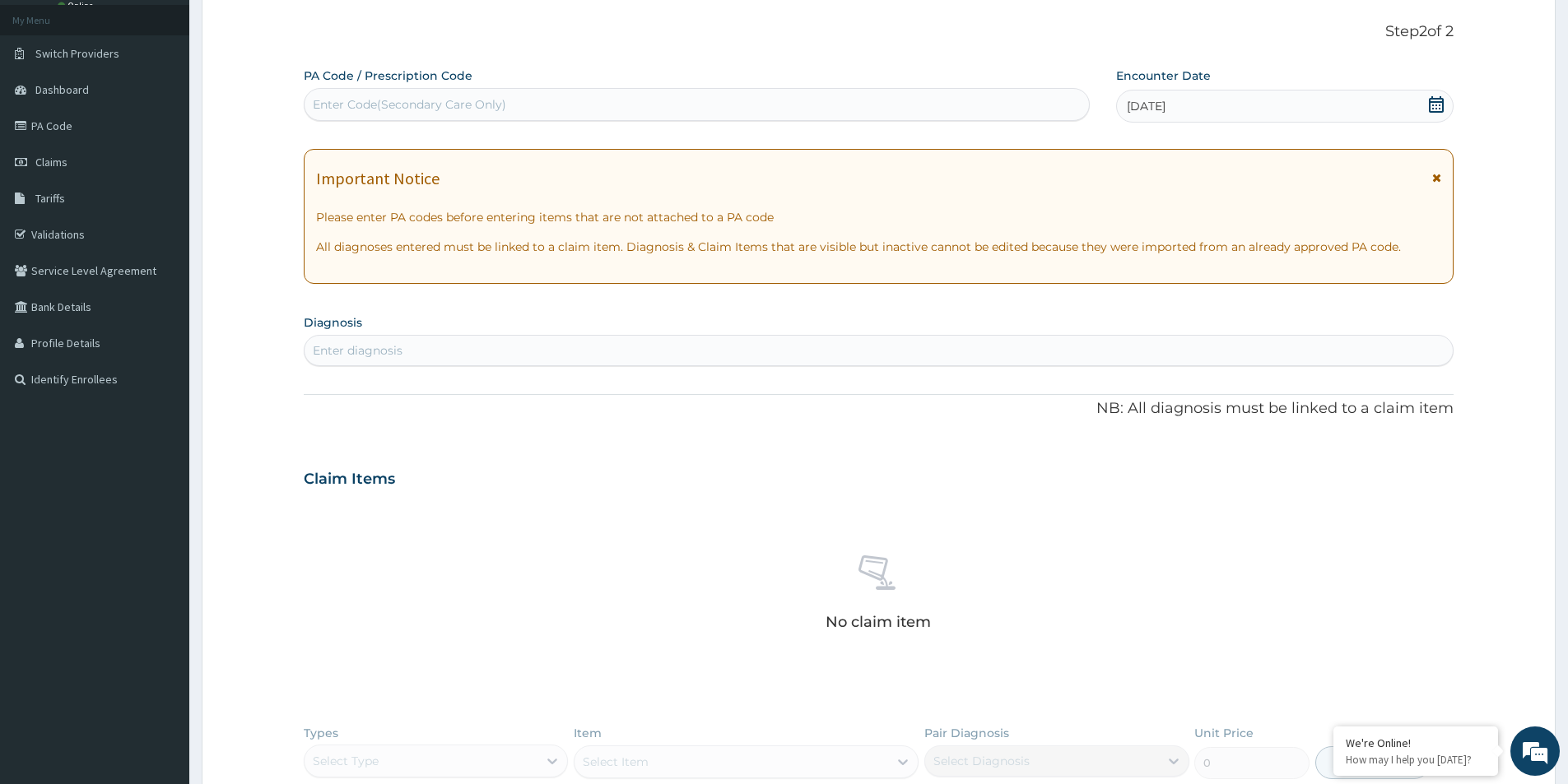
click at [594, 351] on div "Enter diagnosis" at bounding box center [879, 351] width 1148 height 27
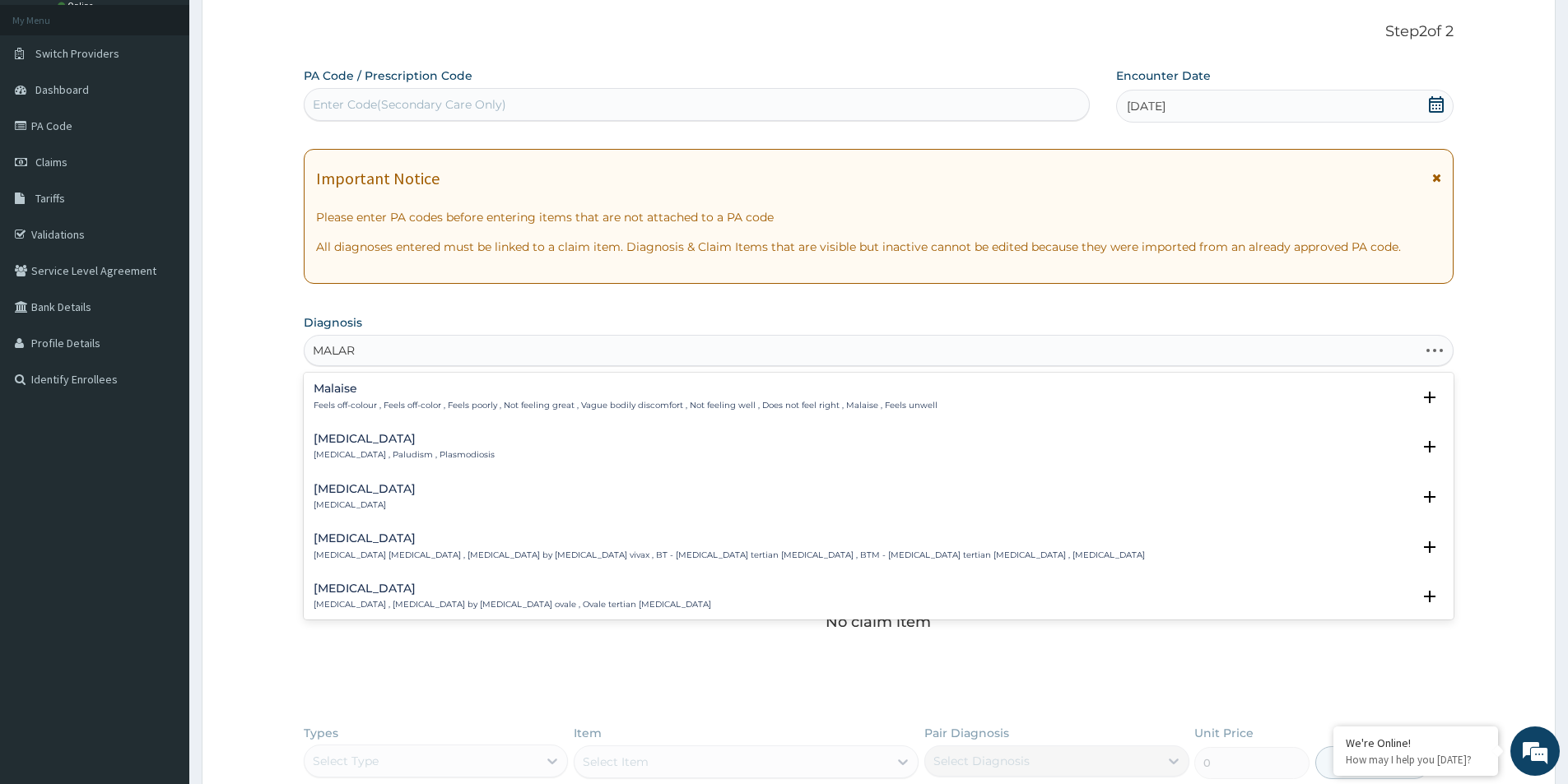
type input "MALARI"
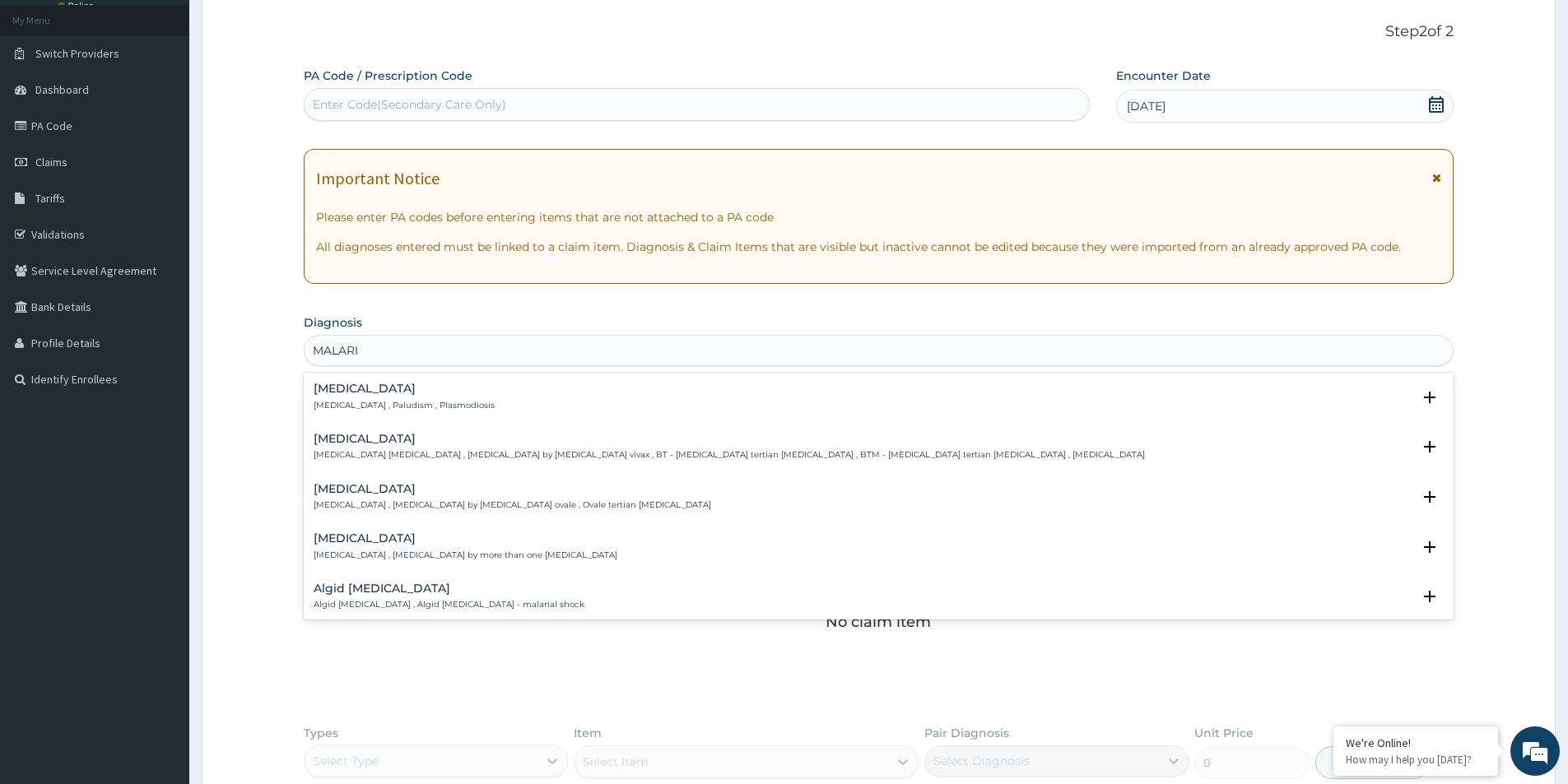
click at [390, 404] on p "Malaria , Paludism , Plasmodiosis" at bounding box center [404, 405] width 181 height 11
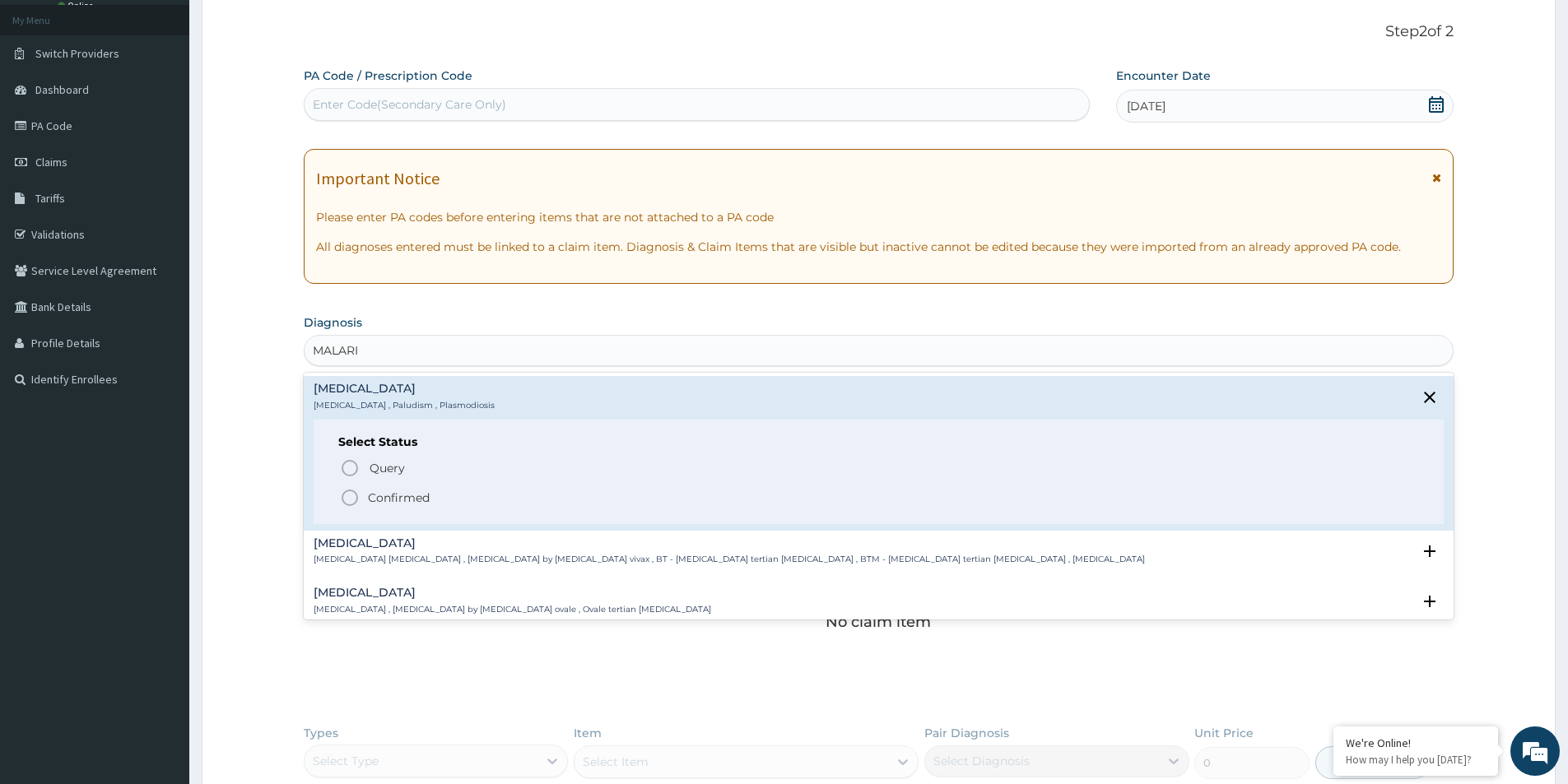
click at [351, 503] on icon "status option filled" at bounding box center [350, 497] width 20 height 20
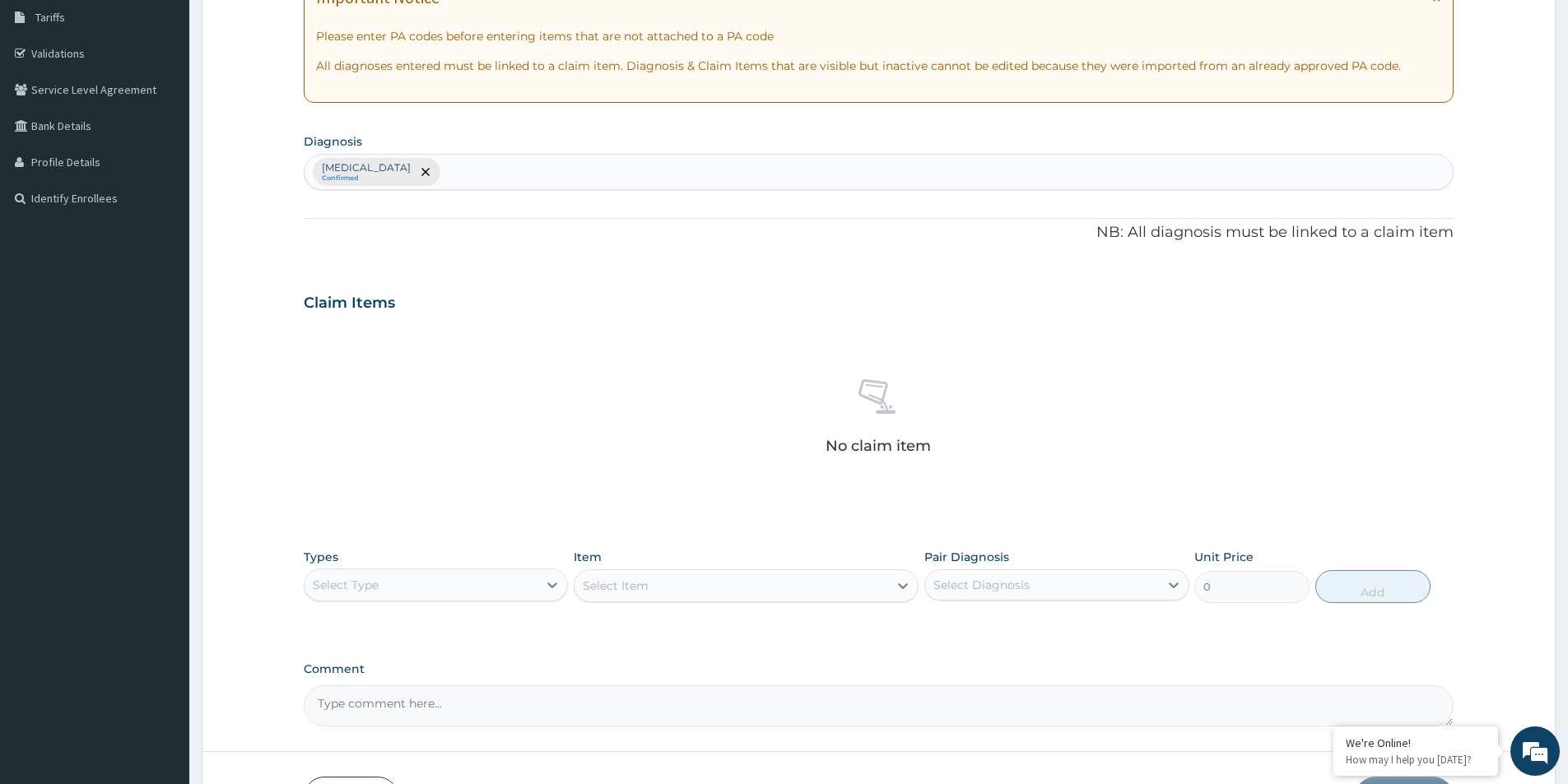
scroll to position [255, 0]
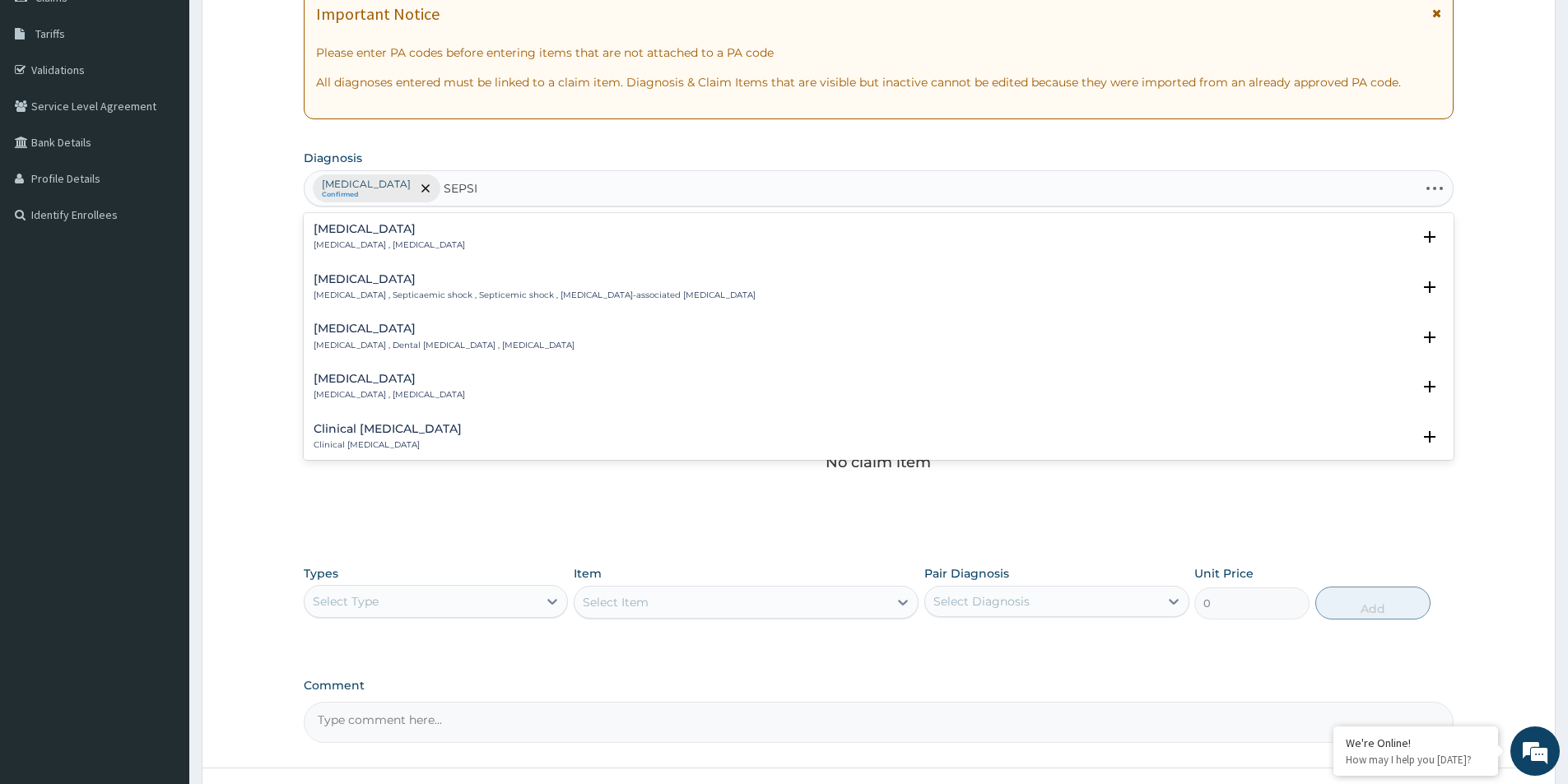
type input "SEPSIS"
click at [413, 236] on h4 "Sepsis" at bounding box center [389, 229] width 151 height 12
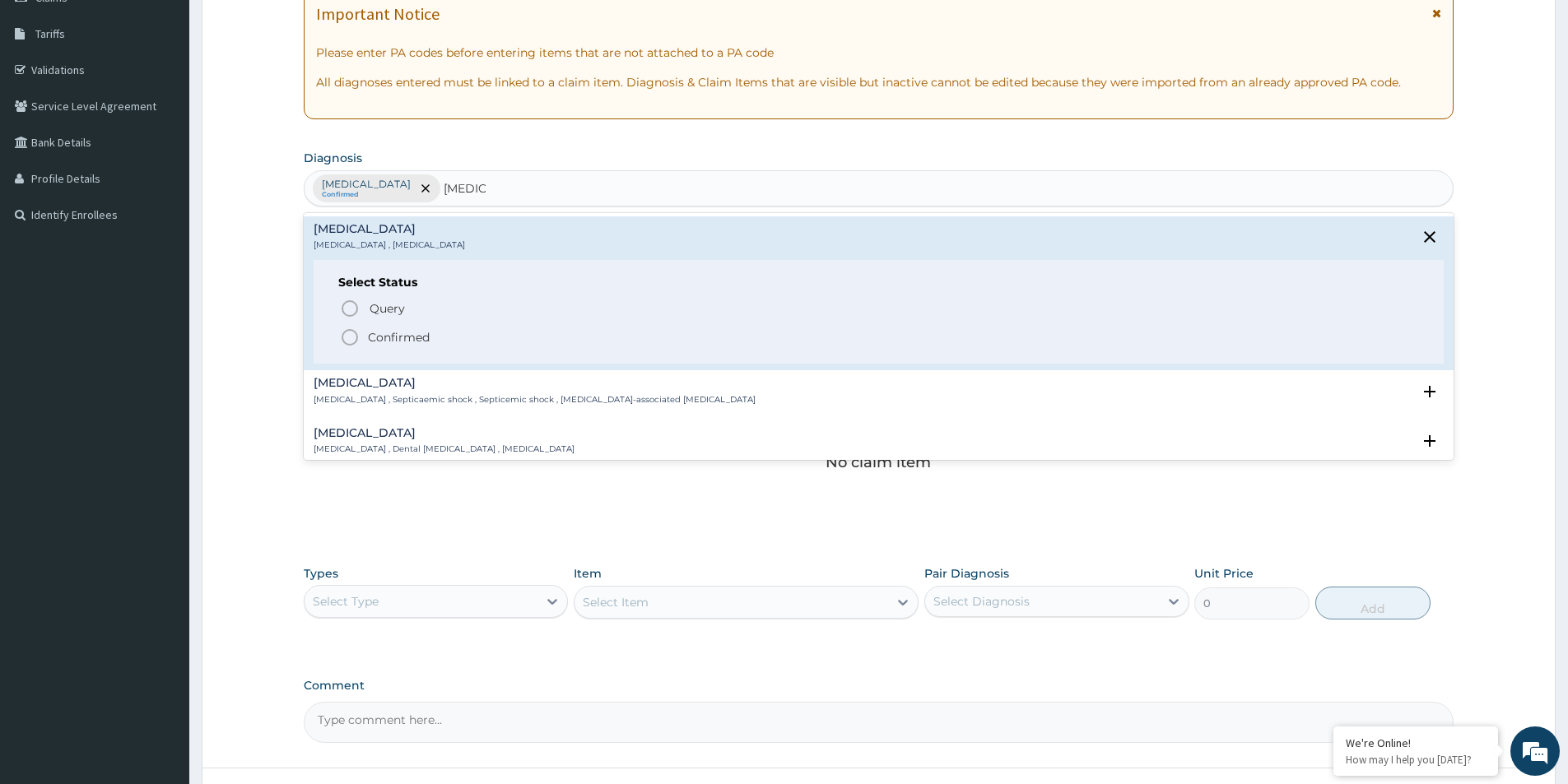
click at [345, 329] on icon "status option filled" at bounding box center [350, 337] width 20 height 20
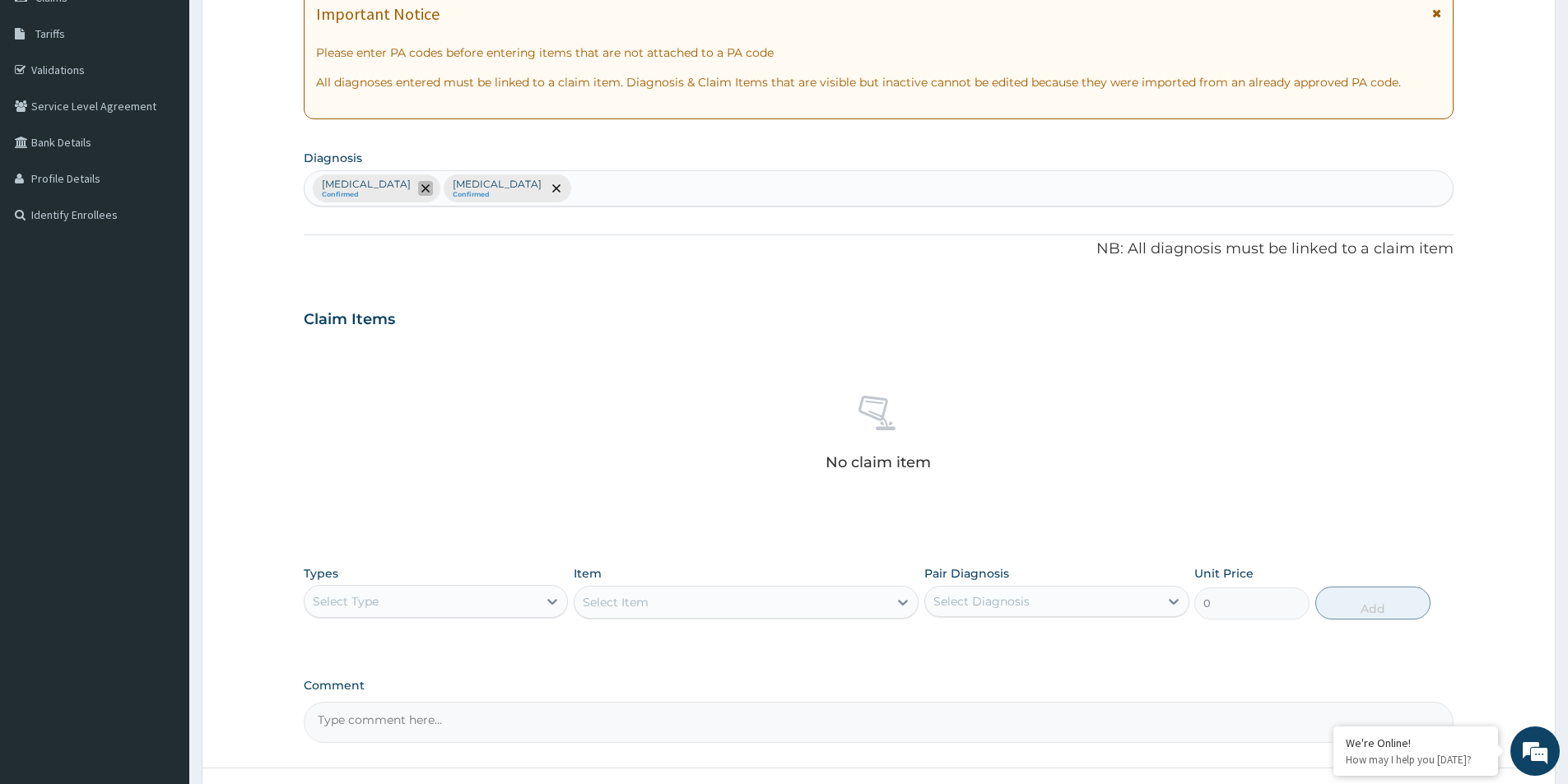
click at [421, 189] on icon "remove selection option" at bounding box center [426, 189] width 9 height 9
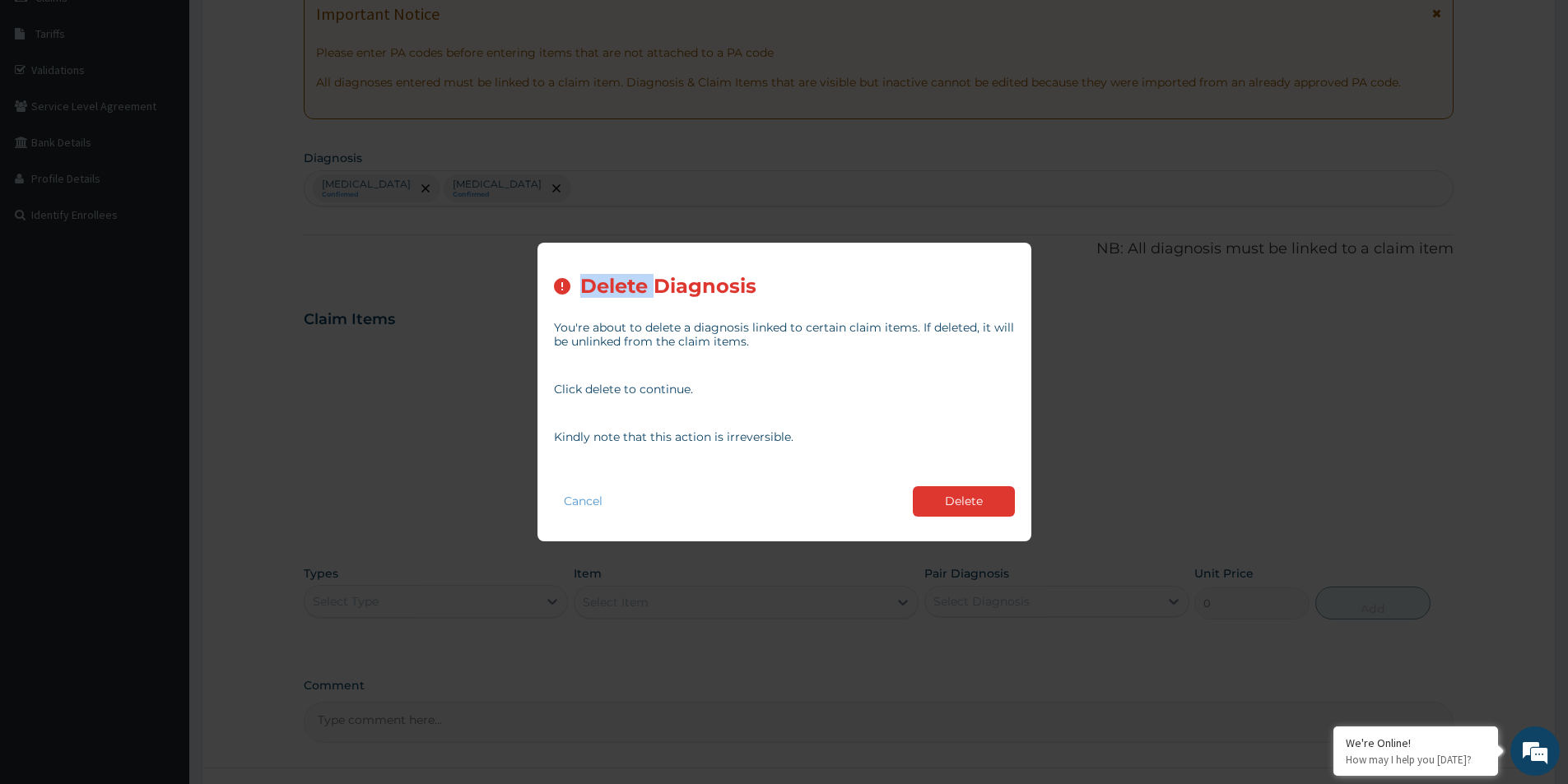
click at [370, 189] on div "Delete Diagnosis You're about to delete a diagnosis linked to certain claim ite…" at bounding box center [784, 392] width 1568 height 784
click at [993, 517] on div "Cancel Delete" at bounding box center [784, 502] width 461 height 47
click at [979, 505] on button "Delete" at bounding box center [964, 501] width 102 height 30
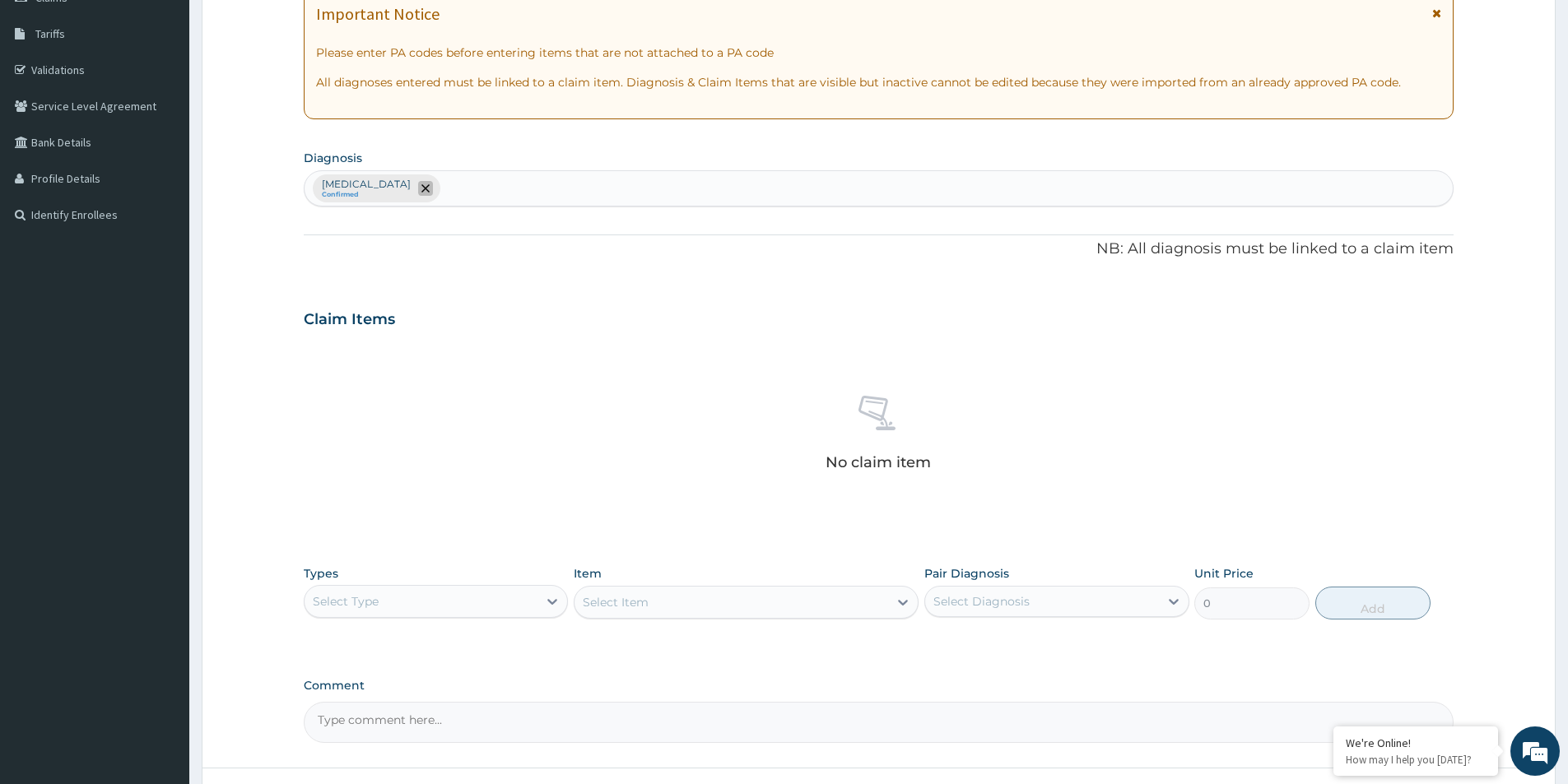
click at [421, 193] on icon "remove selection option" at bounding box center [426, 189] width 9 height 9
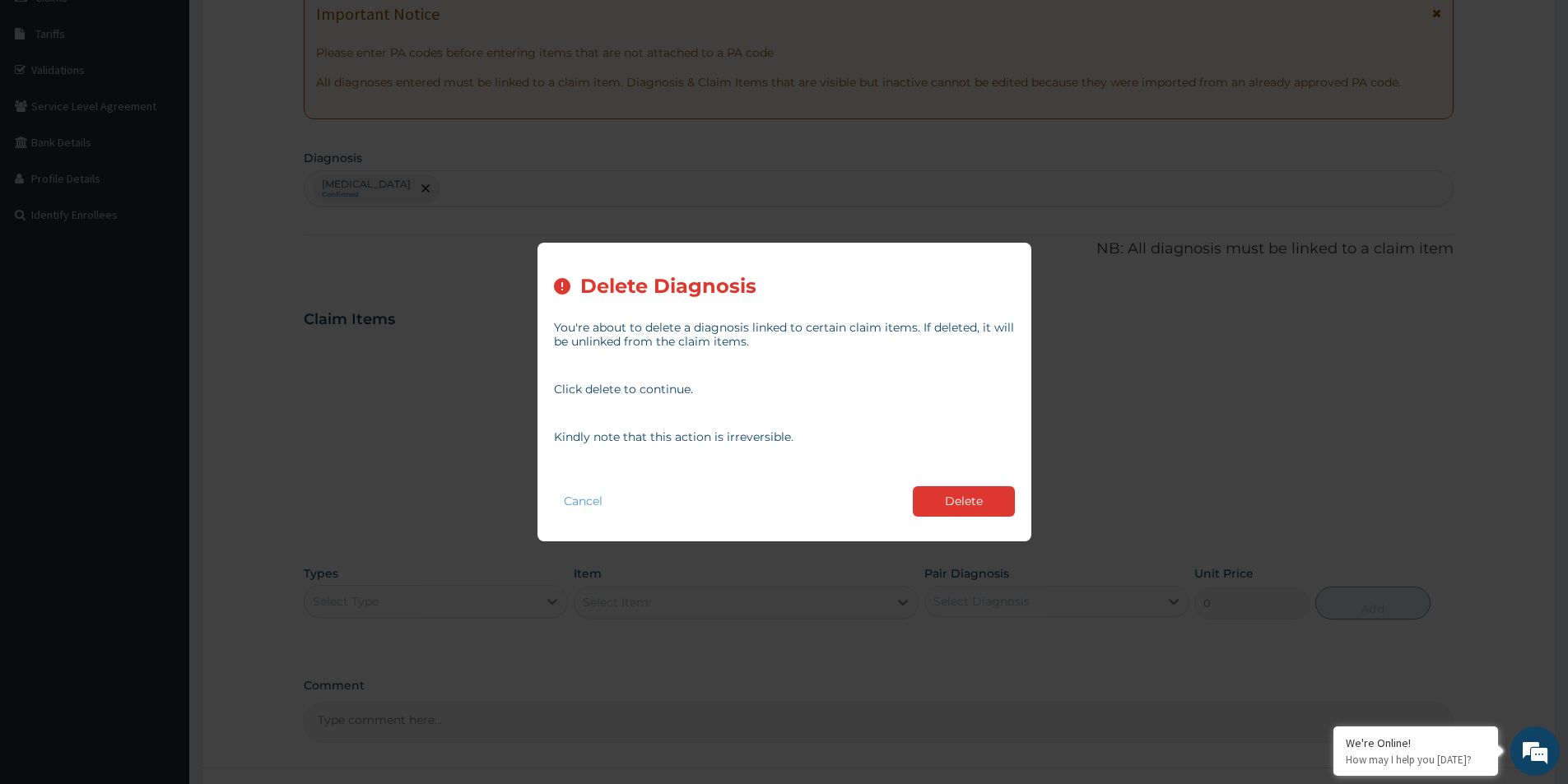
drag, startPoint x: 993, startPoint y: 512, endPoint x: 909, endPoint y: 486, distance: 87.9
click at [991, 512] on button "Delete" at bounding box center [964, 501] width 102 height 30
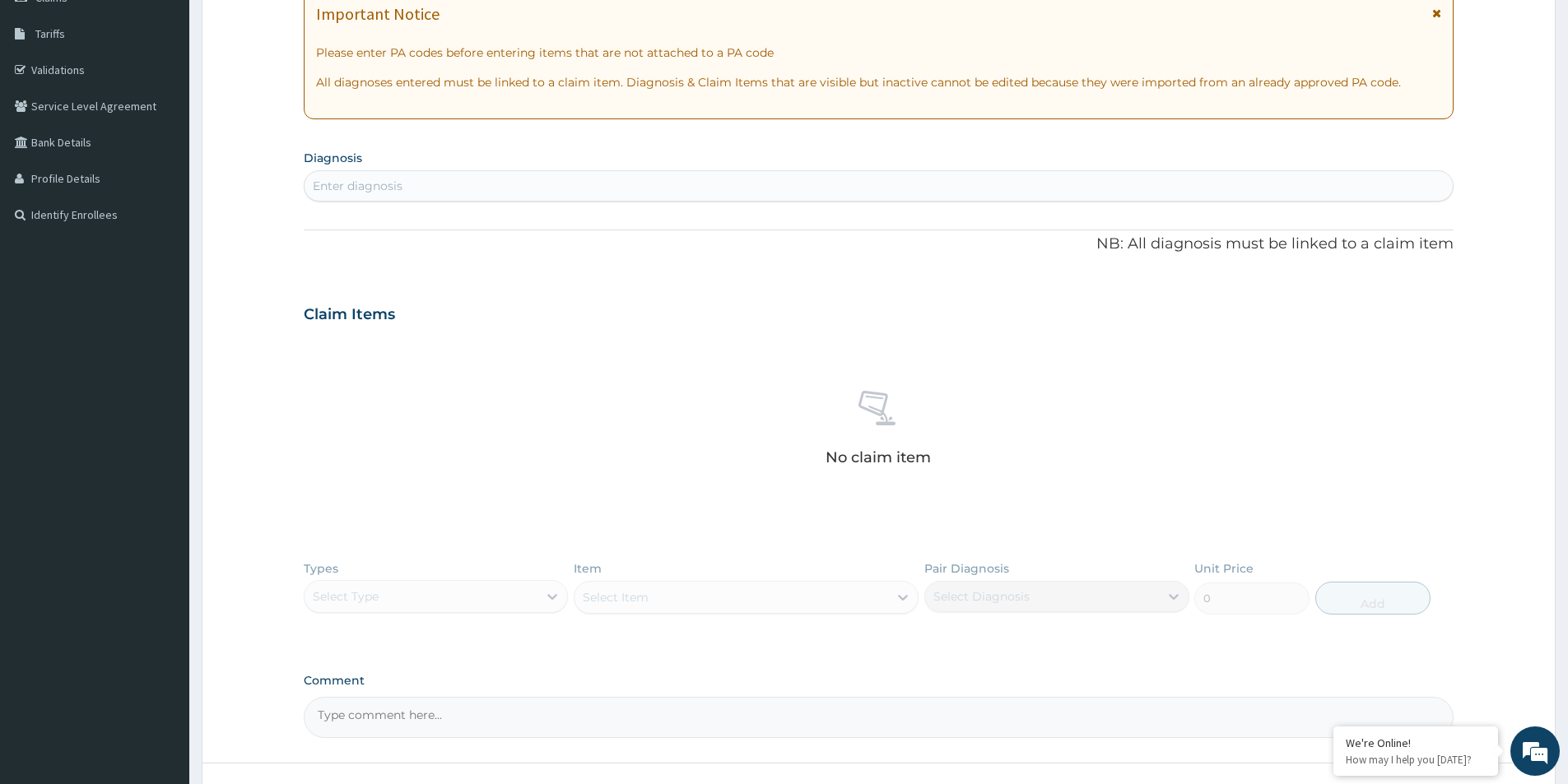
click at [418, 186] on div "Enter diagnosis" at bounding box center [879, 186] width 1148 height 27
type input "MALARI"
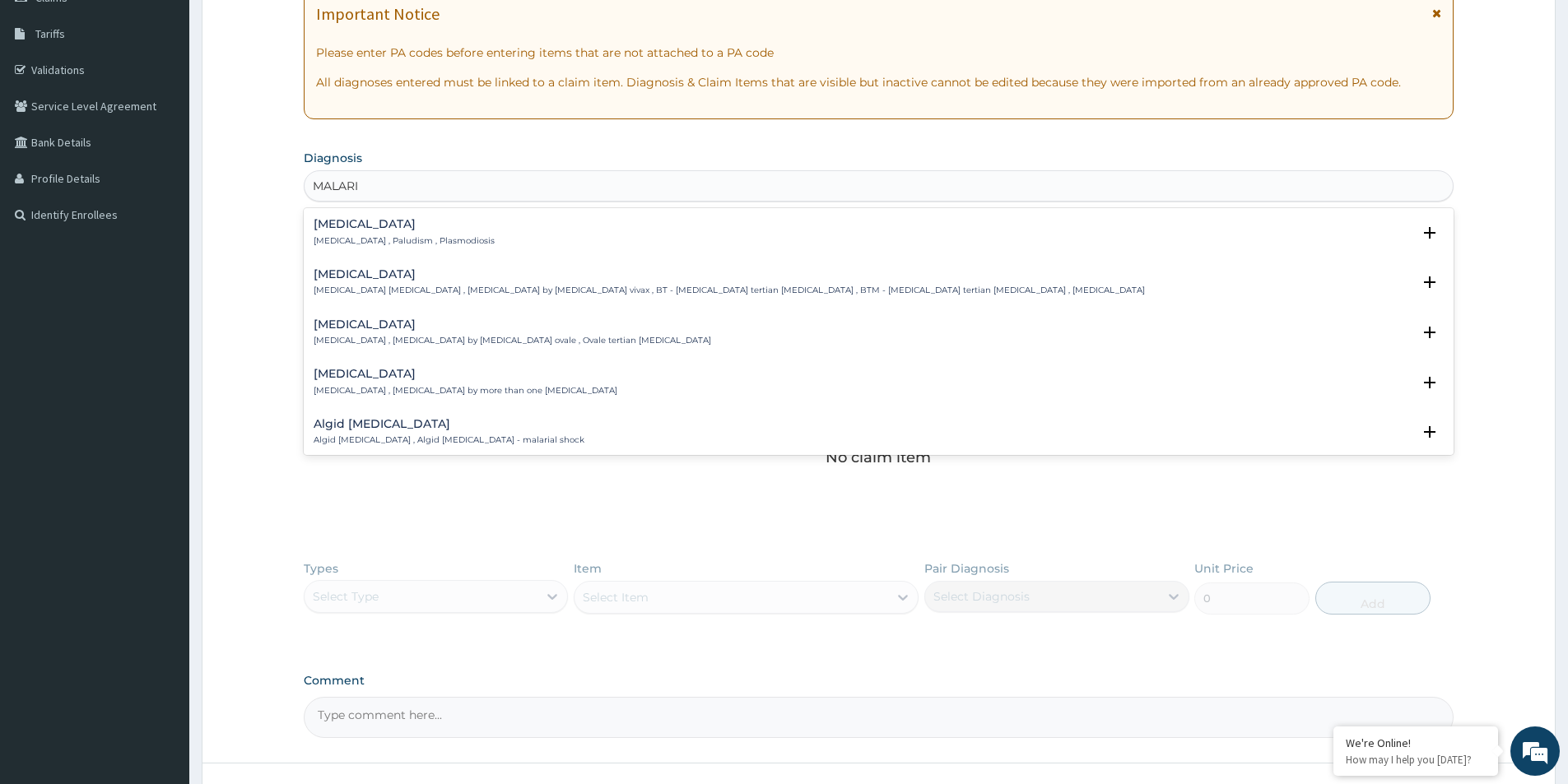
click at [403, 224] on h4 "Malaria" at bounding box center [404, 224] width 181 height 12
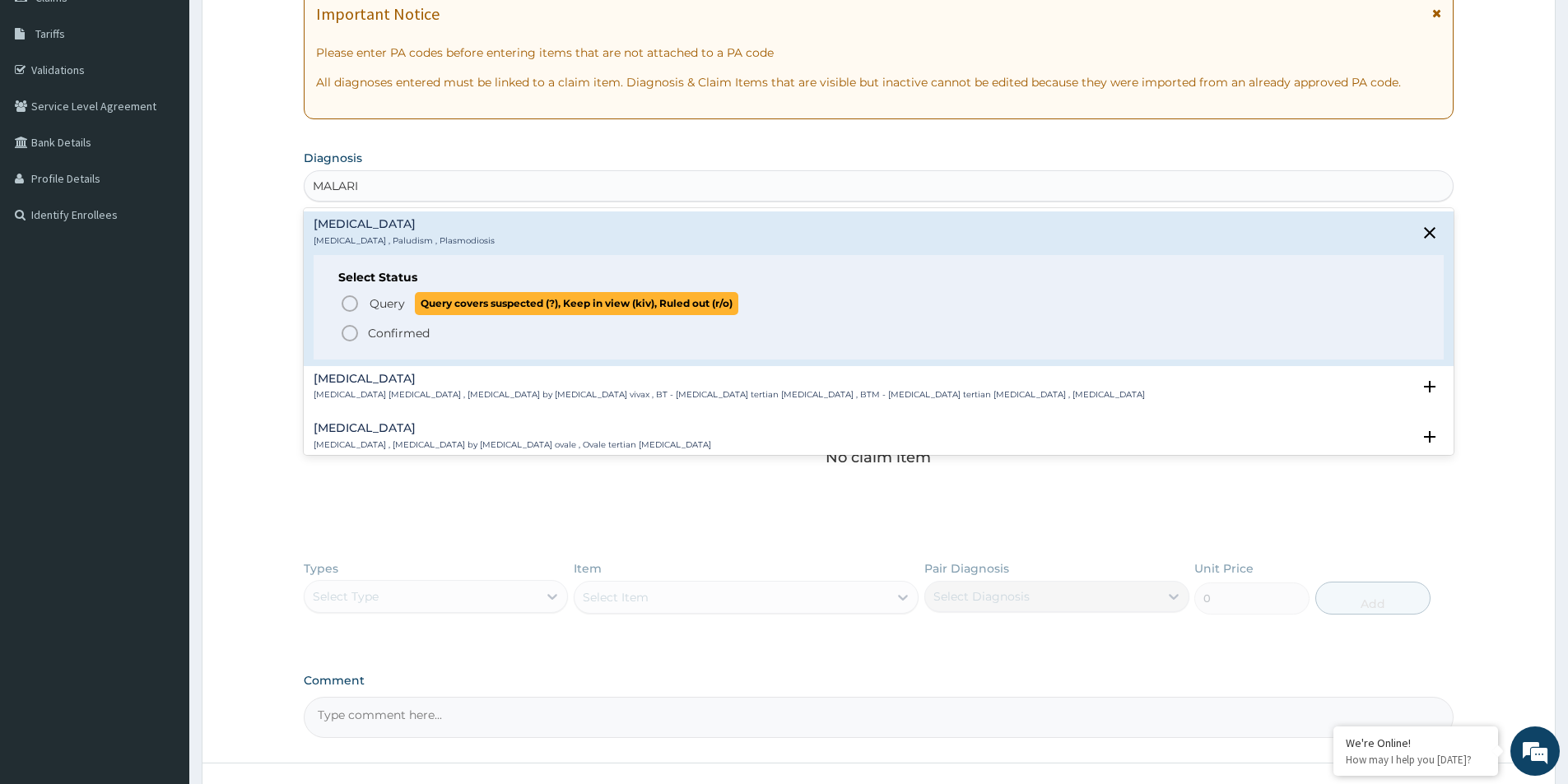
click at [349, 301] on icon "status option query" at bounding box center [350, 303] width 20 height 20
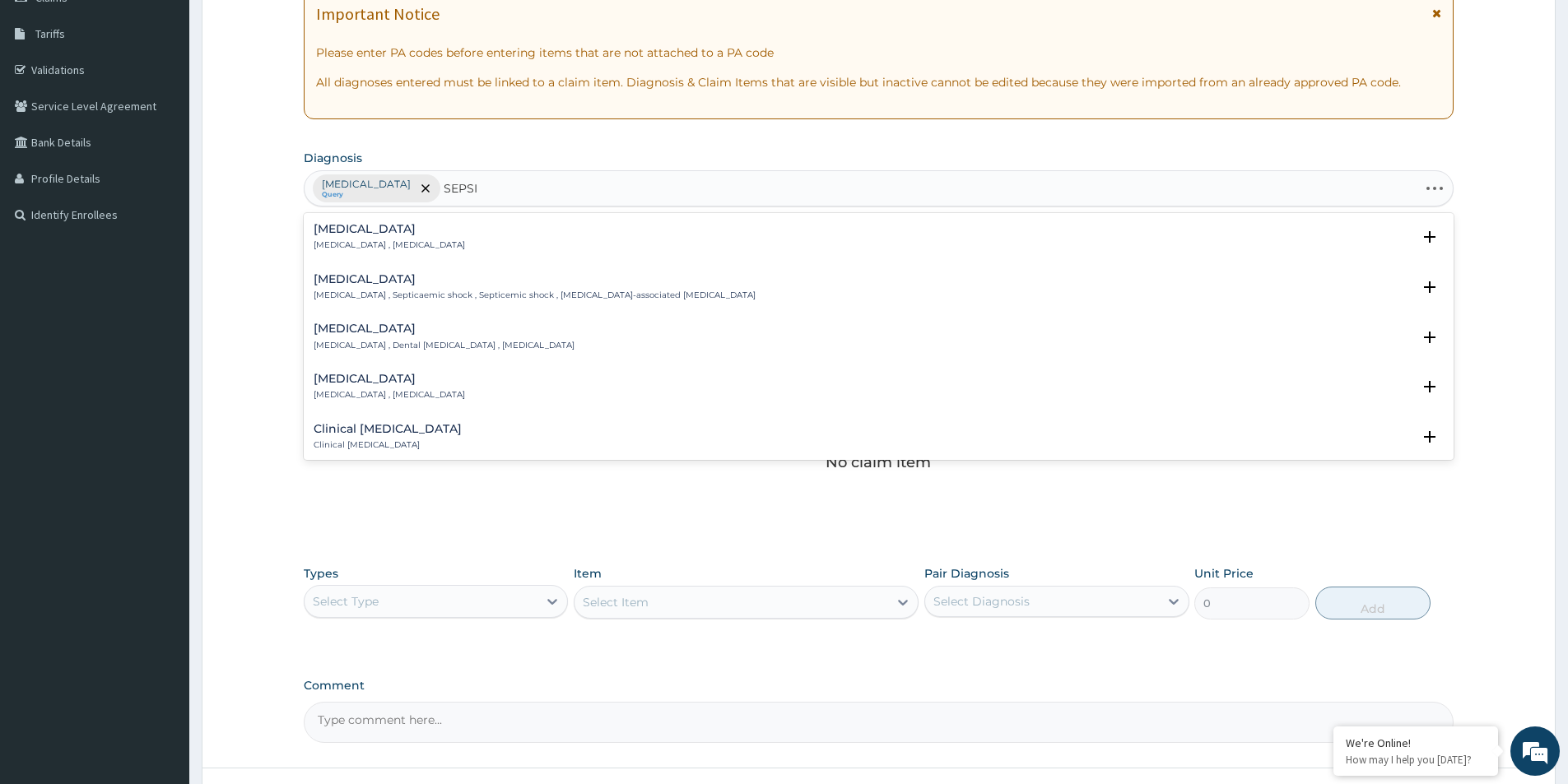
type input "SEPSIS"
click at [428, 238] on div "Sepsis Systemic infection , Sepsis" at bounding box center [878, 237] width 1130 height 28
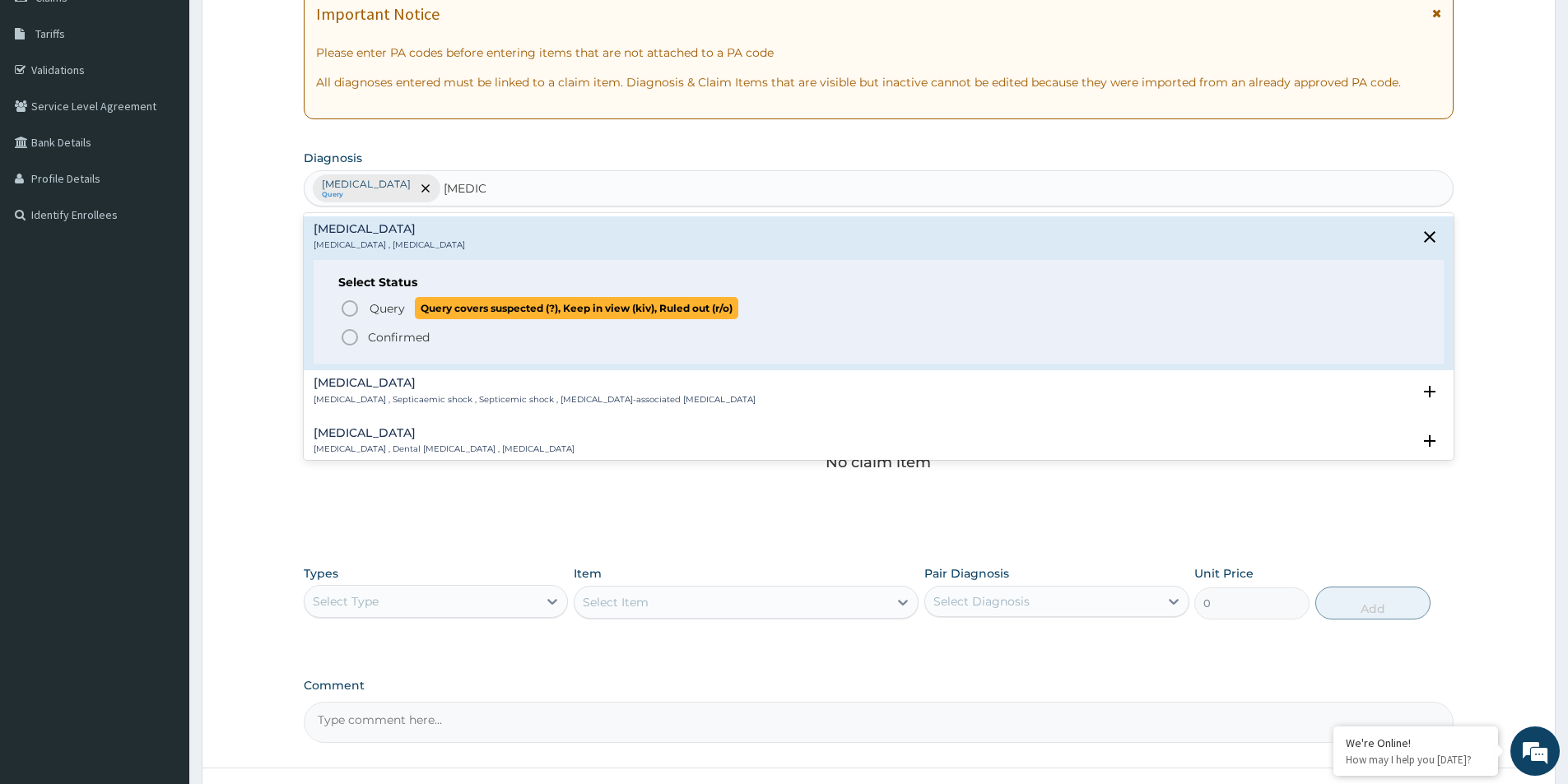
click at [349, 307] on icon "status option query" at bounding box center [350, 308] width 20 height 20
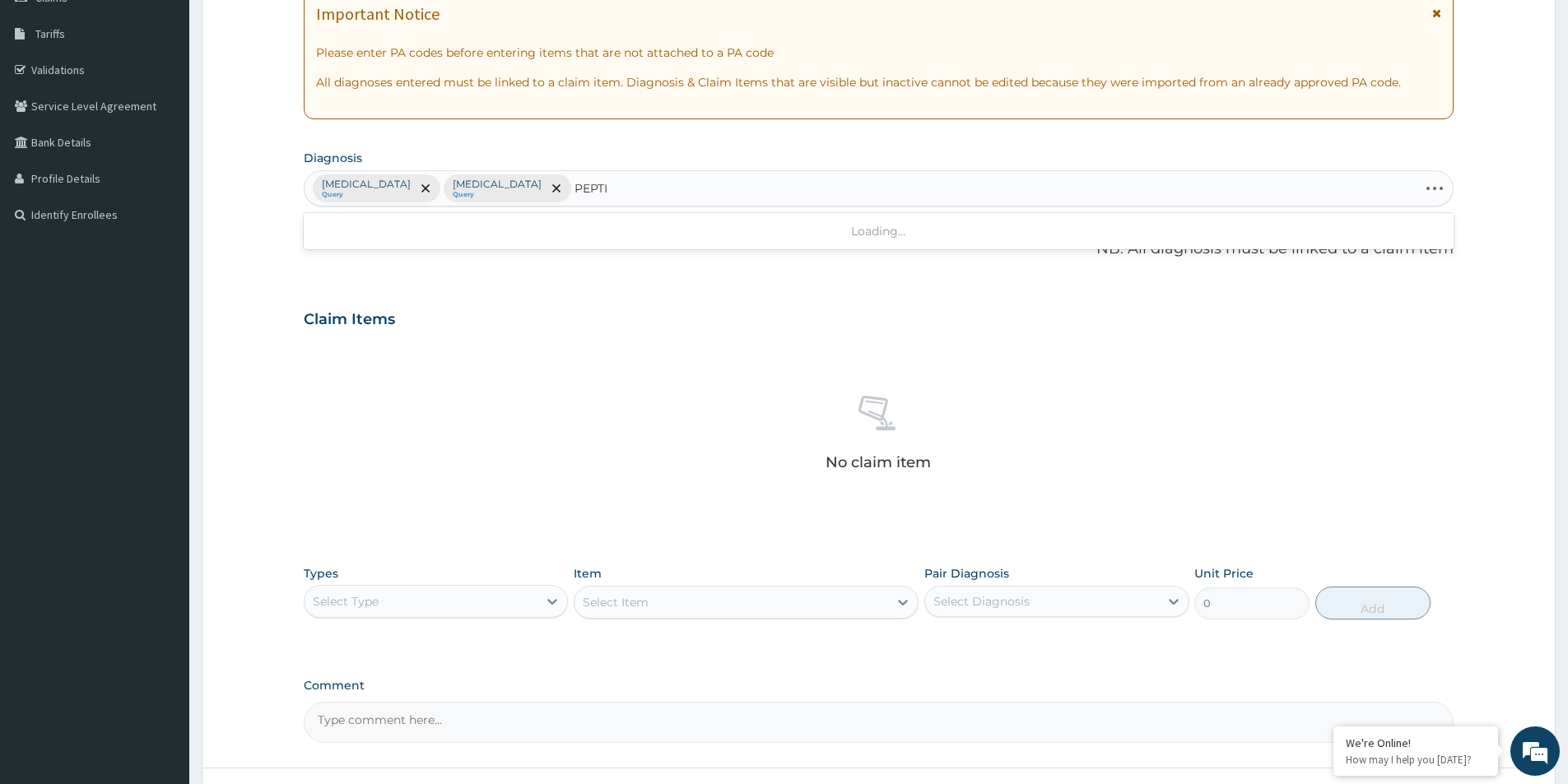
type input "PEPTIC"
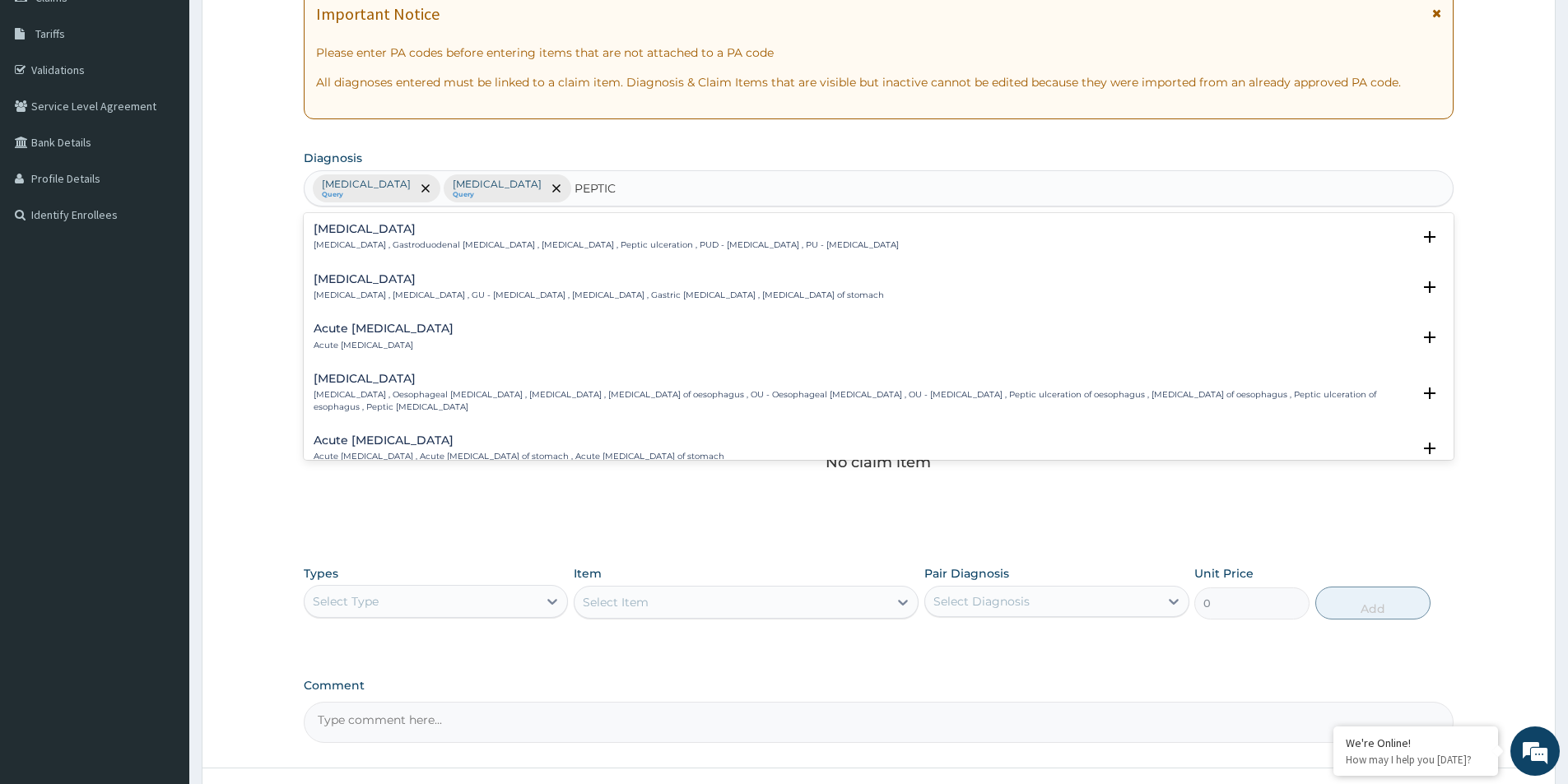
click at [458, 251] on p "Peptic ulcer , Gastroduodenal ulcer , Peptic ulcer disease , Peptic ulceration …" at bounding box center [606, 244] width 585 height 11
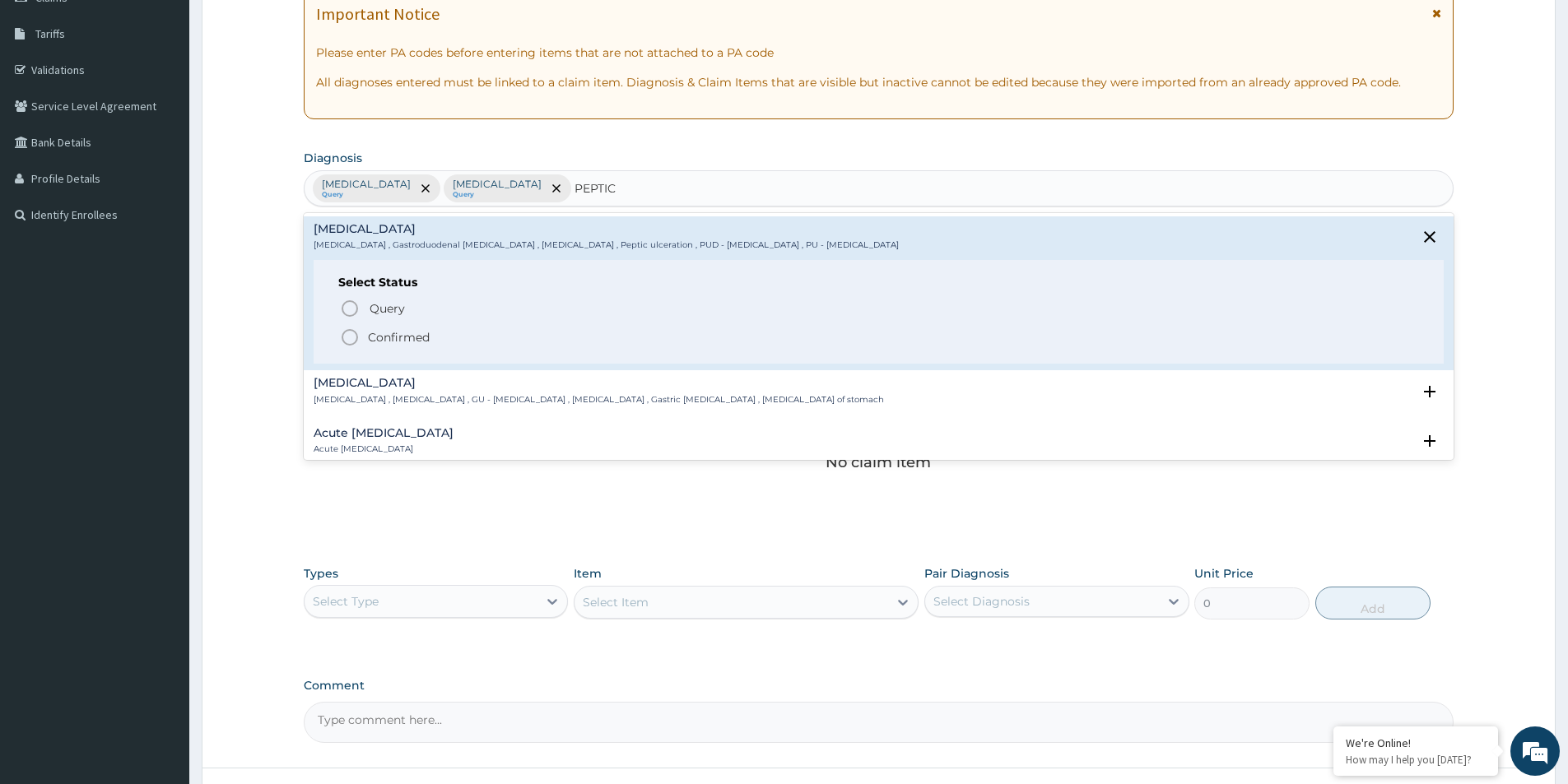
click at [351, 342] on icon "status option filled" at bounding box center [350, 337] width 20 height 20
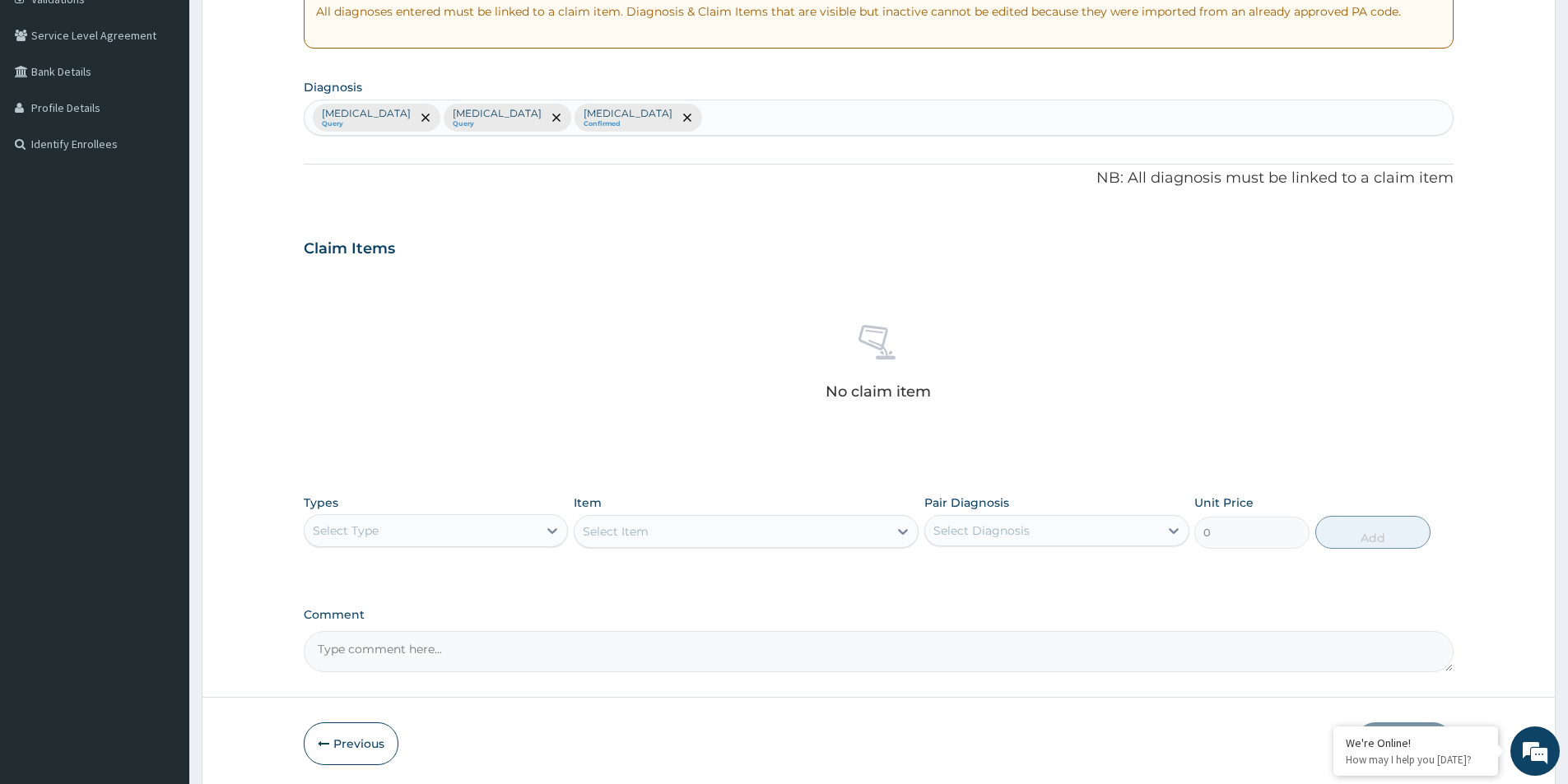
scroll to position [386, 0]
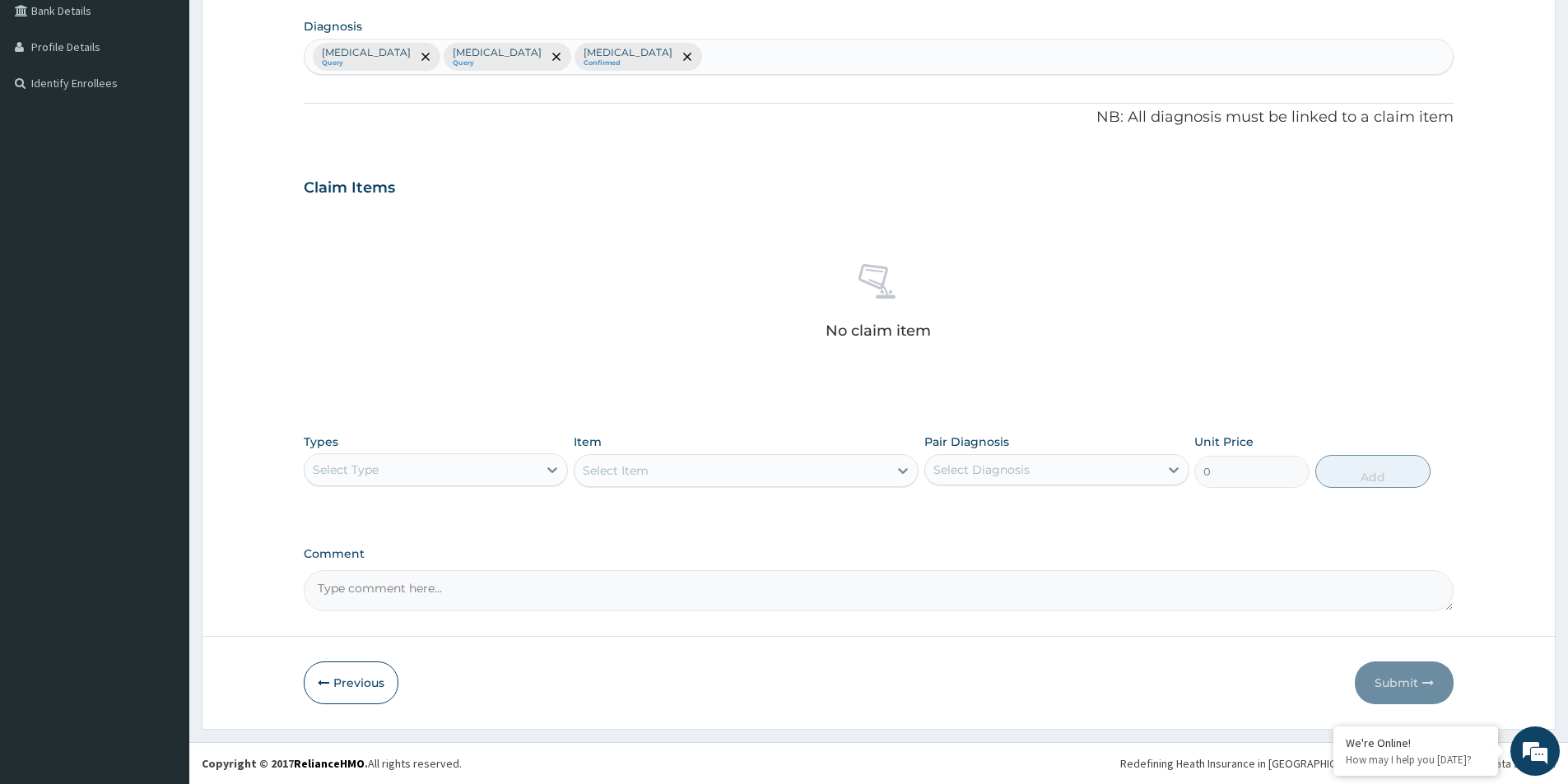
click at [421, 467] on div "Select Type" at bounding box center [421, 470] width 233 height 27
click at [405, 579] on div "Procedures" at bounding box center [436, 570] width 264 height 29
click at [717, 482] on div "Select Item" at bounding box center [730, 471] width 313 height 27
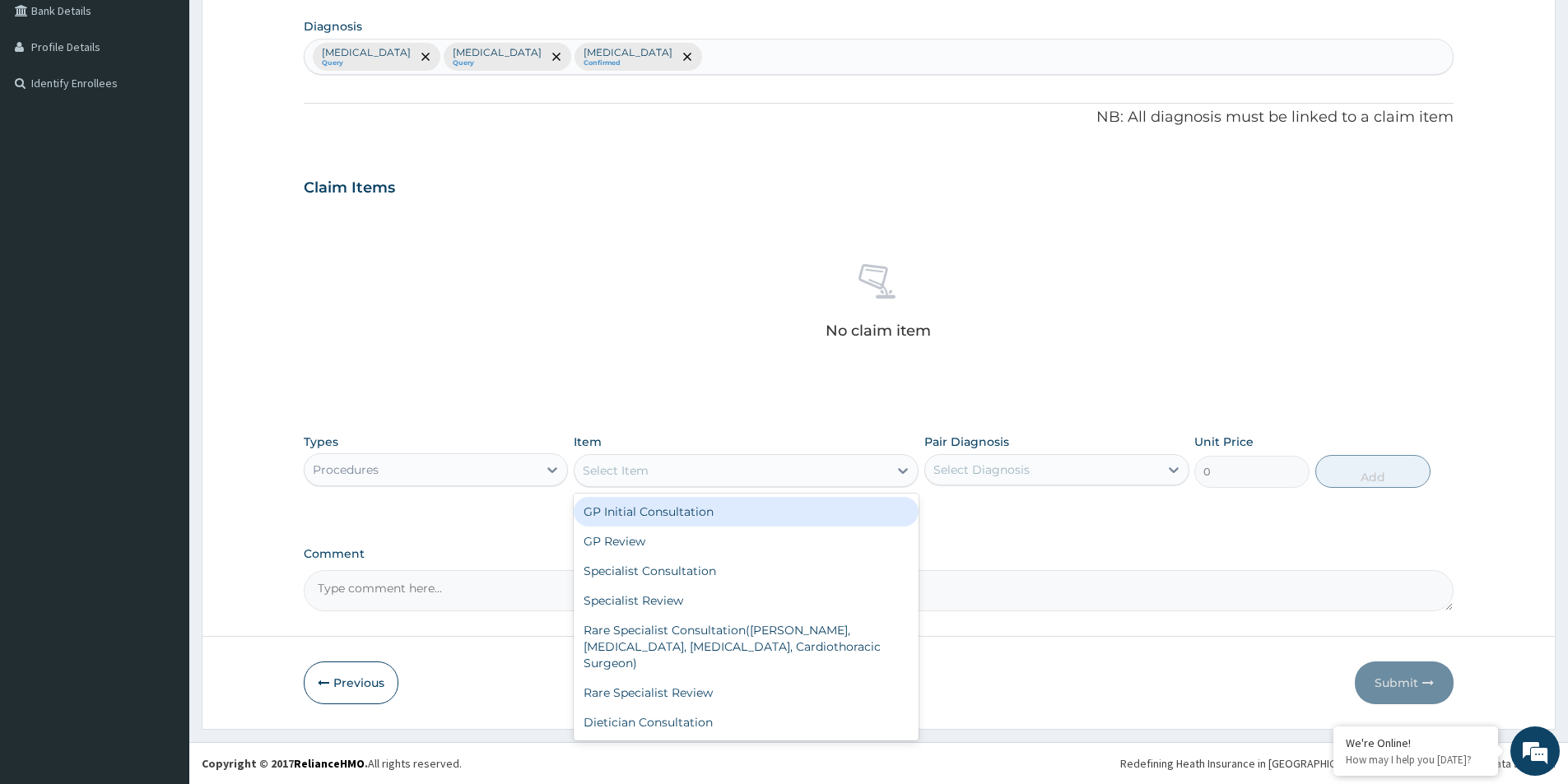
click at [704, 521] on div "GP Initial Consultation" at bounding box center [745, 512] width 345 height 29
type input "2000"
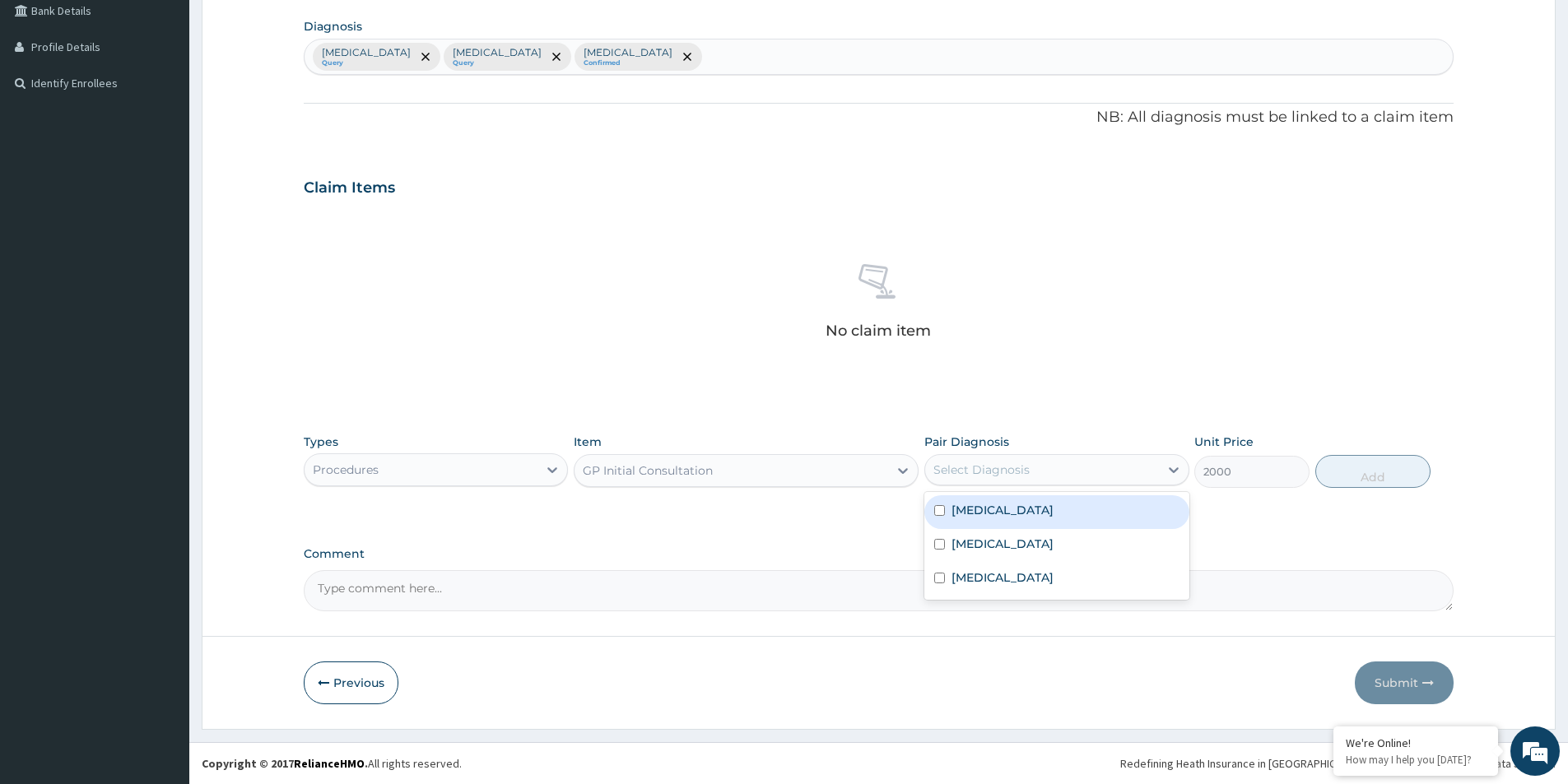
click at [1043, 464] on div "Select Diagnosis" at bounding box center [1041, 470] width 233 height 27
click at [1046, 553] on div "Sepsis" at bounding box center [1056, 546] width 264 height 34
checkbox input "true"
click at [1043, 507] on div "Malaria" at bounding box center [1056, 512] width 264 height 34
checkbox input "true"
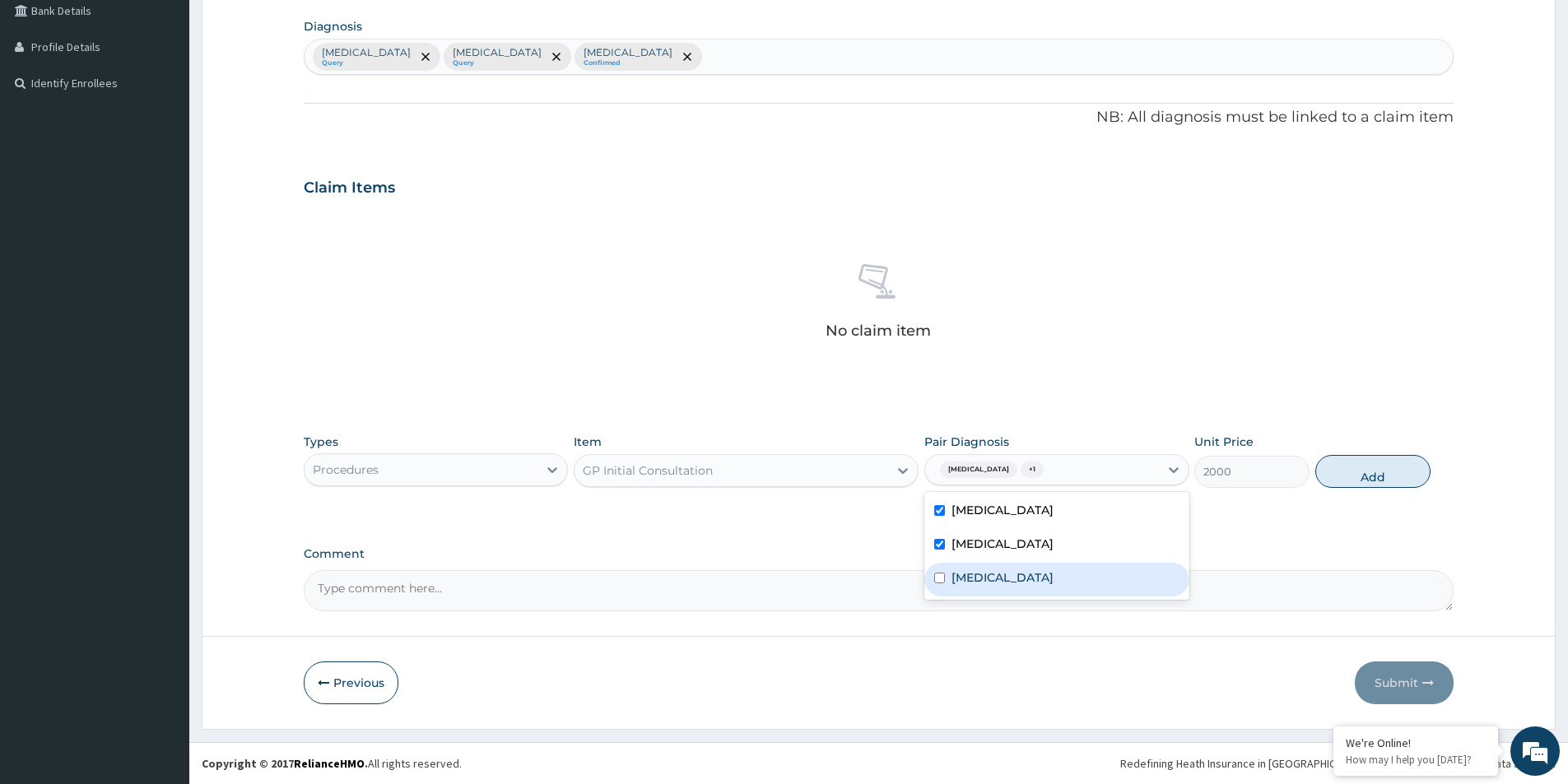
click at [1027, 583] on div "Peptic ulcer" at bounding box center [1056, 579] width 264 height 34
checkbox input "true"
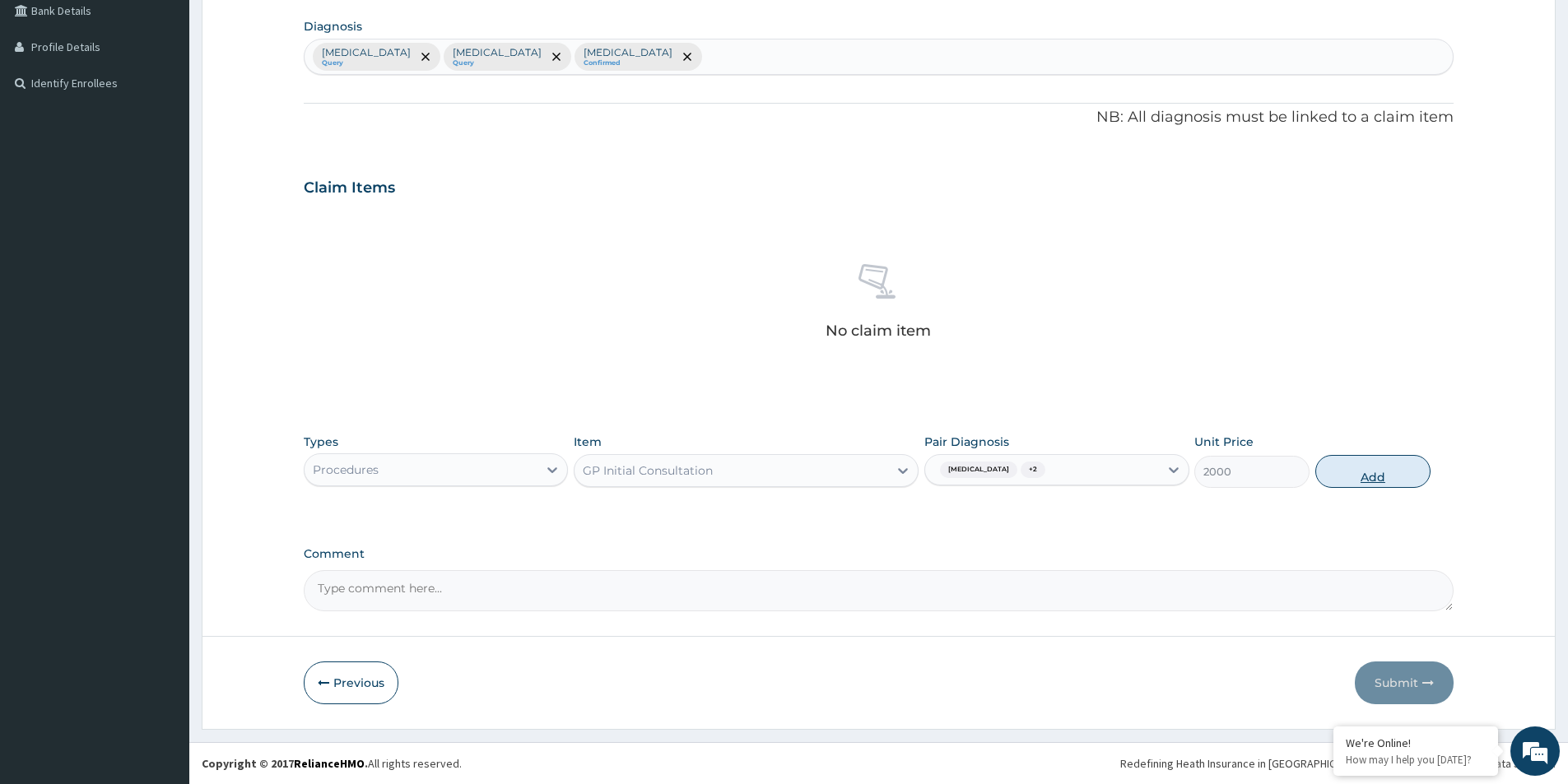
click at [1343, 474] on button "Add" at bounding box center [1372, 471] width 115 height 33
type input "0"
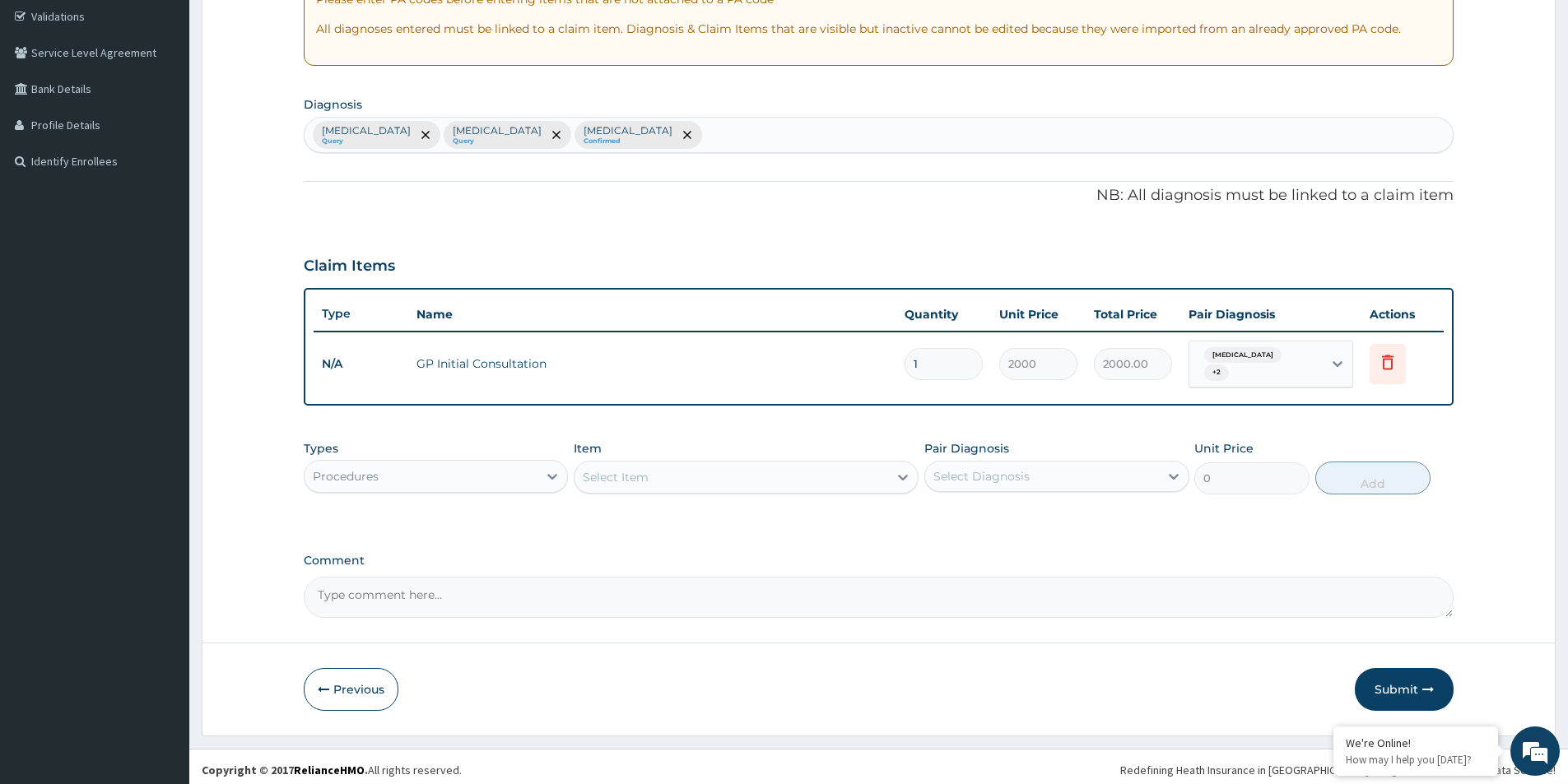
click at [469, 474] on div "Procedures" at bounding box center [421, 477] width 233 height 27
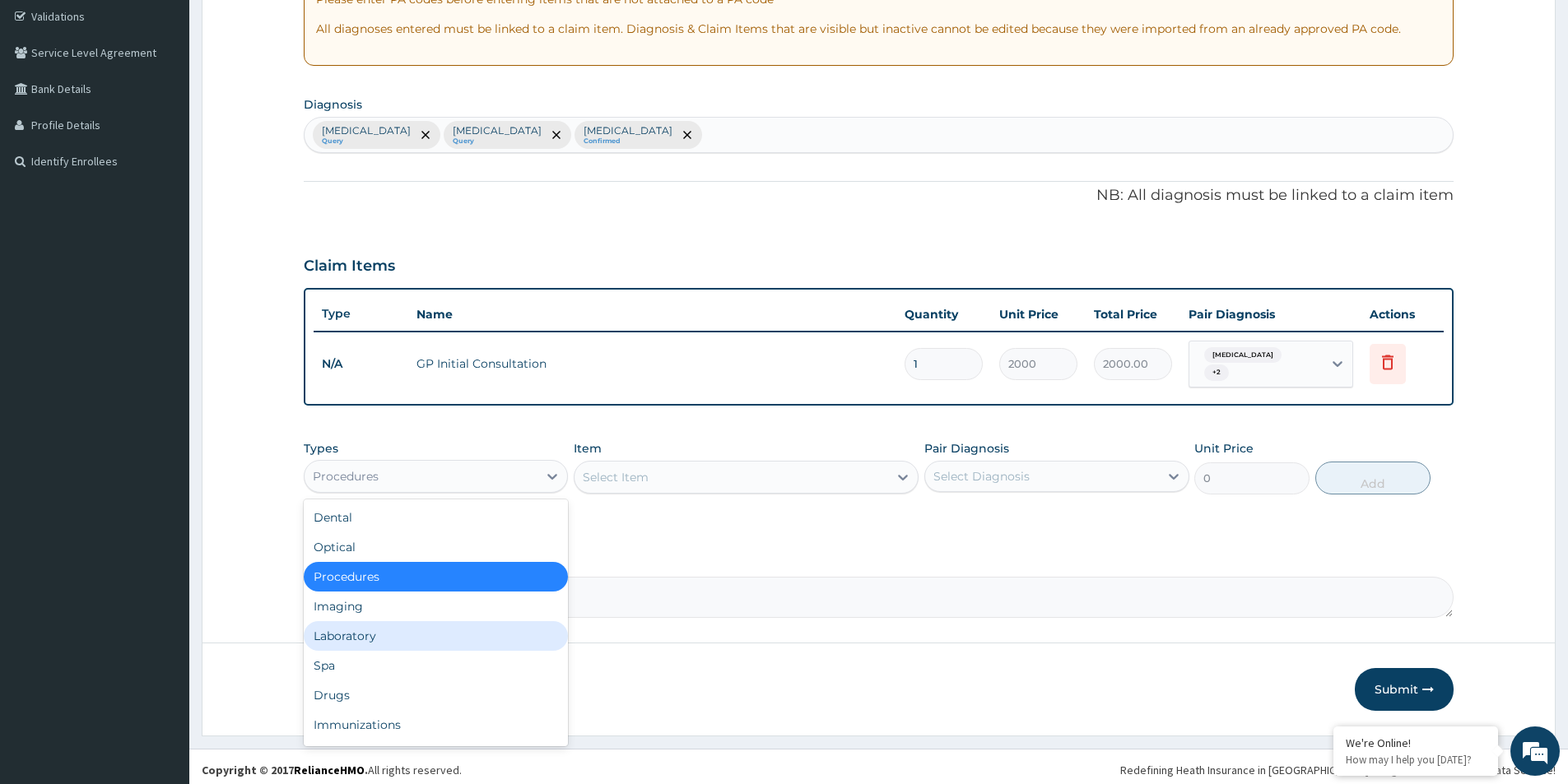
click at [398, 629] on div "Laboratory" at bounding box center [436, 636] width 264 height 29
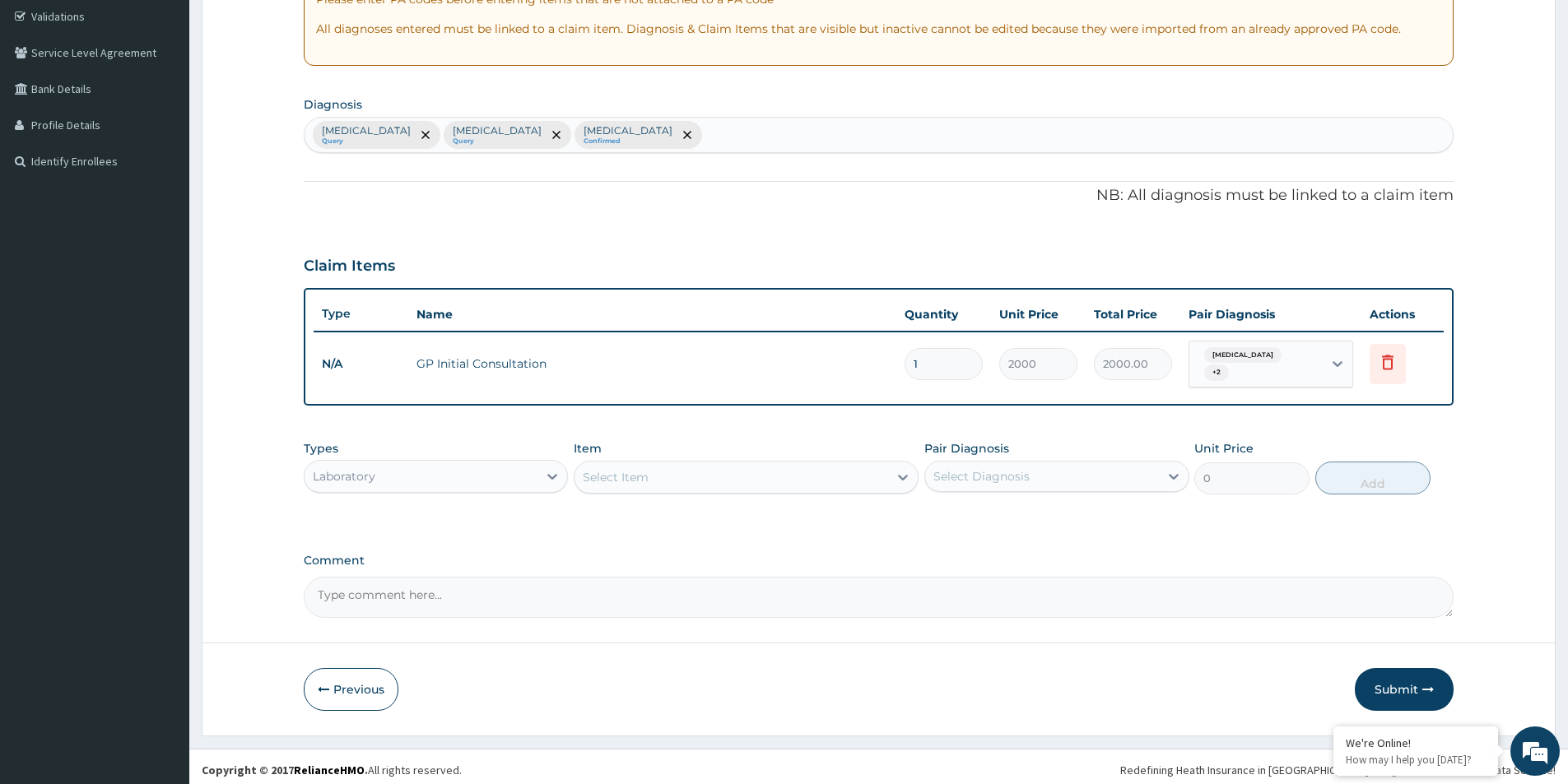
click at [654, 481] on div "Select Item" at bounding box center [730, 477] width 313 height 27
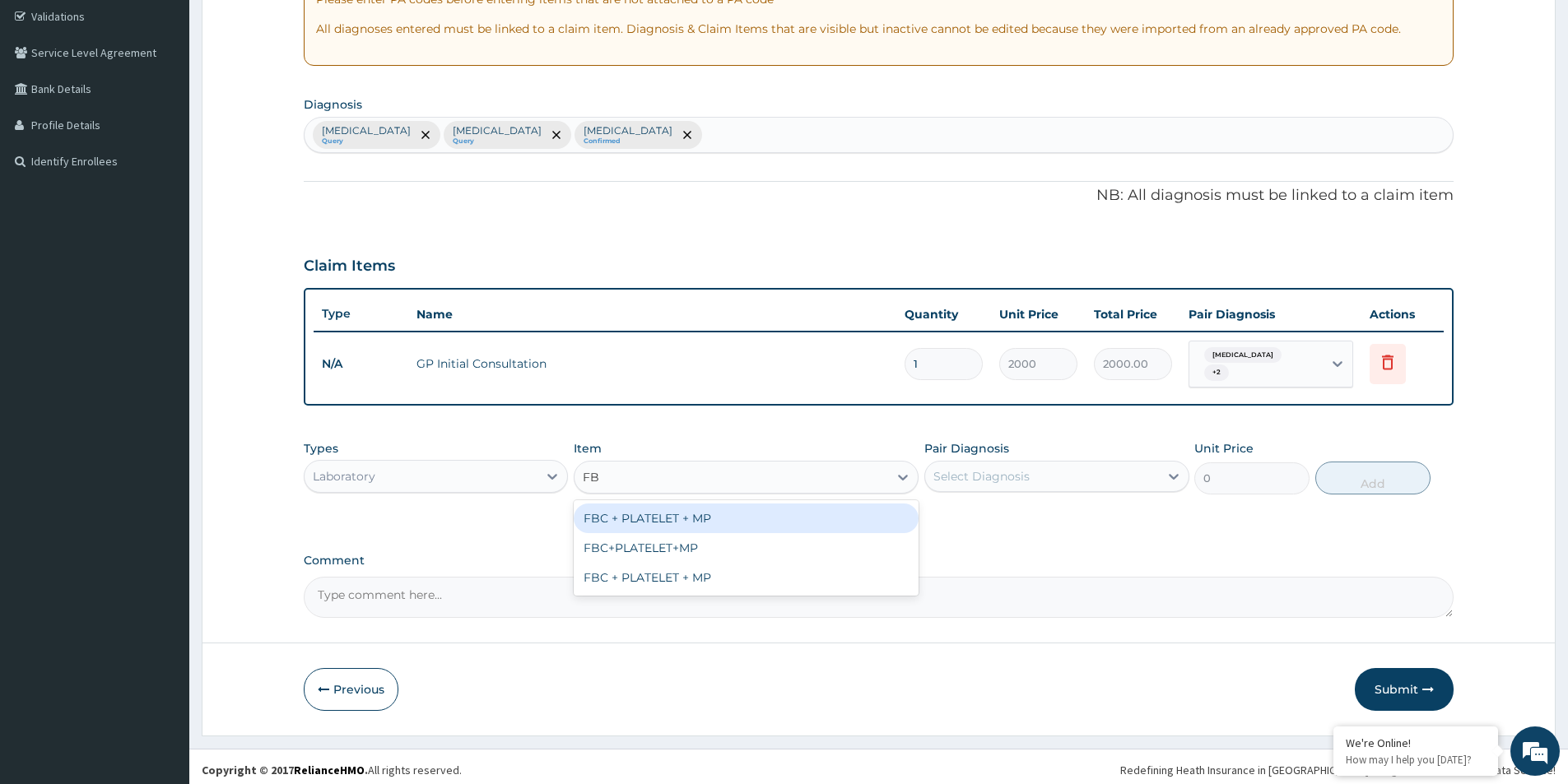
type input "FBC"
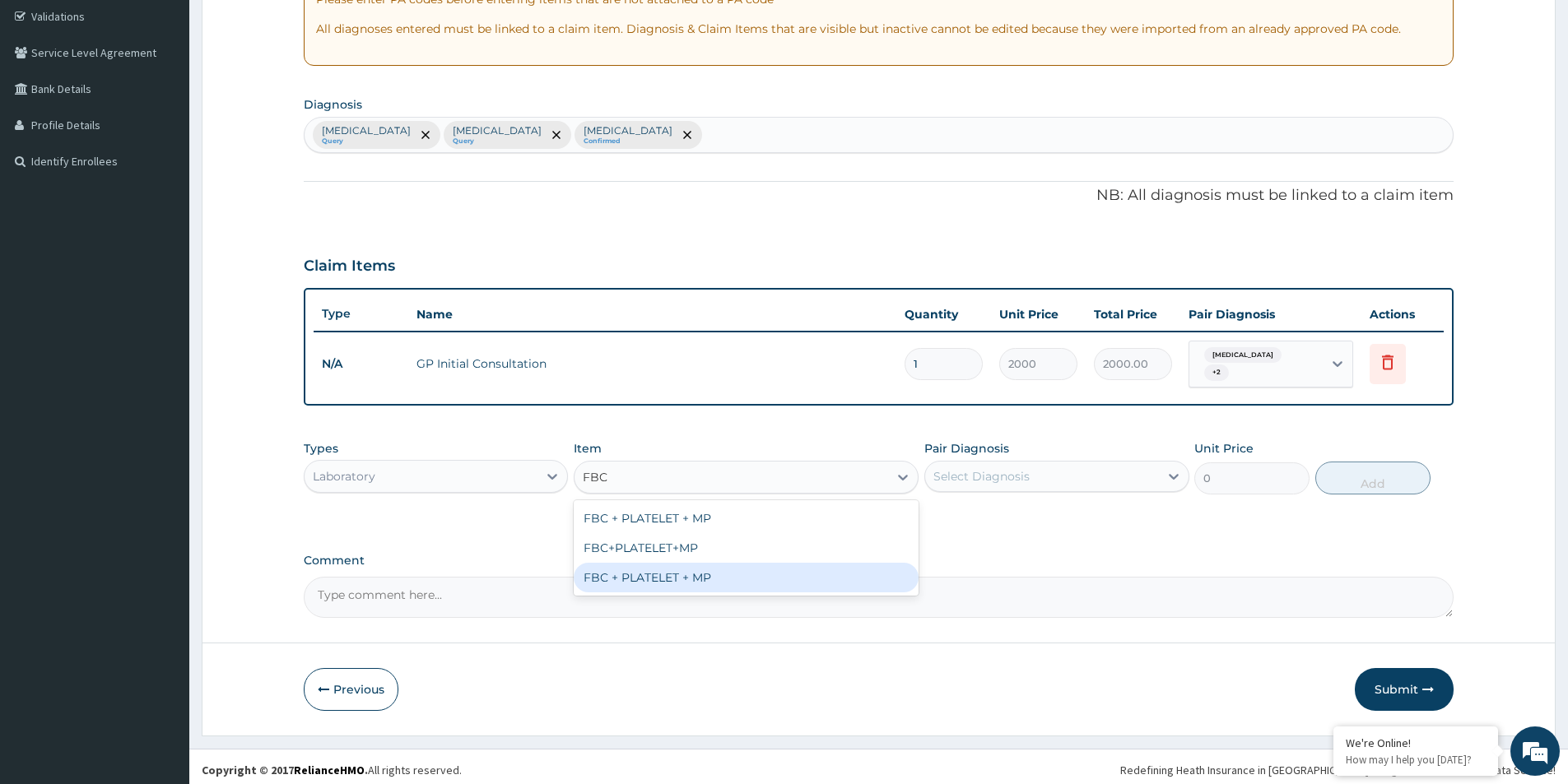
click at [730, 566] on div "FBC + PLATELET + MP" at bounding box center [745, 578] width 345 height 29
type input "7000"
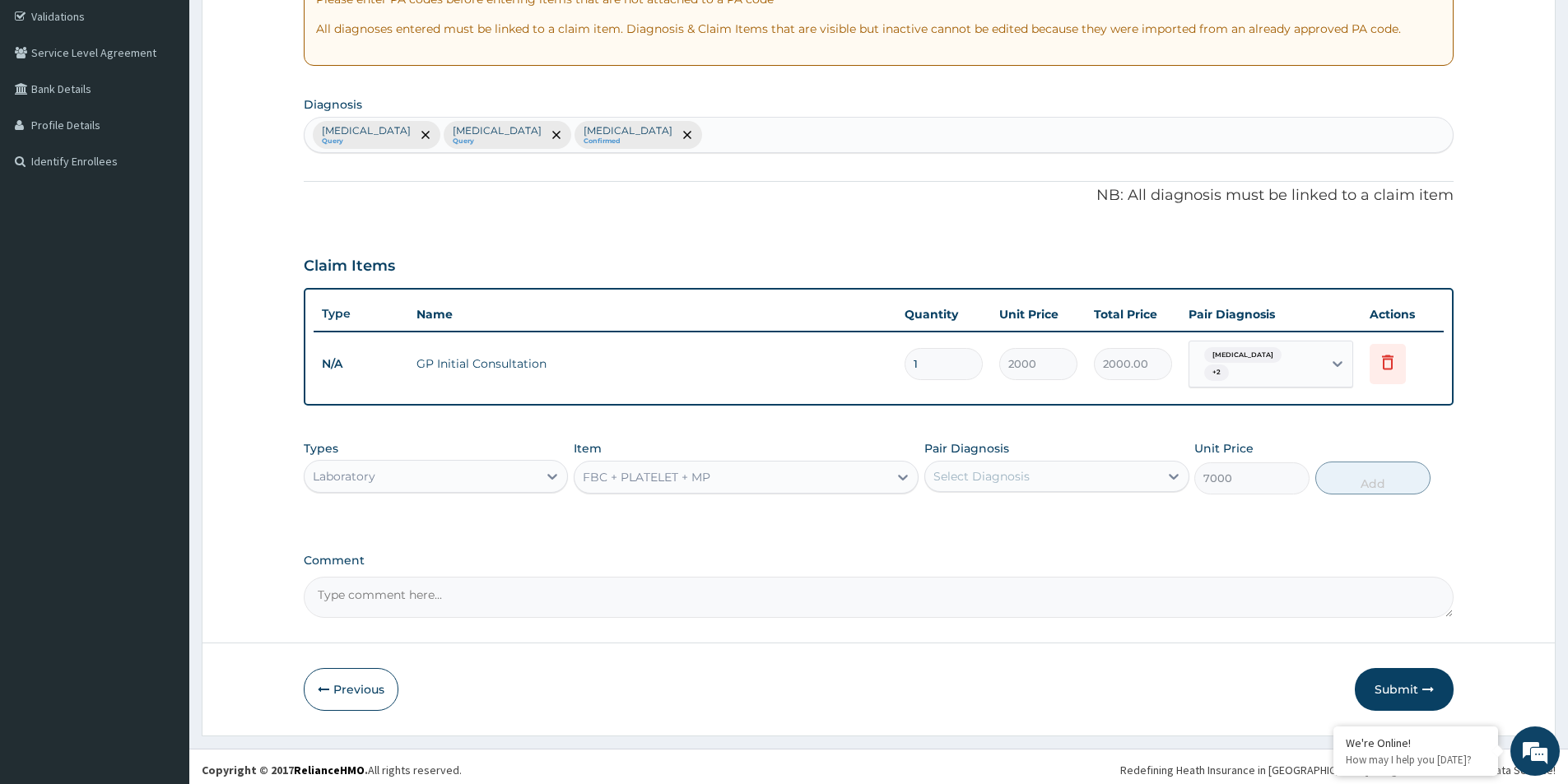
click at [1005, 468] on div "Select Diagnosis" at bounding box center [982, 476] width 97 height 16
click at [1008, 541] on div "Sepsis" at bounding box center [1056, 553] width 264 height 34
checkbox input "true"
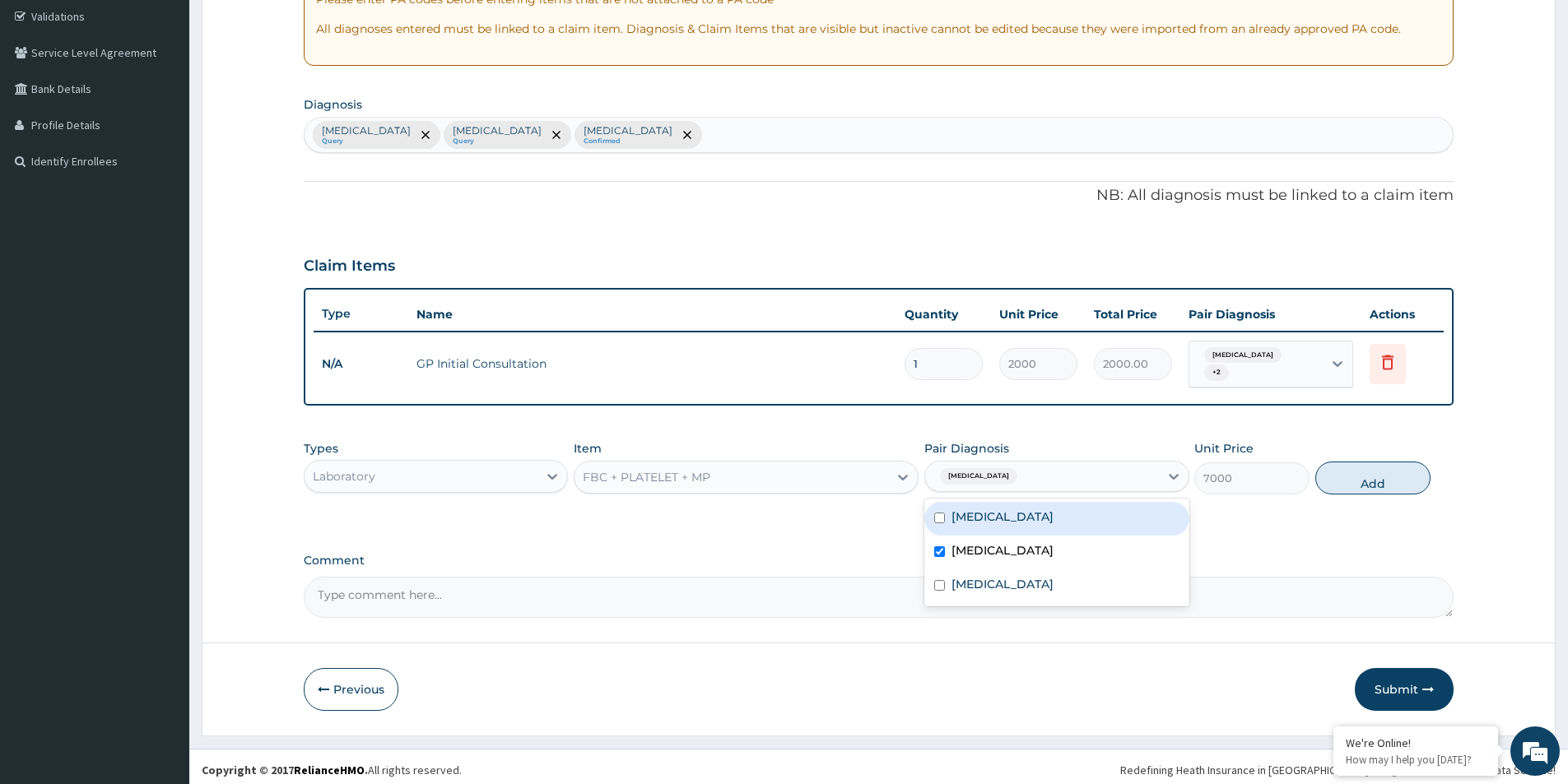
click at [1015, 520] on div "Malaria" at bounding box center [1056, 518] width 264 height 34
checkbox input "true"
click at [1375, 475] on button "Add" at bounding box center [1372, 478] width 115 height 33
type input "0"
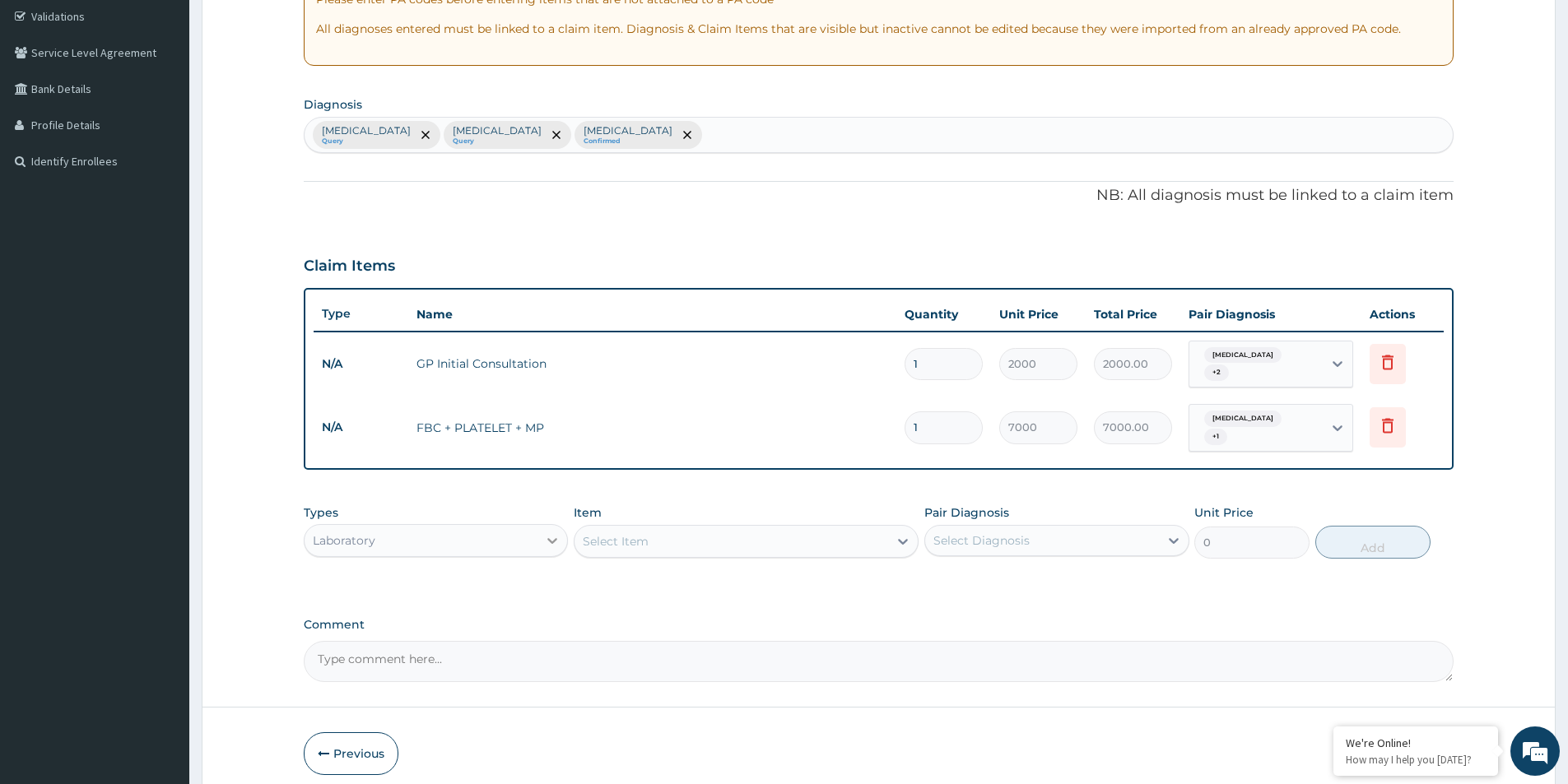
click at [538, 526] on div at bounding box center [552, 541] width 29 height 29
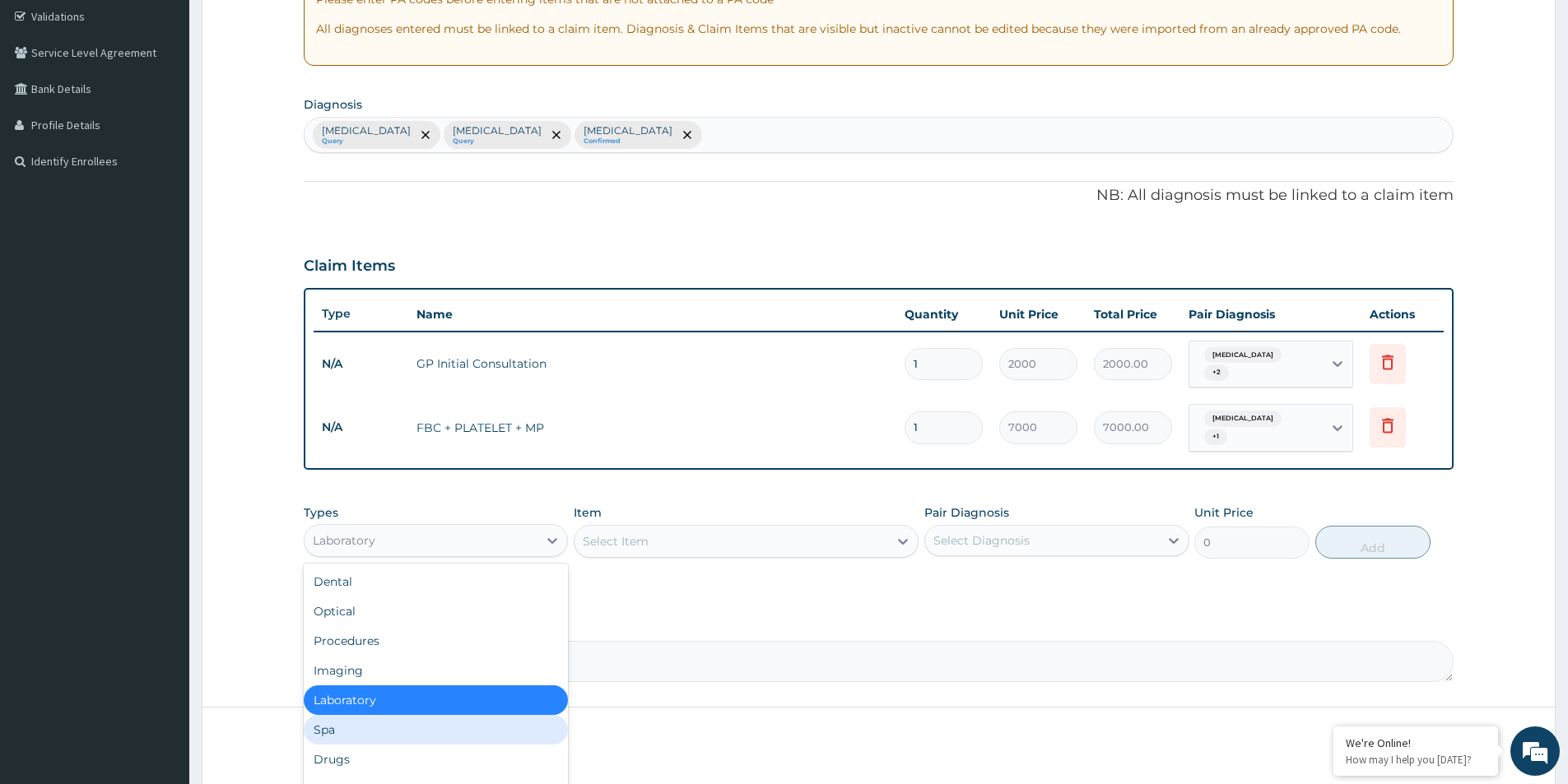
scroll to position [56, 0]
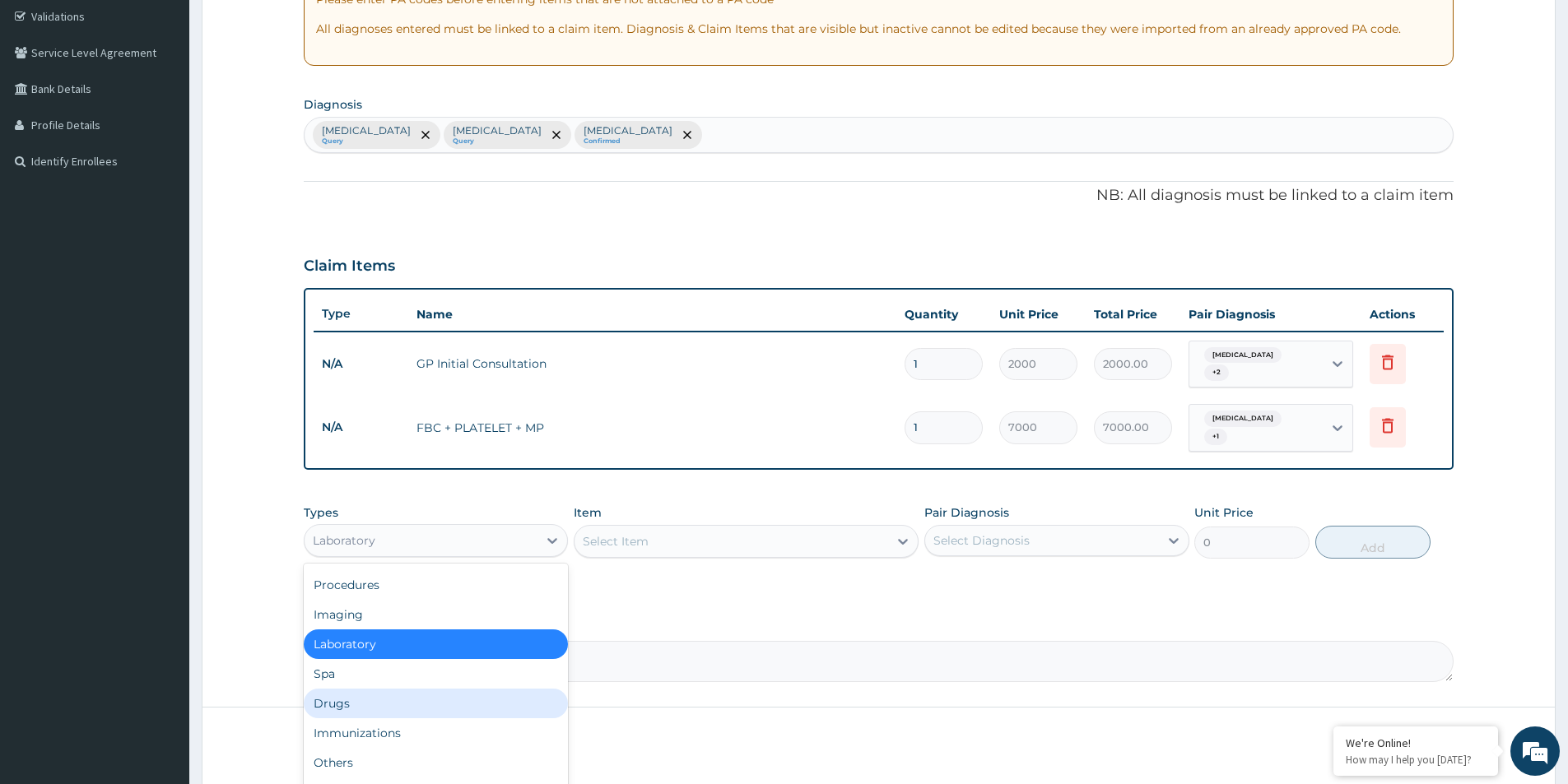
click at [387, 689] on div "Drugs" at bounding box center [436, 704] width 264 height 29
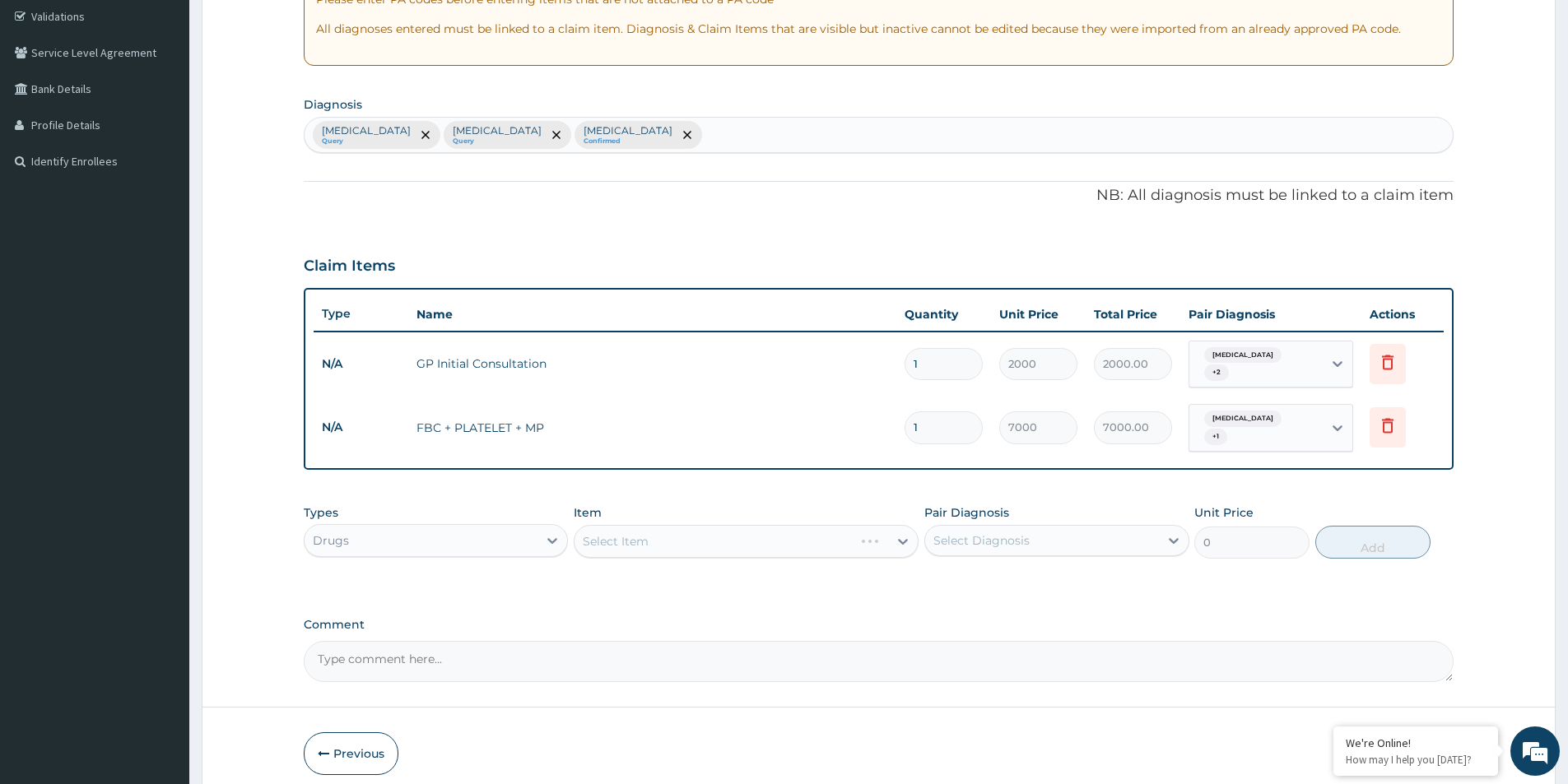
click at [711, 536] on div "Select Item" at bounding box center [745, 541] width 345 height 33
click at [686, 528] on div "Select Item" at bounding box center [730, 541] width 313 height 27
type input "IBU"
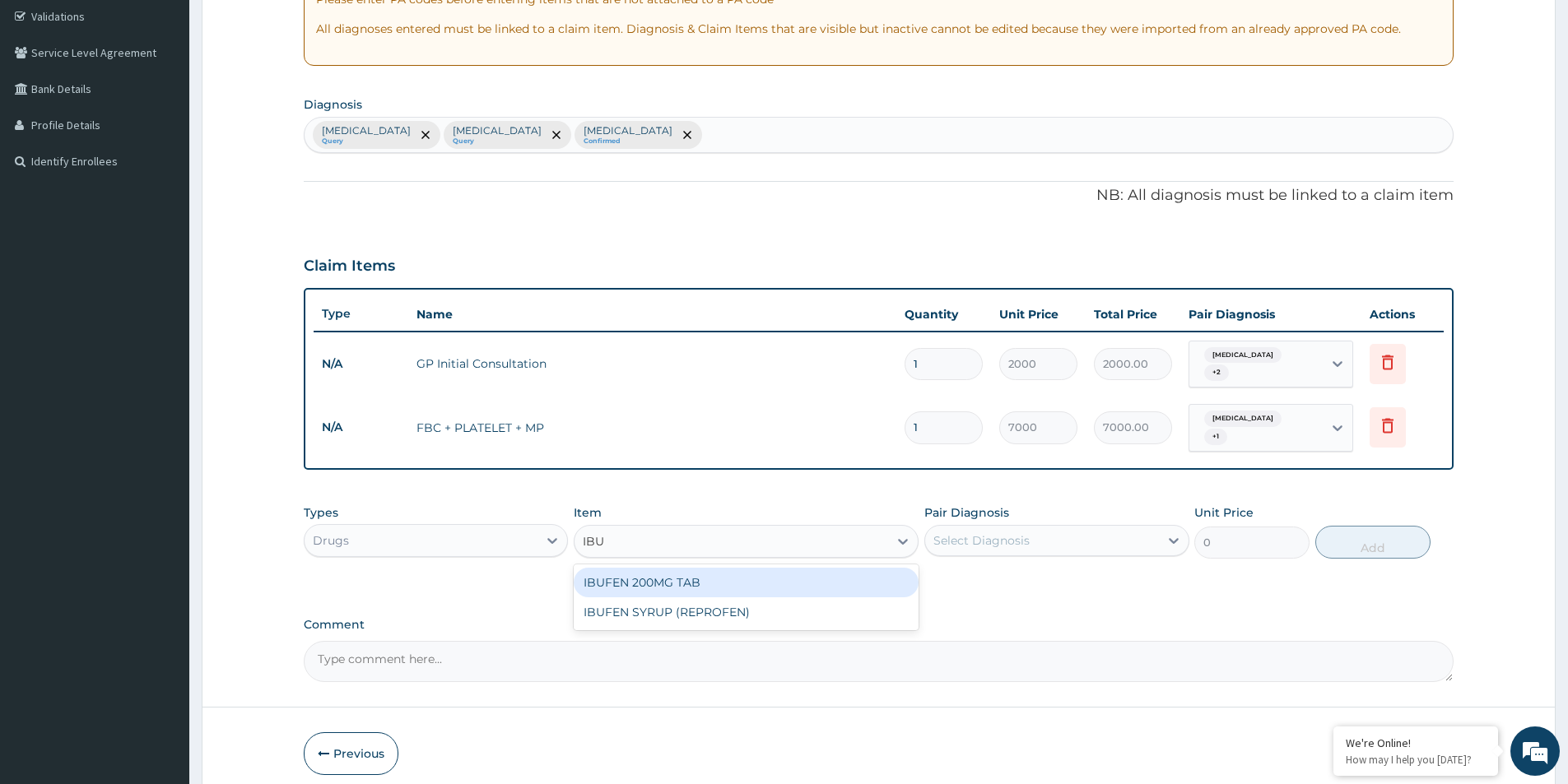
click at [747, 568] on div "IBUFEN 200MG TAB" at bounding box center [745, 583] width 345 height 29
type input "15"
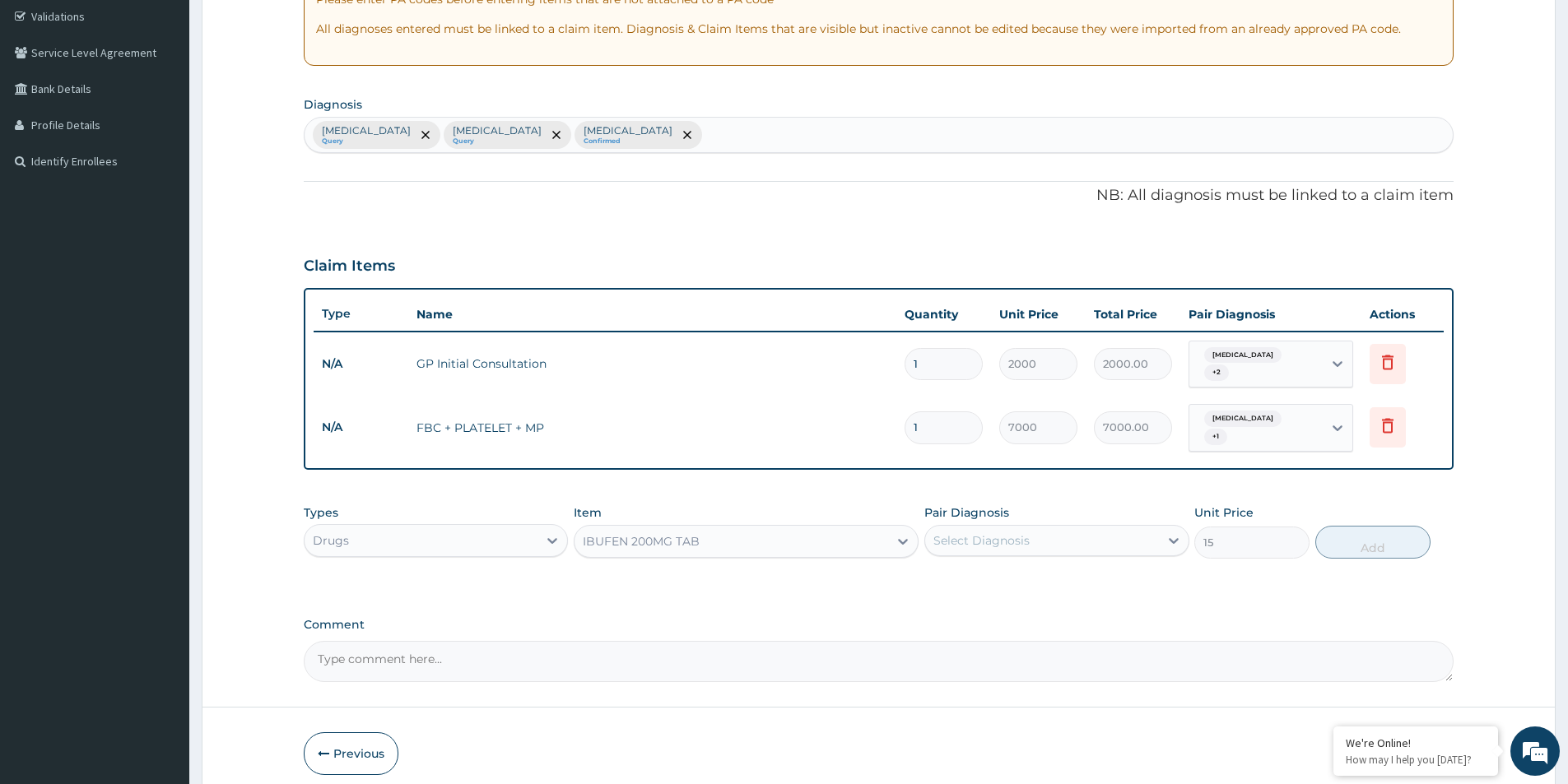
click at [992, 536] on div "Select Diagnosis" at bounding box center [1041, 541] width 233 height 27
click at [1000, 570] on div "Malaria" at bounding box center [1056, 583] width 264 height 34
checkbox input "true"
click at [1381, 526] on button "Add" at bounding box center [1372, 542] width 115 height 33
type input "0"
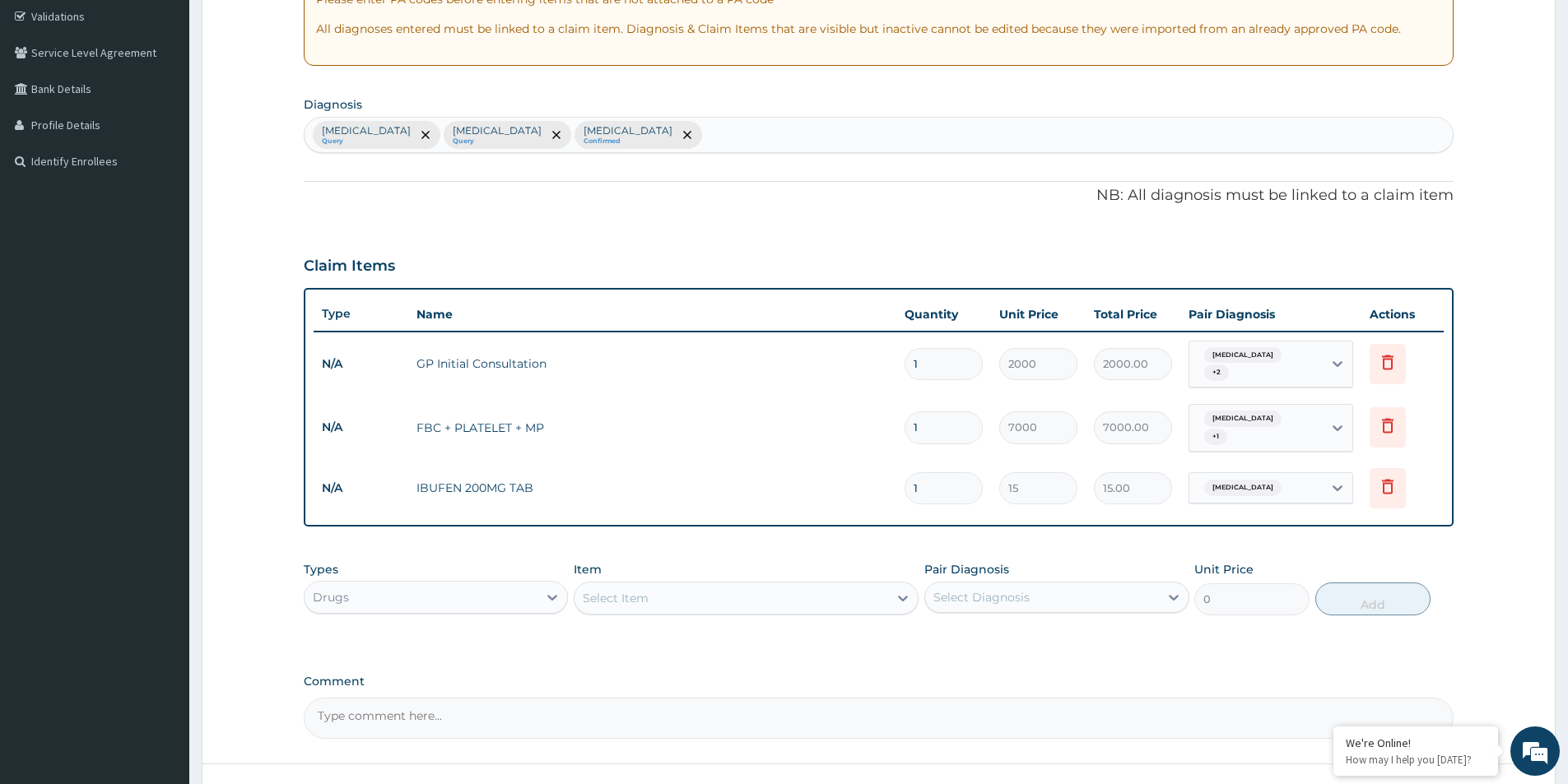
type input "15"
type input "225.00"
type input "15"
click at [661, 585] on div "Select Item" at bounding box center [730, 598] width 313 height 27
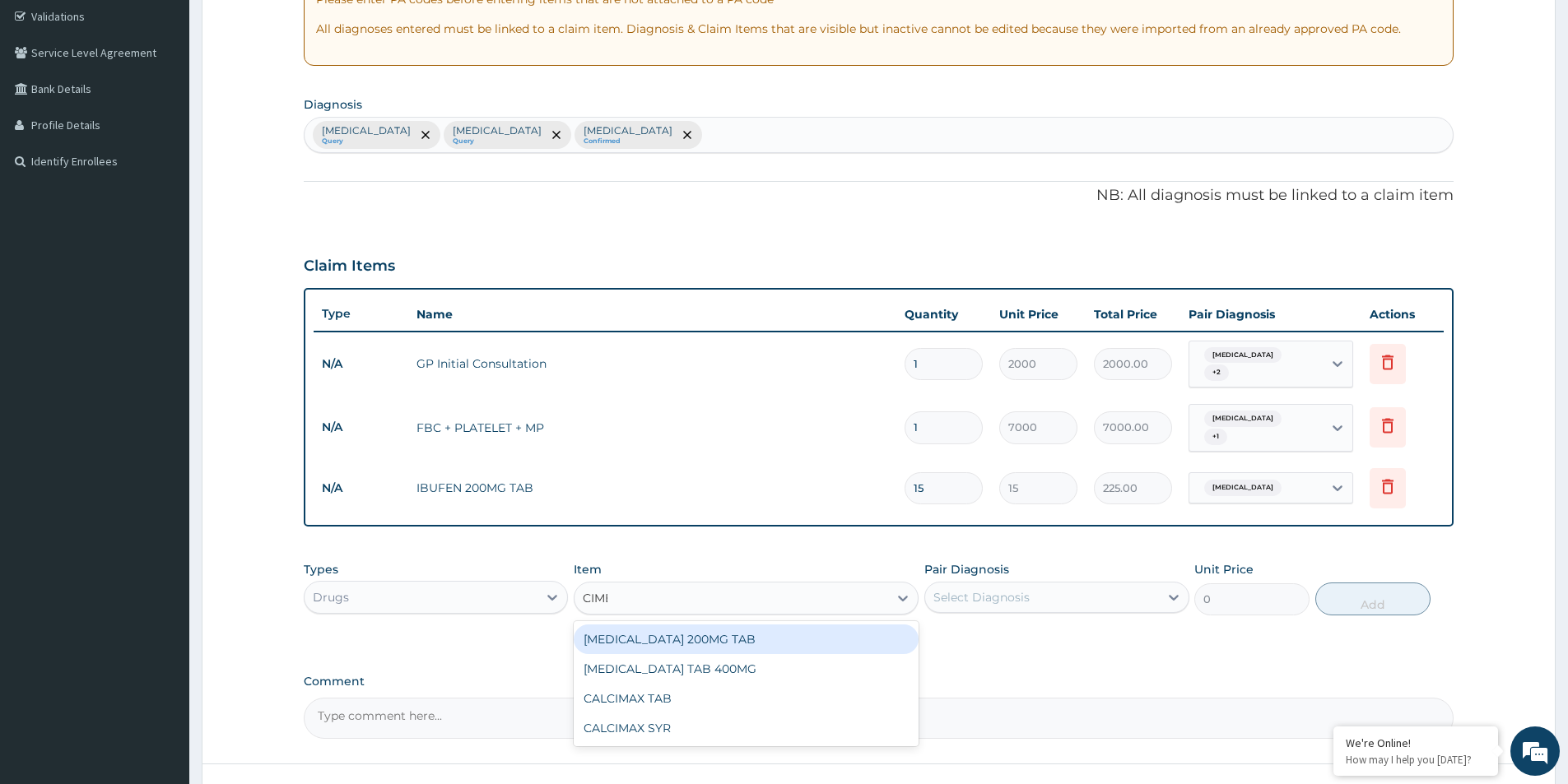
type input "CIMET"
click at [722, 624] on div "CIMETIDINE 200MG TAB" at bounding box center [745, 639] width 345 height 29
type input "50"
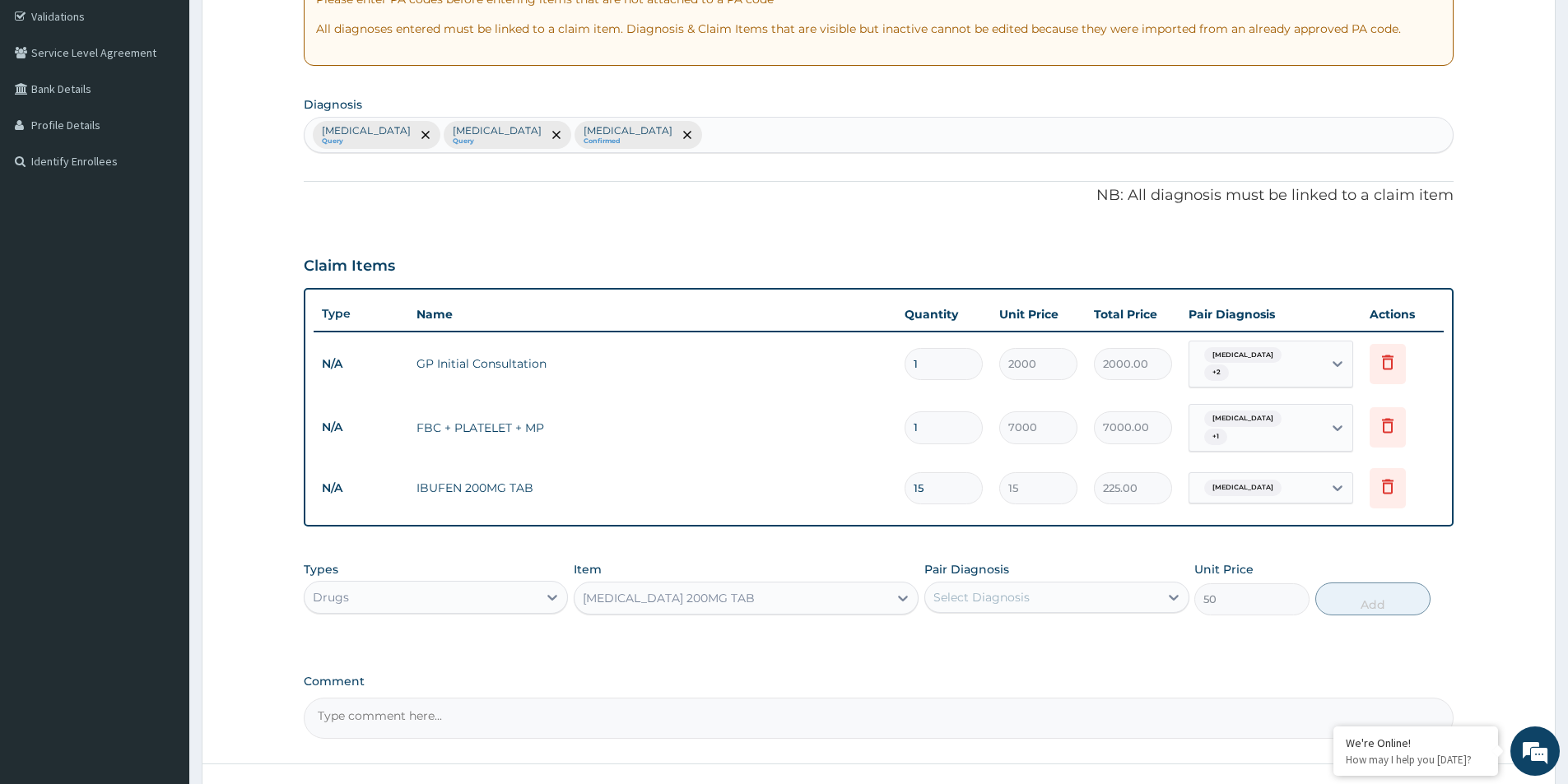
click at [1042, 585] on div "Select Diagnosis" at bounding box center [1041, 597] width 233 height 27
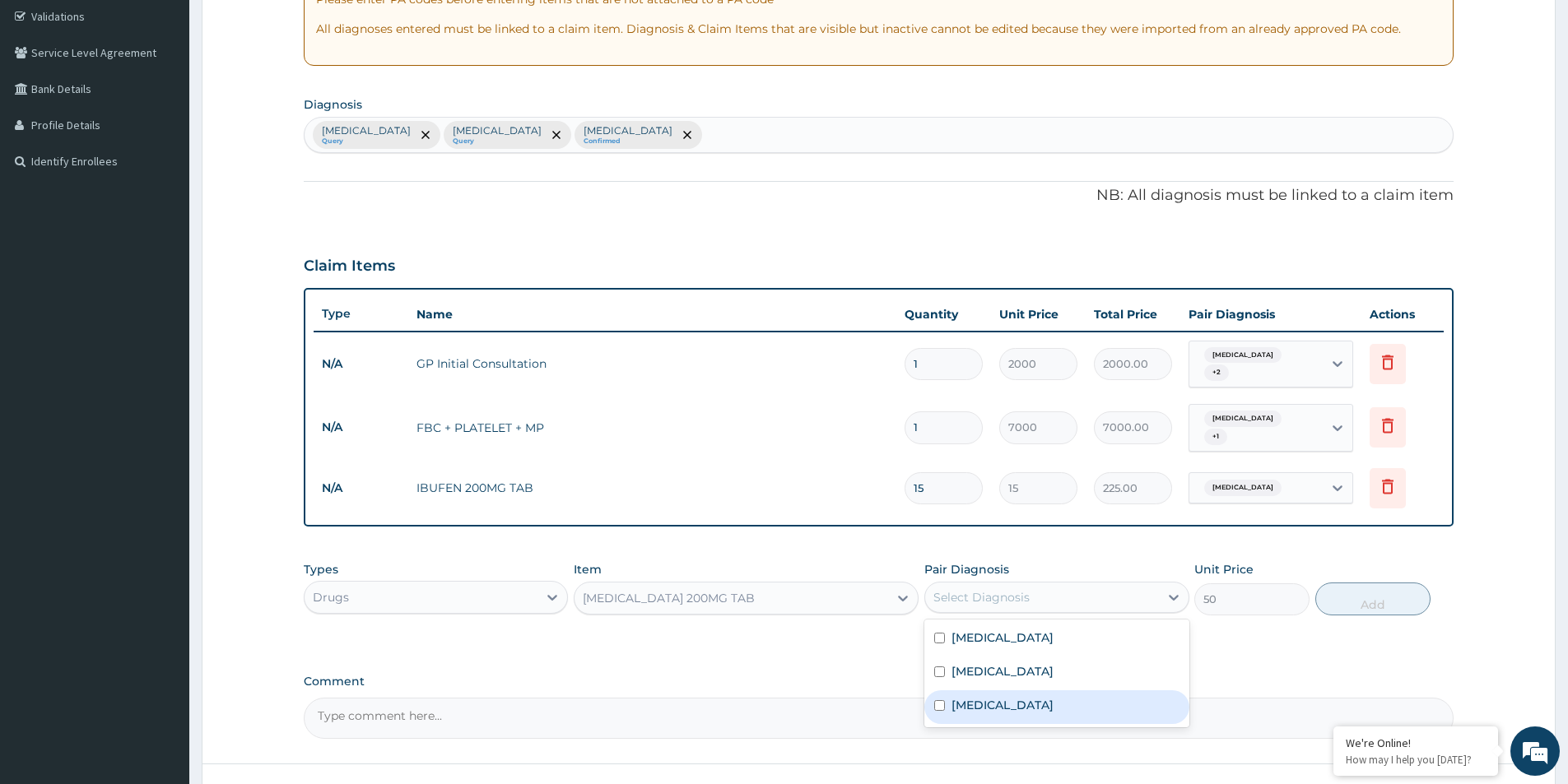
click at [1084, 691] on div "Peptic ulcer" at bounding box center [1056, 707] width 264 height 34
checkbox input "true"
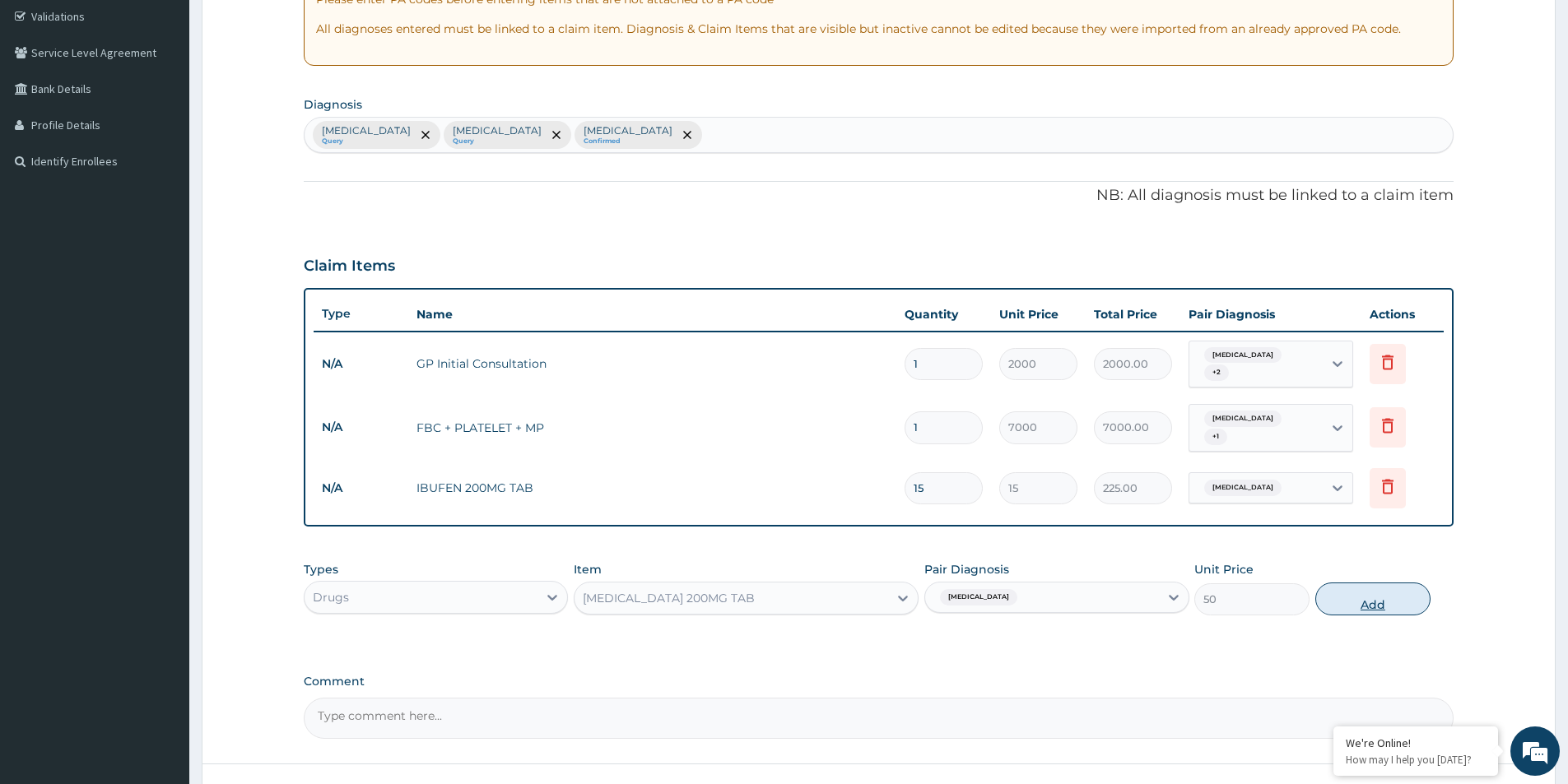
click at [1341, 583] on button "Add" at bounding box center [1372, 599] width 115 height 33
type input "0"
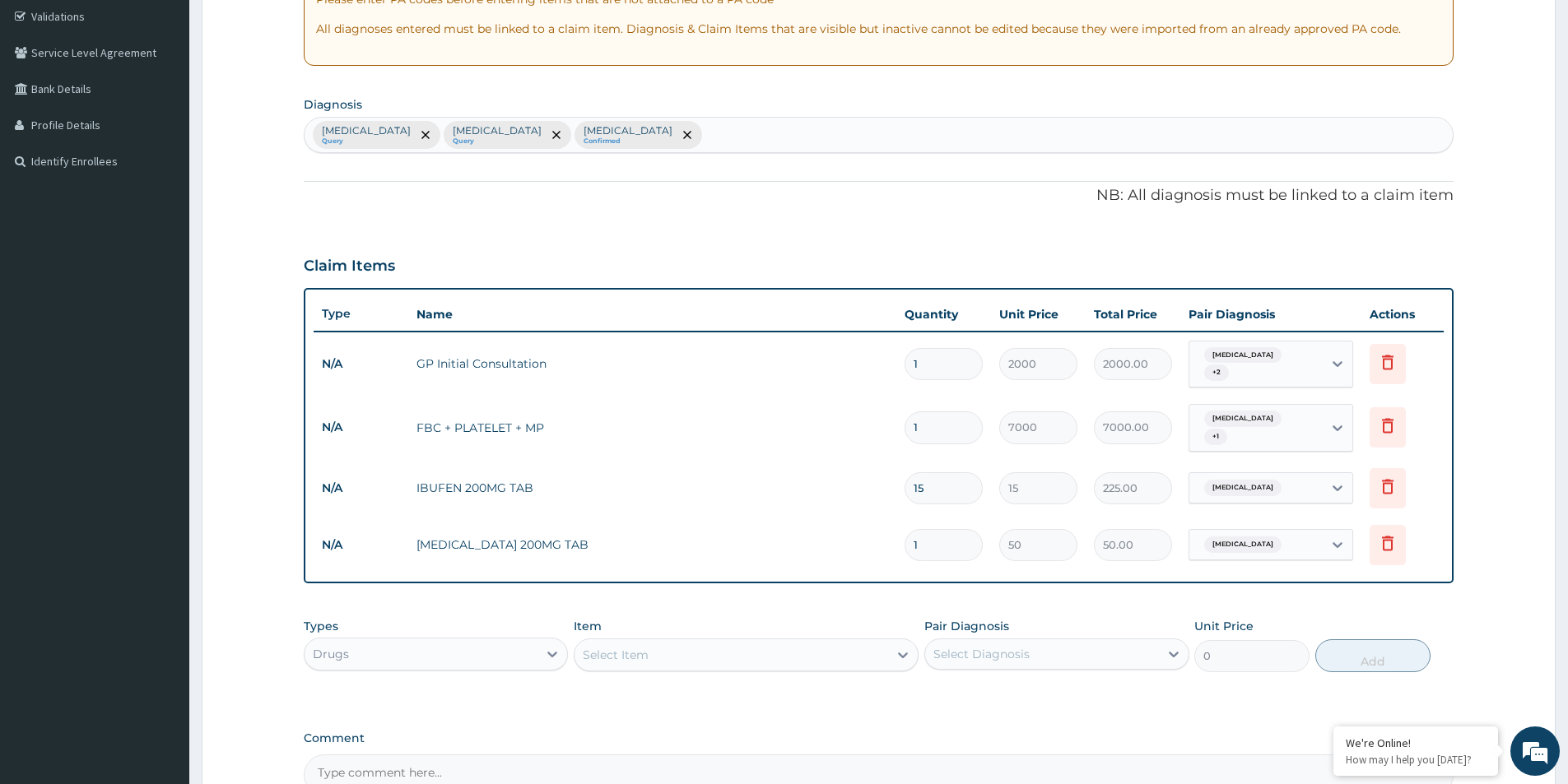
type input "10"
type input "500.00"
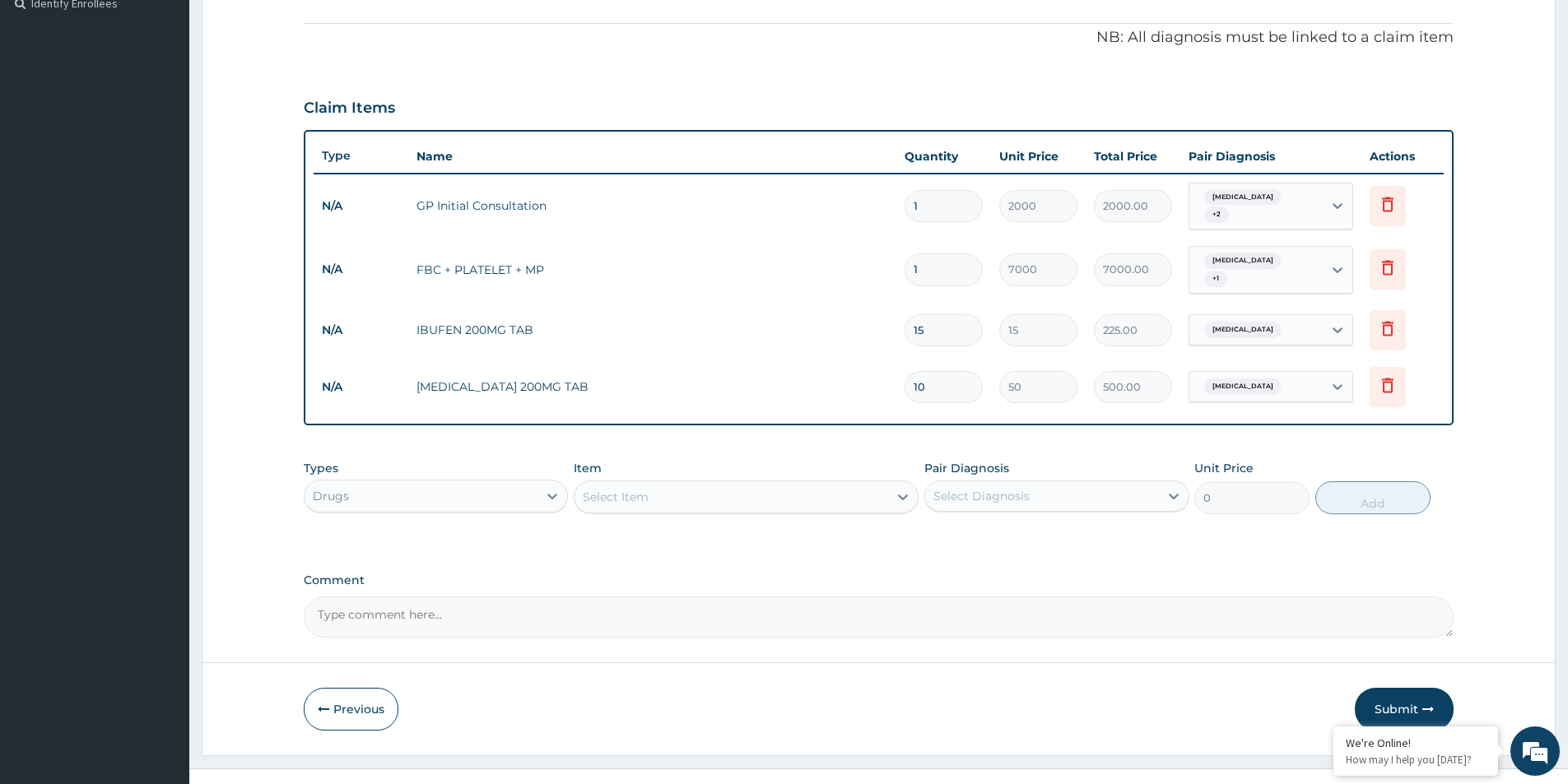
scroll to position [478, 0]
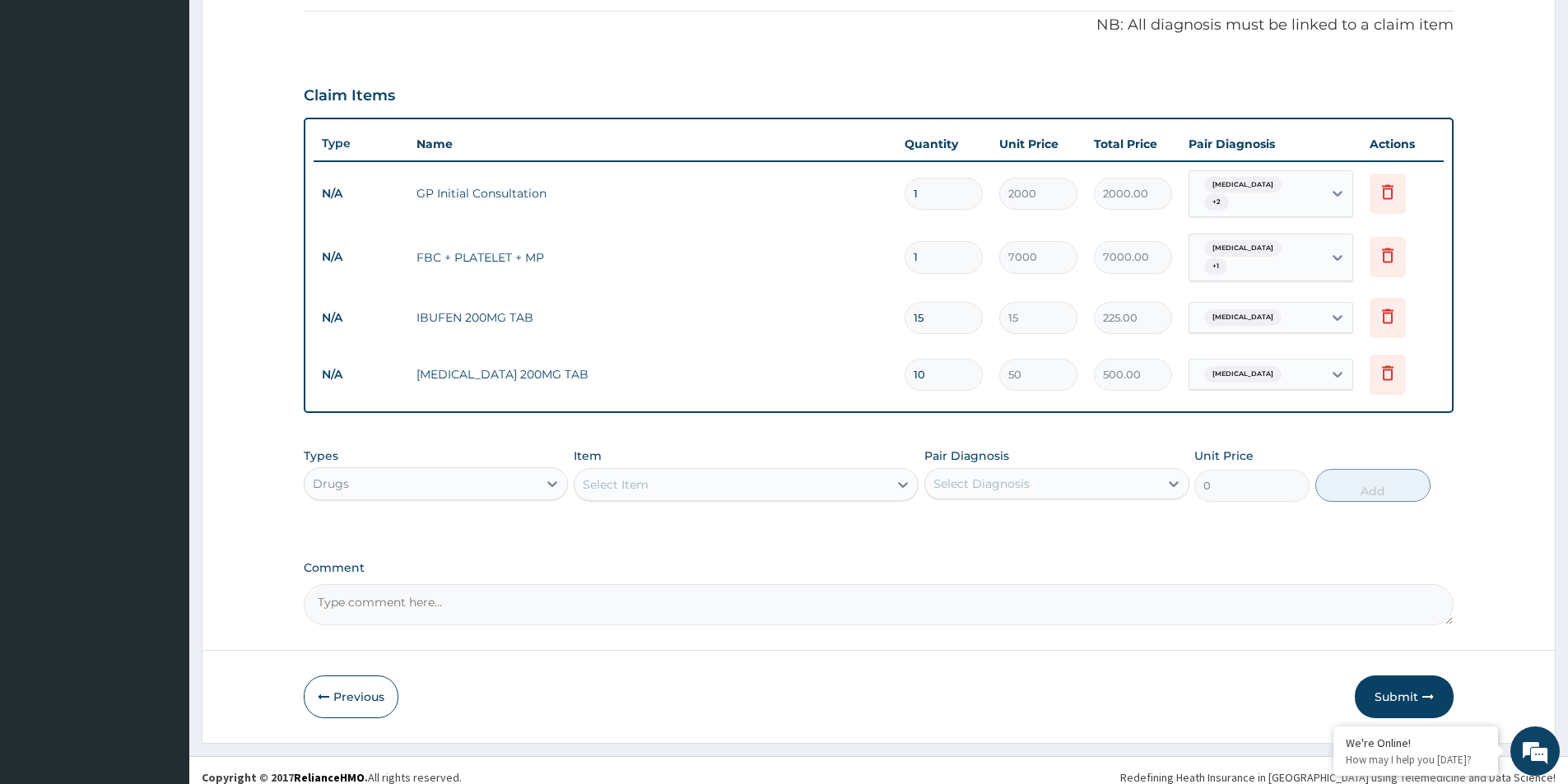
drag, startPoint x: 1398, startPoint y: 688, endPoint x: 1380, endPoint y: 638, distance: 53.1
click at [1398, 689] on button "Submit" at bounding box center [1404, 698] width 98 height 43
